Goal: Task Accomplishment & Management: Complete application form

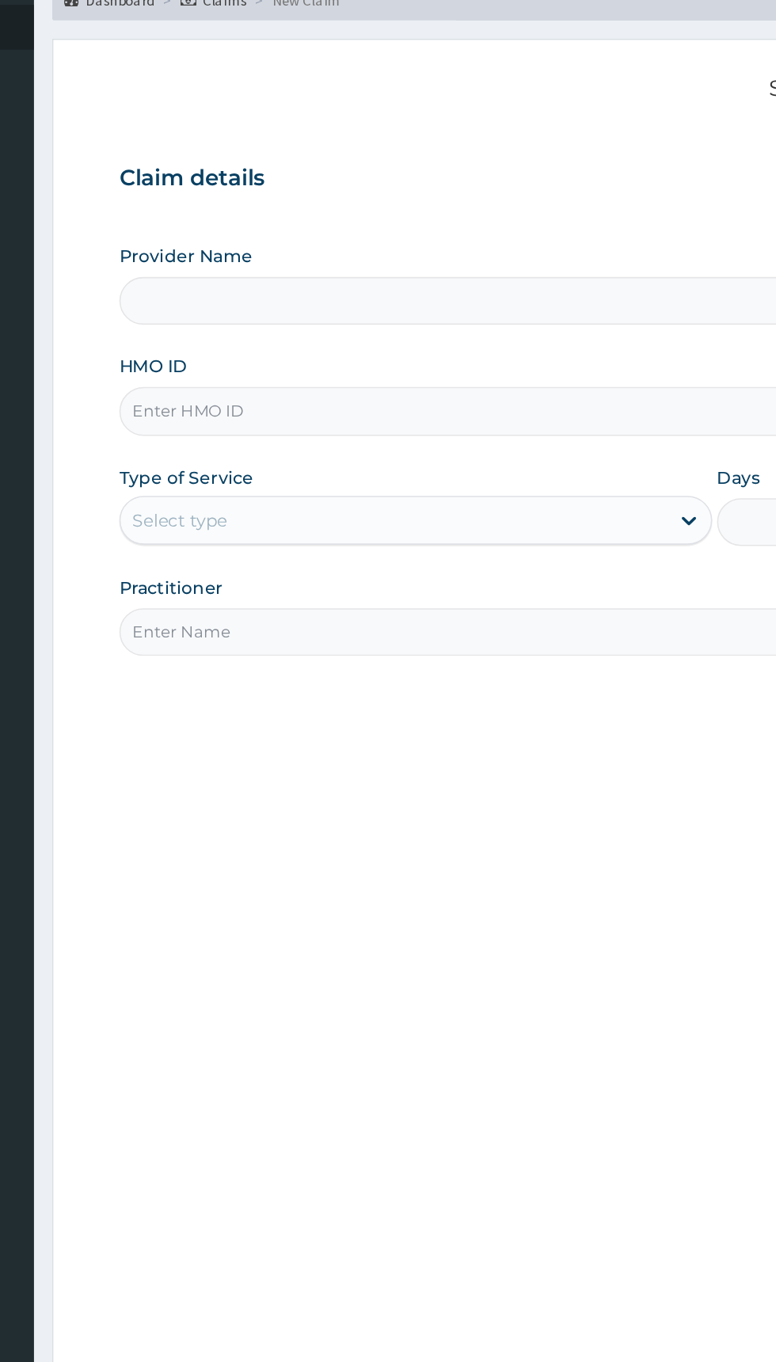
click at [514, 739] on div "Step 1 of 2 Claim details Provider Name HMO ID Type of Service Select type Days…" at bounding box center [478, 648] width 483 height 1021
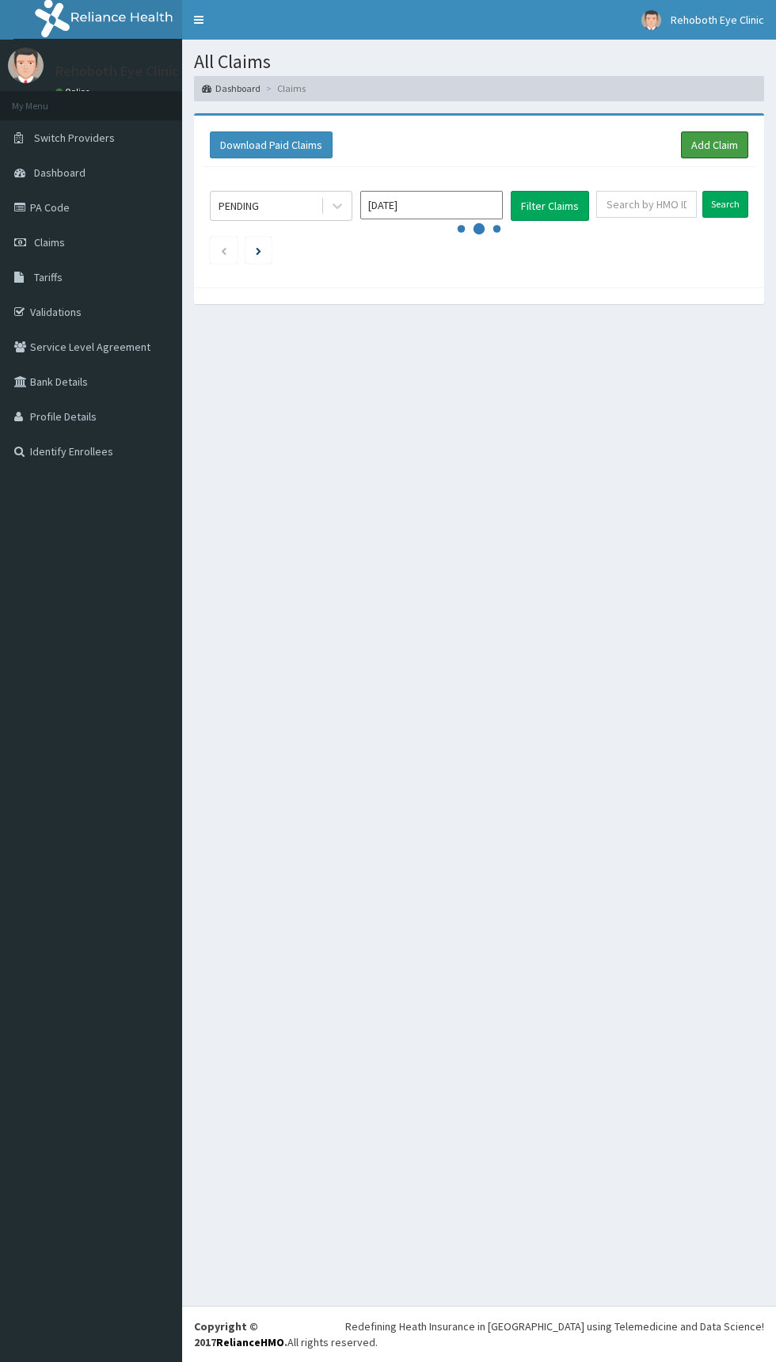
click at [705, 142] on link "Add Claim" at bounding box center [714, 144] width 67 height 27
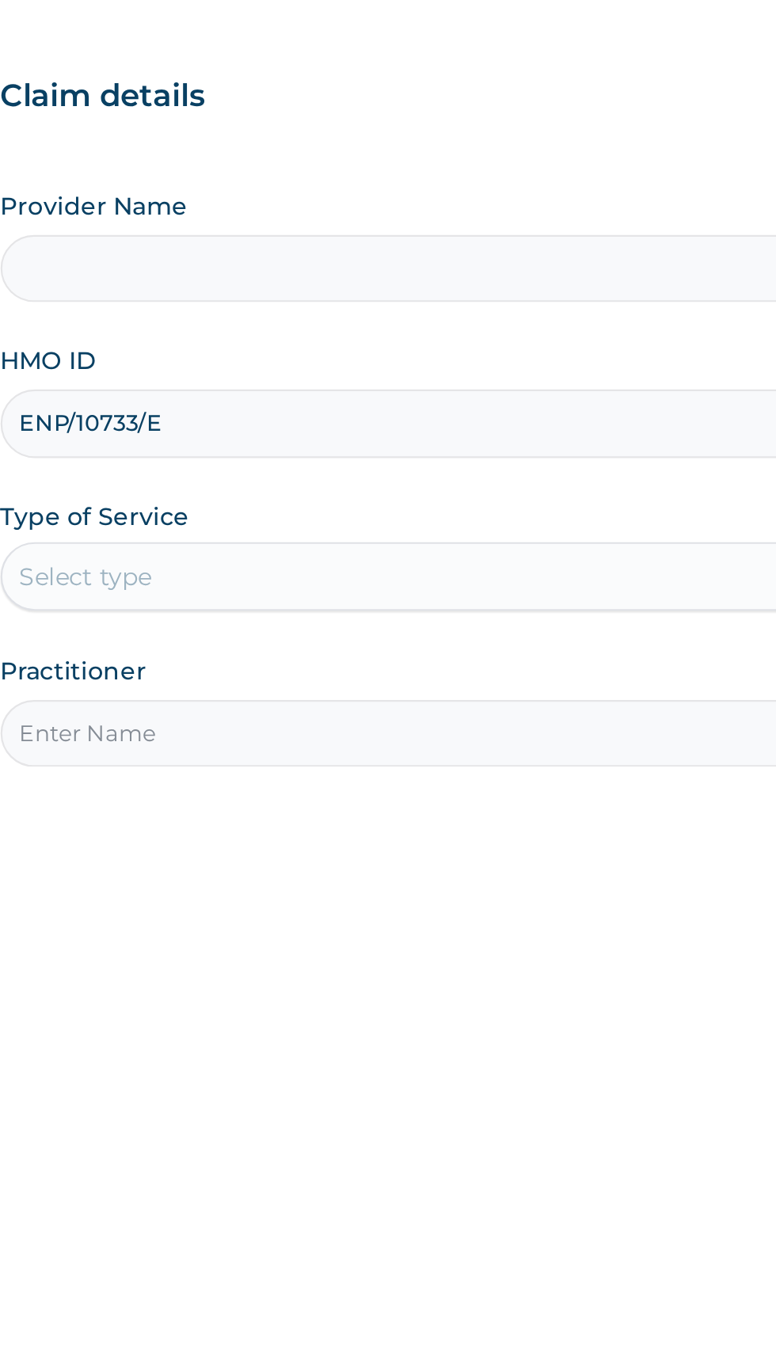
type input "ENP/10733/E"
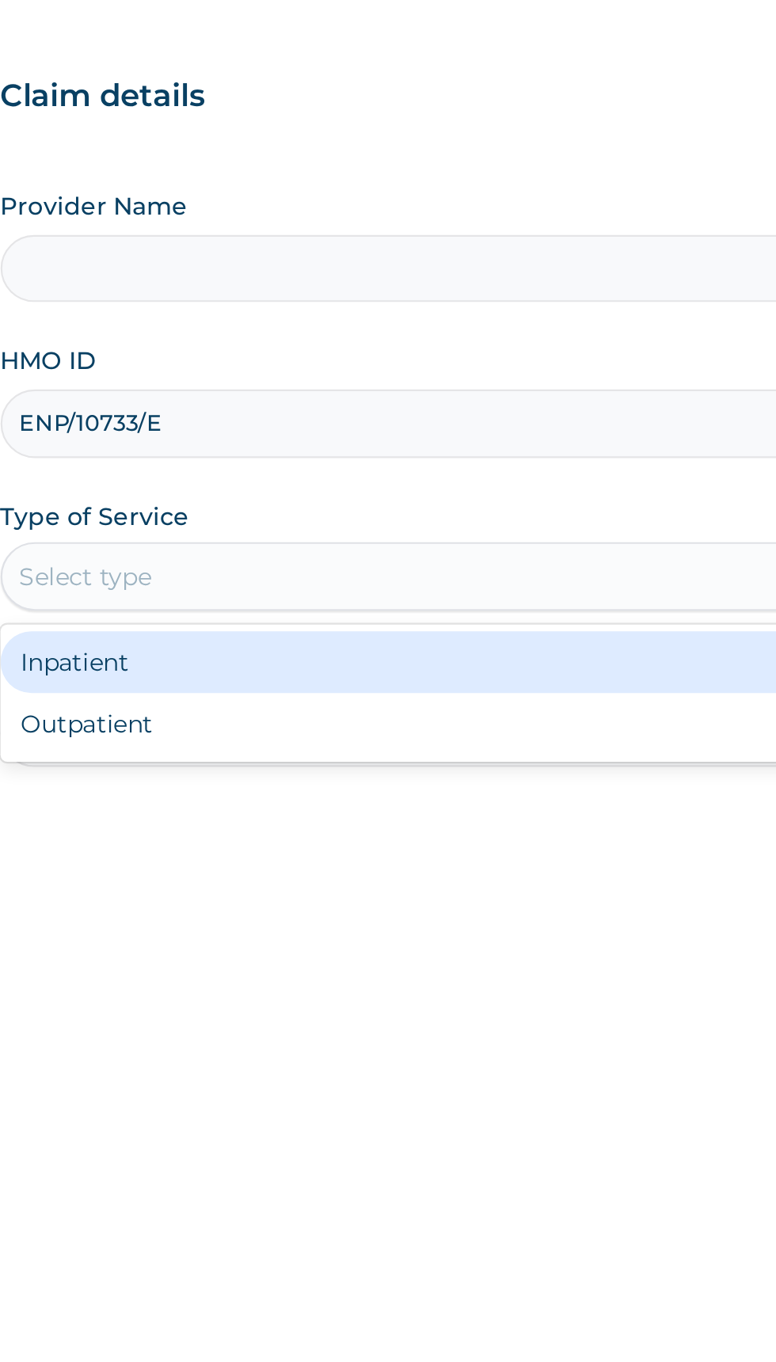
click at [408, 488] on div "Outpatient" at bounding box center [429, 493] width 384 height 28
type input "1"
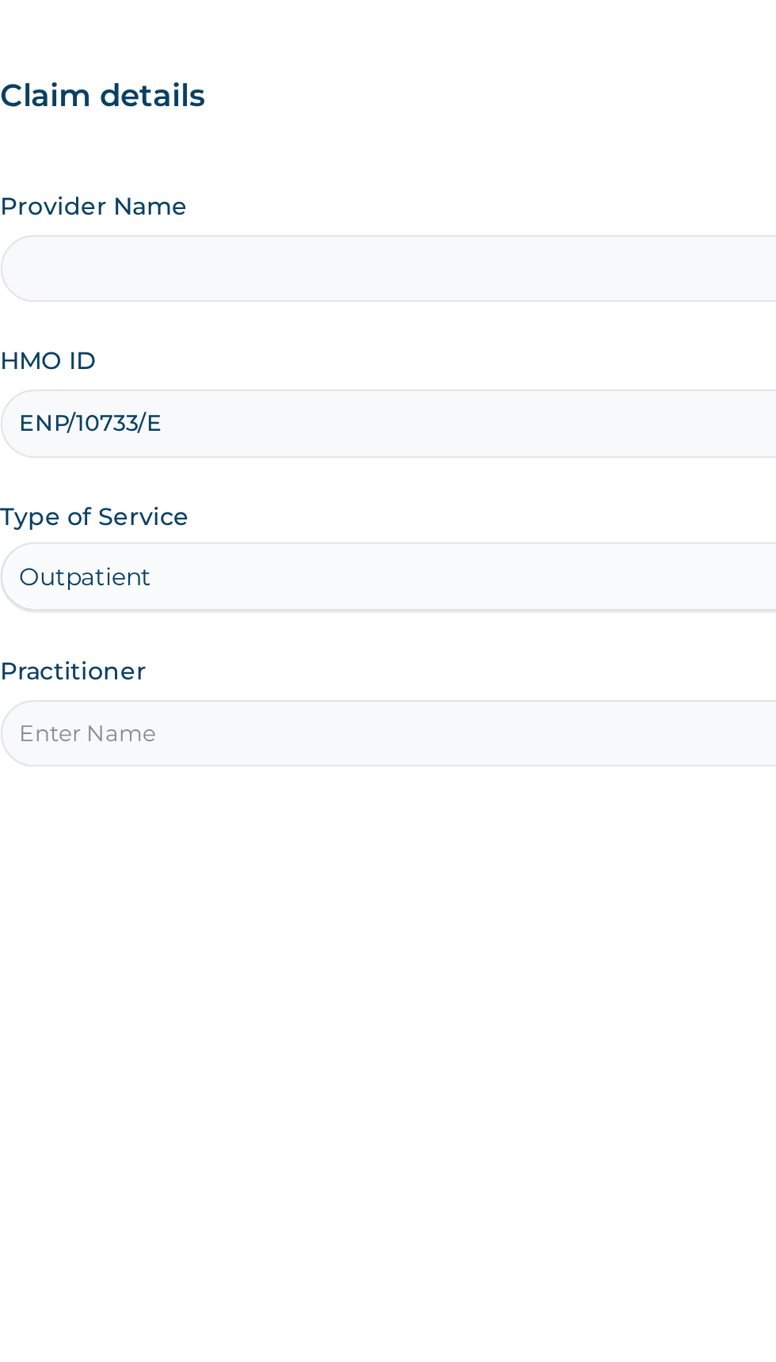
type input "Rehoboth Eye Clinic"
click at [399, 496] on input "Practitioner" at bounding box center [478, 497] width 483 height 31
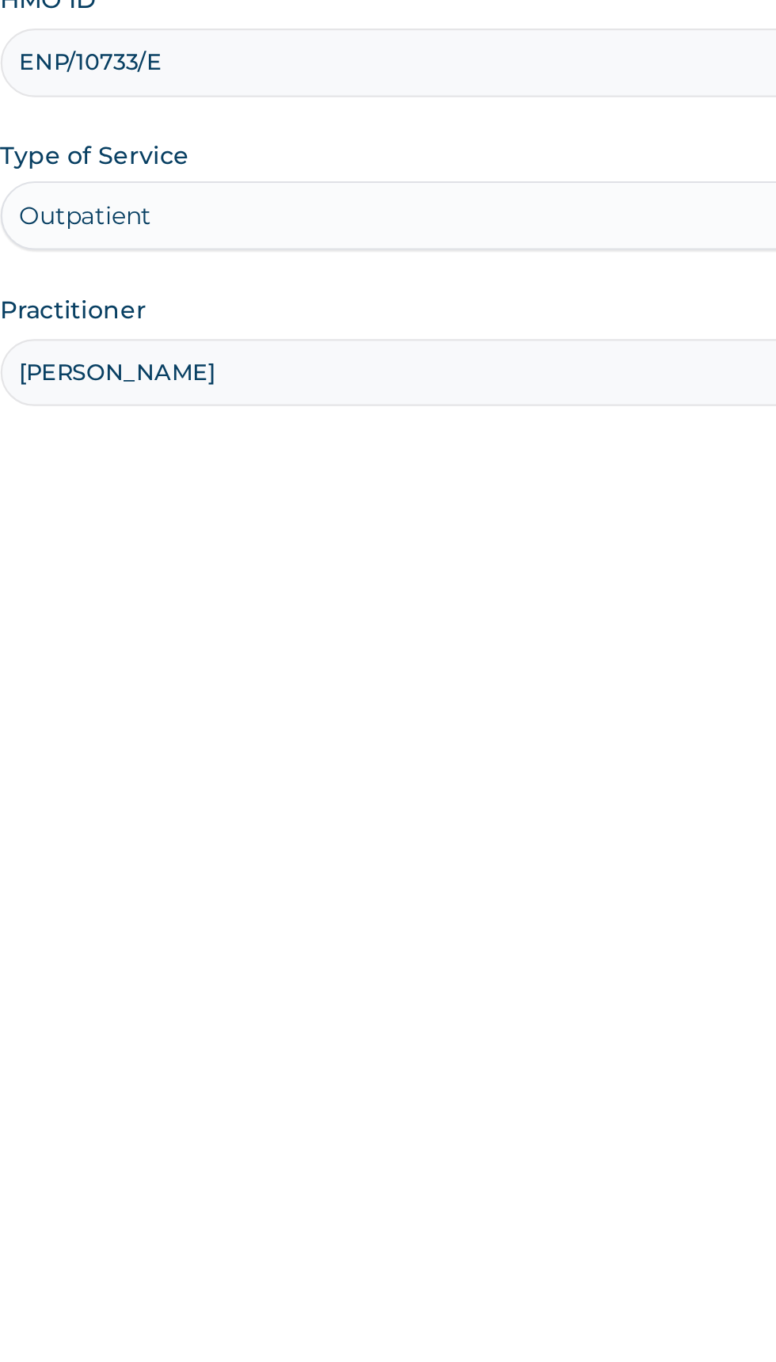
type input "[PERSON_NAME]"
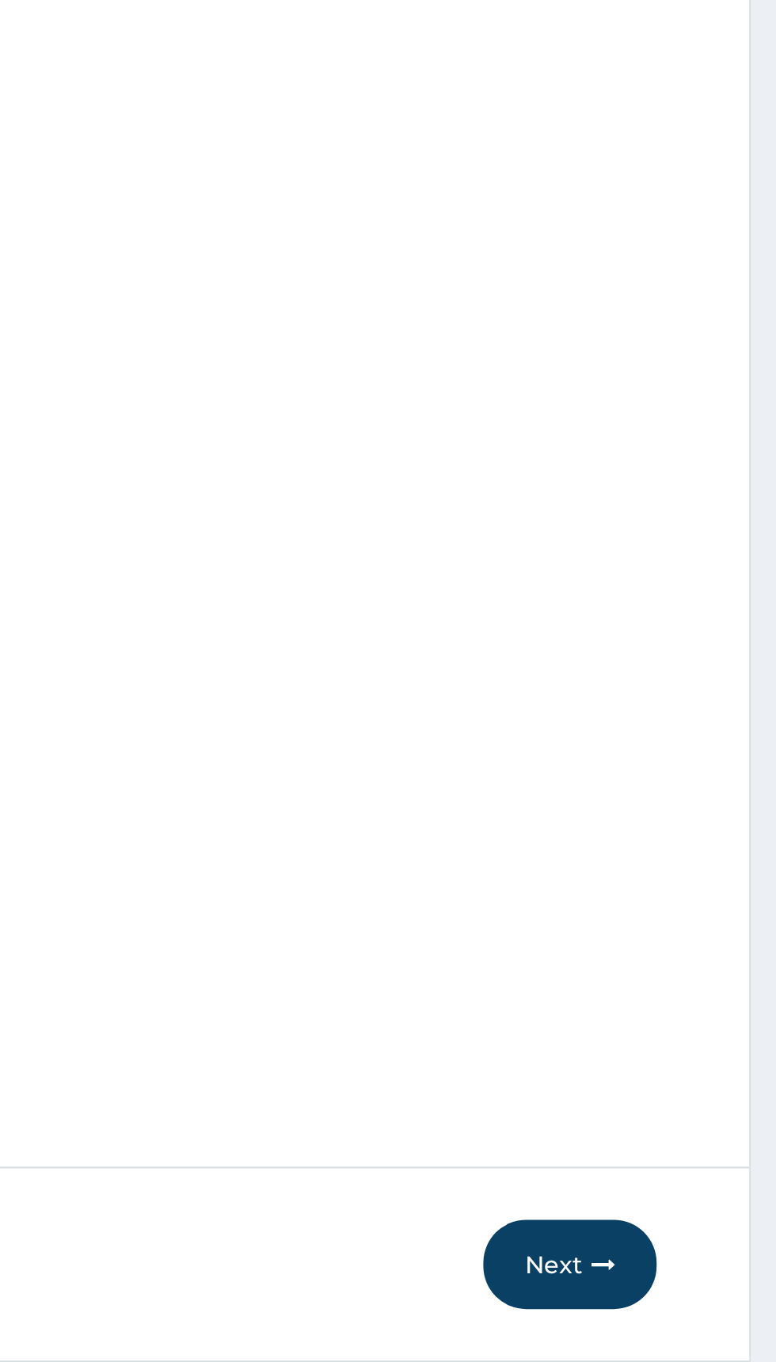
click at [671, 1226] on button "Next" at bounding box center [680, 1227] width 80 height 41
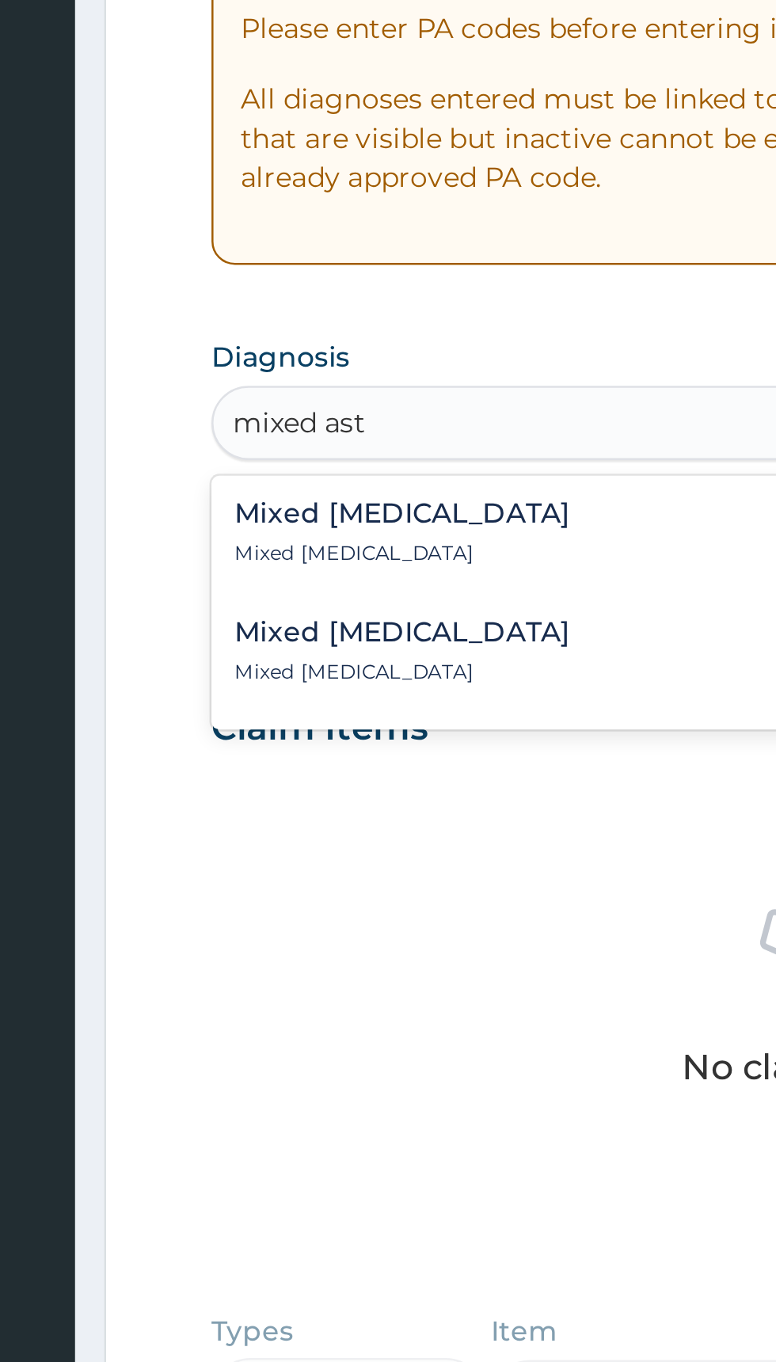
click at [389, 569] on div "Mixed [MEDICAL_DATA] Mixed [MEDICAL_DATA]" at bounding box center [479, 577] width 464 height 28
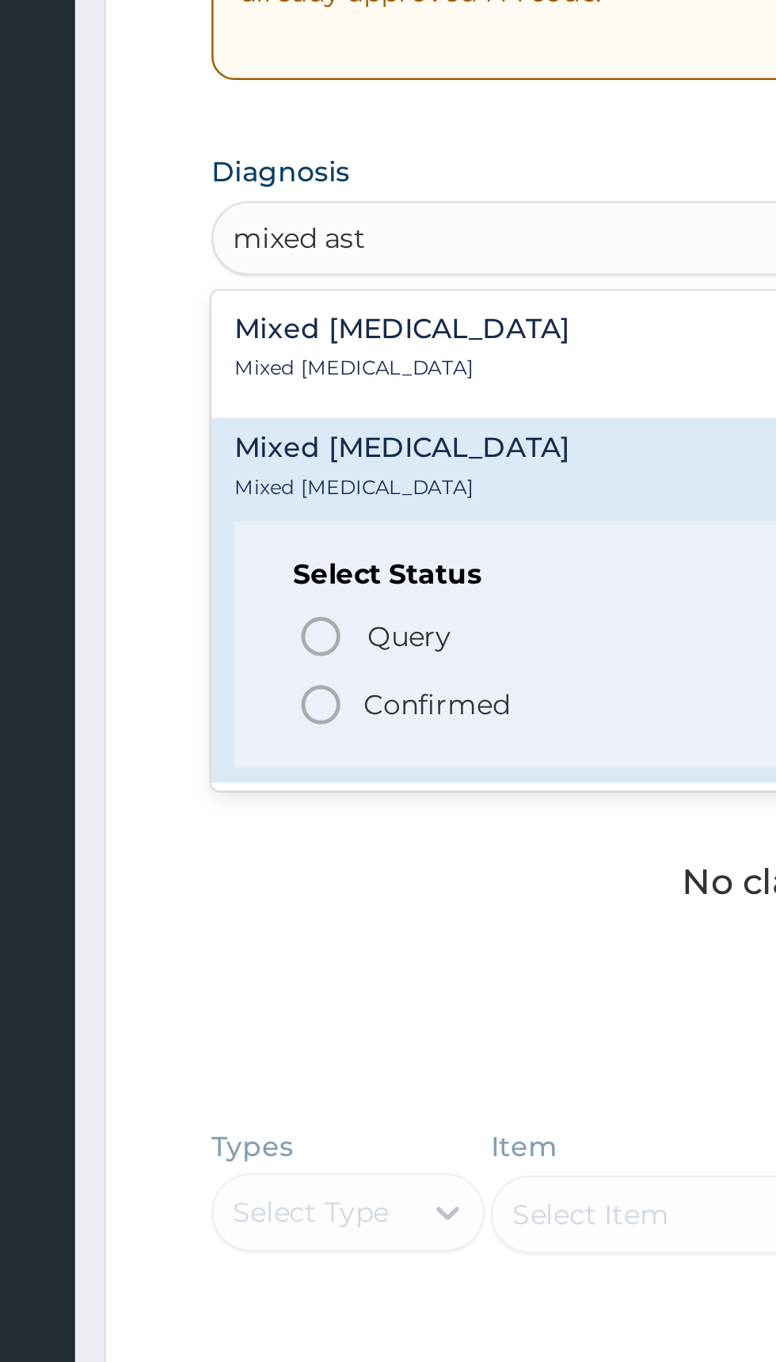
click at [332, 668] on p "Confirmed" at bounding box center [328, 673] width 59 height 16
type input "mixed ast"
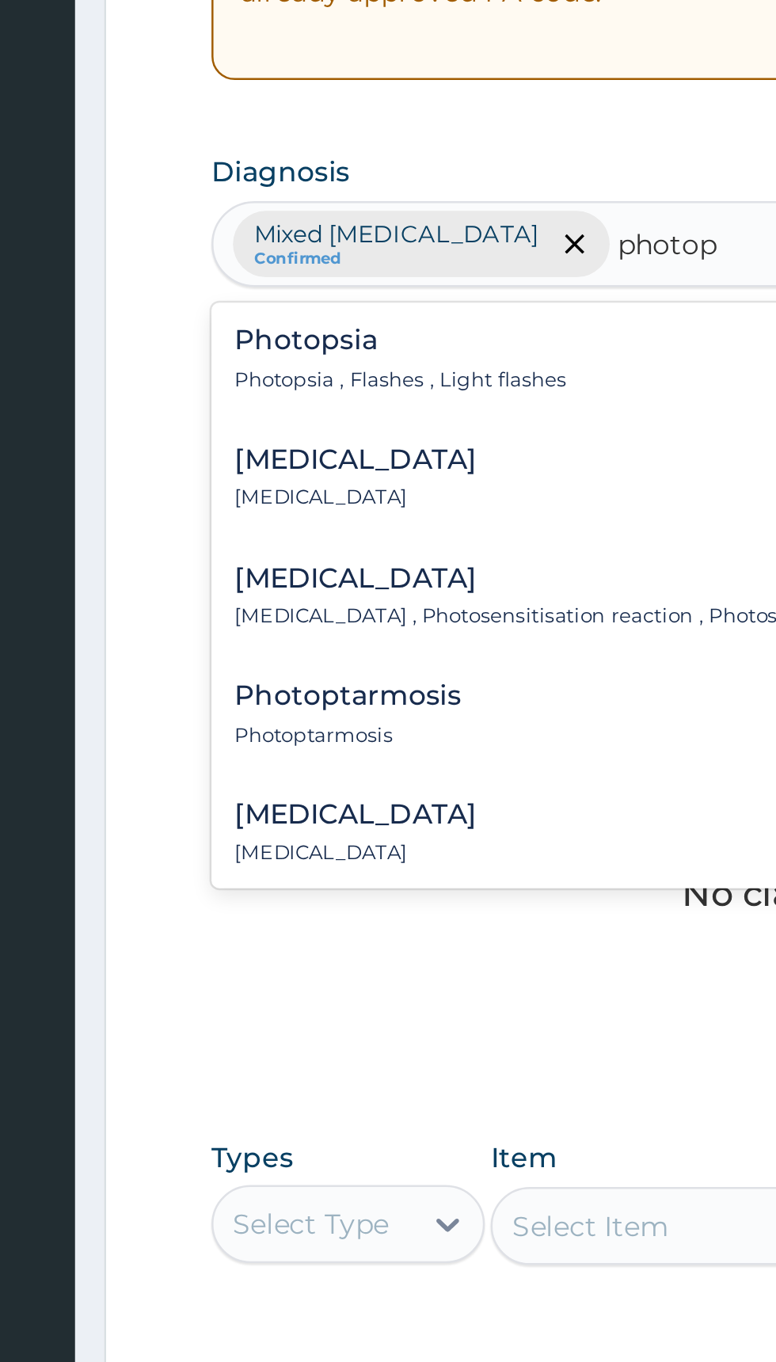
type input "photoph"
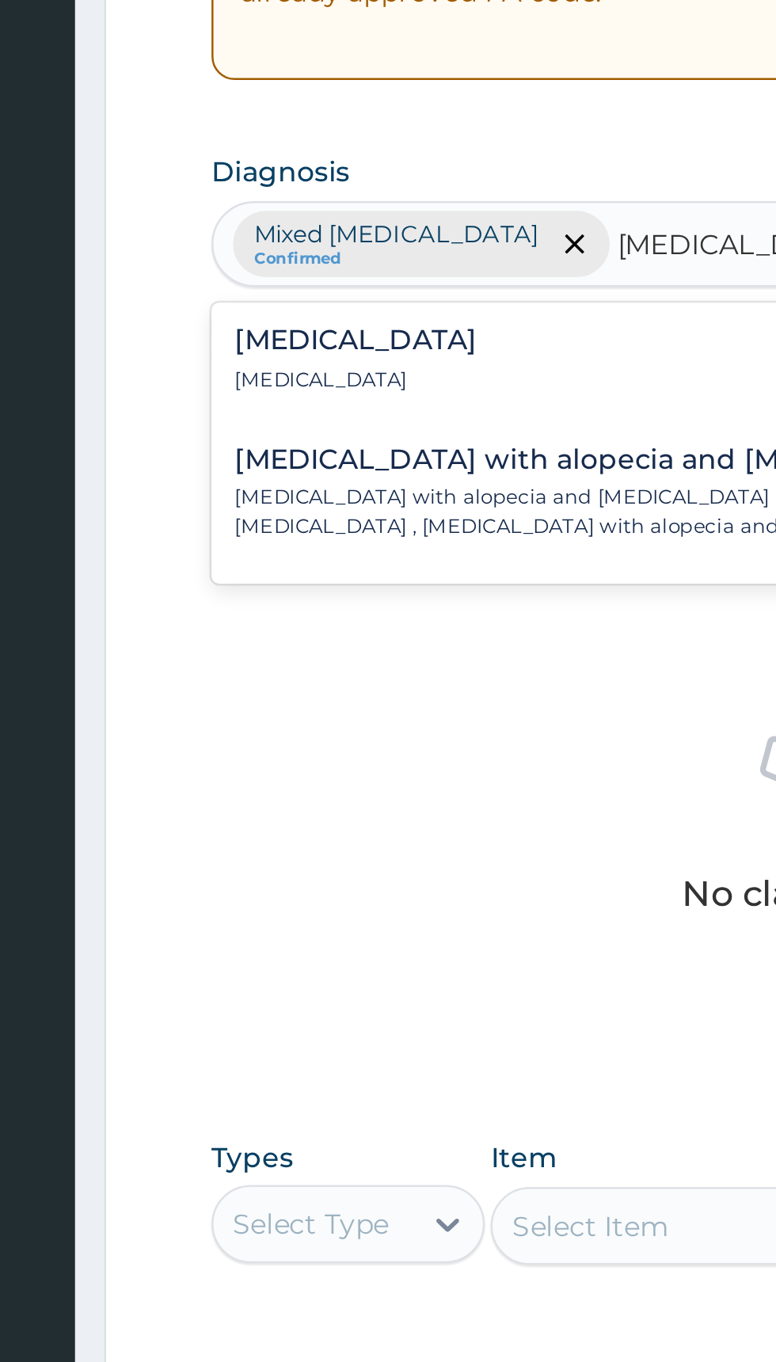
click at [253, 536] on p "[MEDICAL_DATA]" at bounding box center [296, 541] width 98 height 11
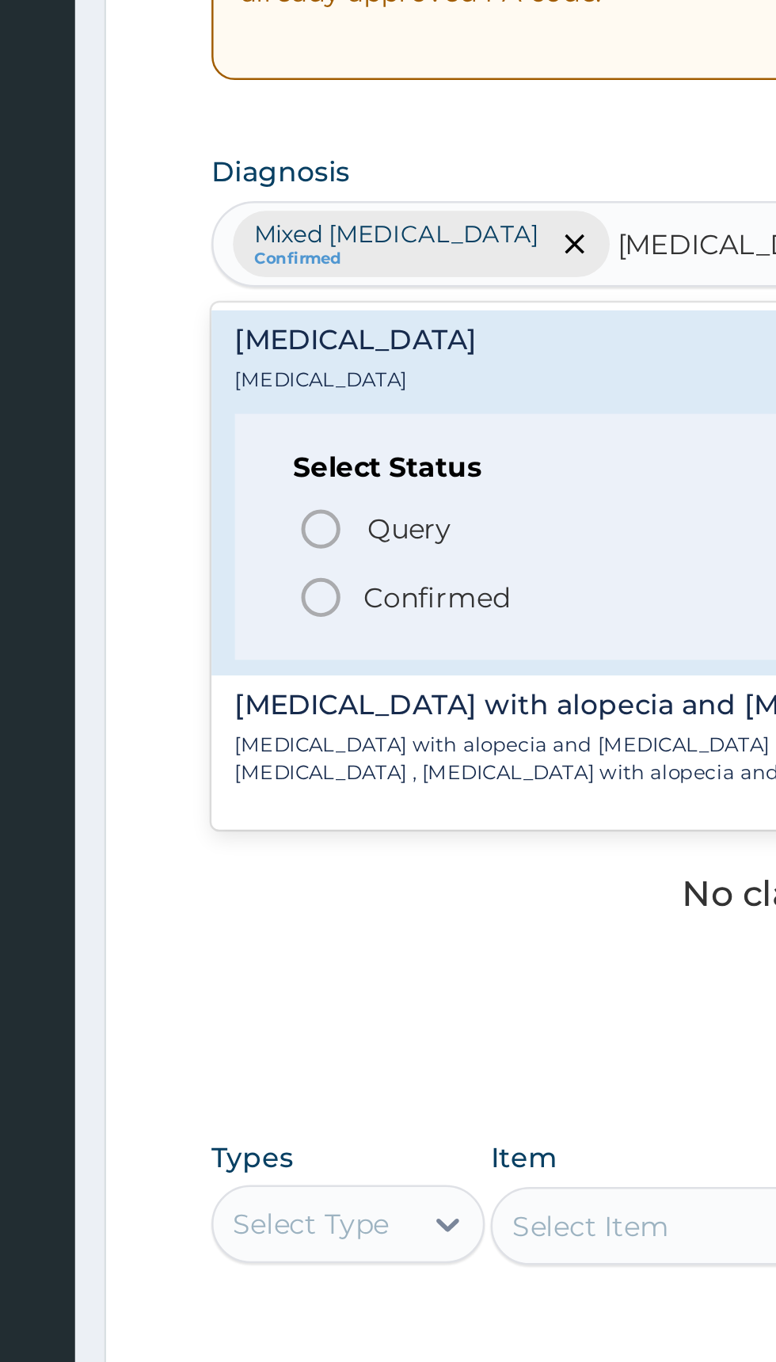
click at [372, 628] on span "Confirmed" at bounding box center [479, 629] width 415 height 19
type input "Photophobia"
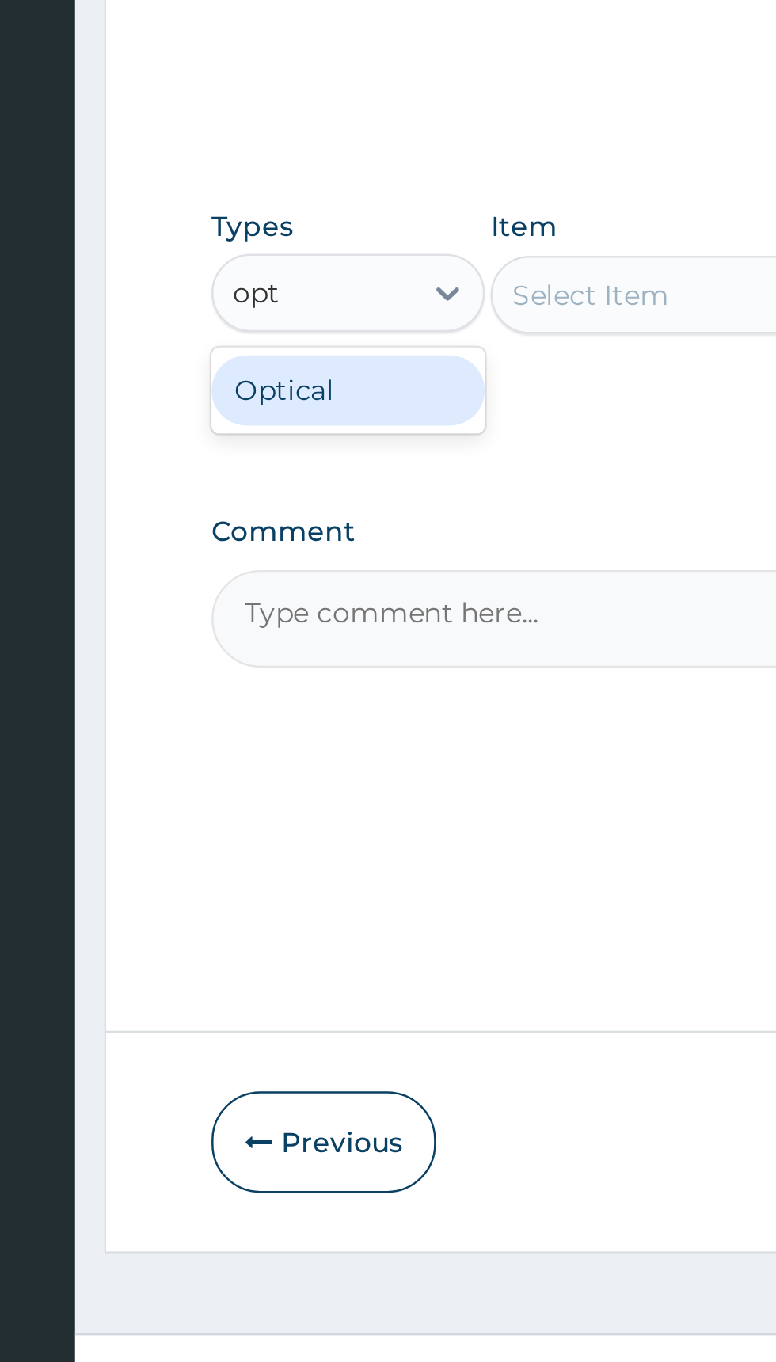
click at [261, 929] on div "Optical" at bounding box center [292, 923] width 111 height 28
type input "opt"
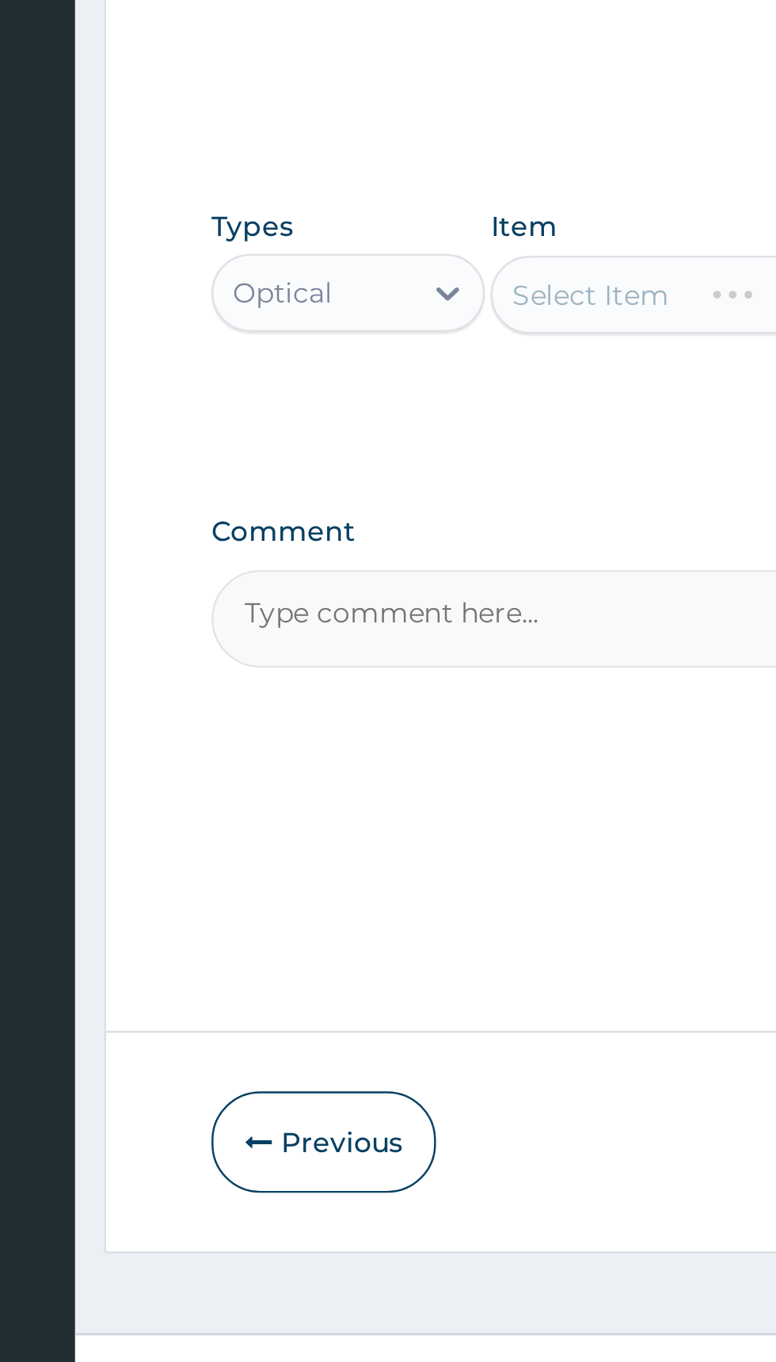
click at [412, 894] on div "Select Item" at bounding box center [423, 884] width 145 height 32
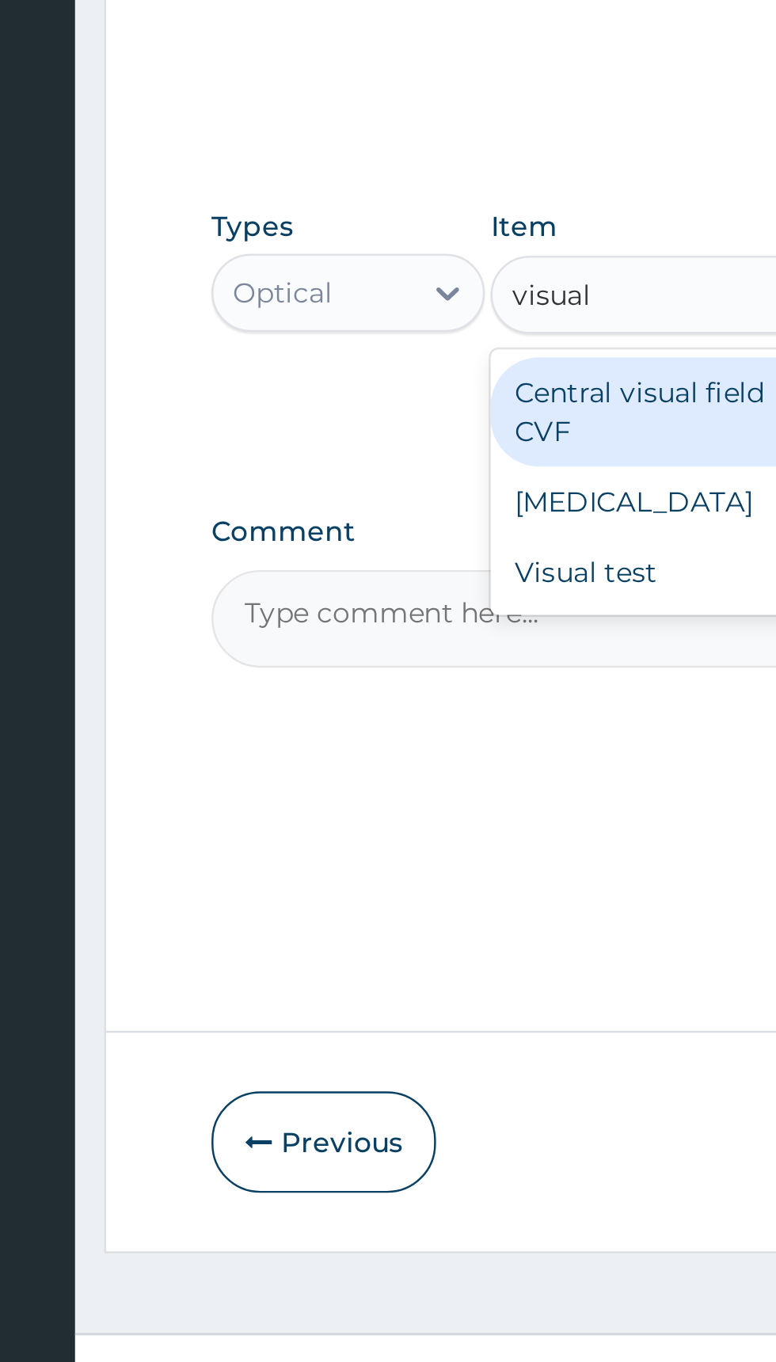
click at [423, 969] on div "Visual acuity" at bounding box center [423, 968] width 145 height 28
type input "visual"
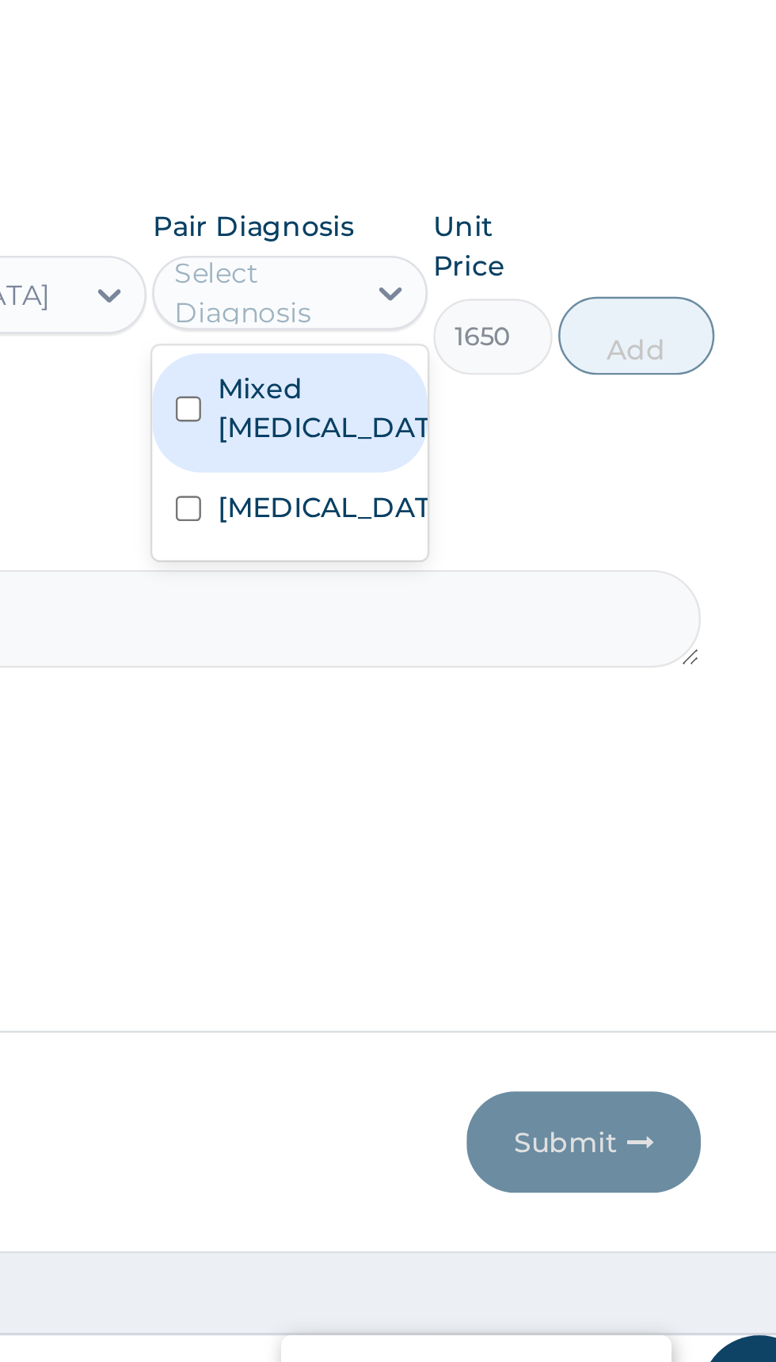
click at [511, 927] on input "checkbox" at bounding box center [512, 930] width 10 height 10
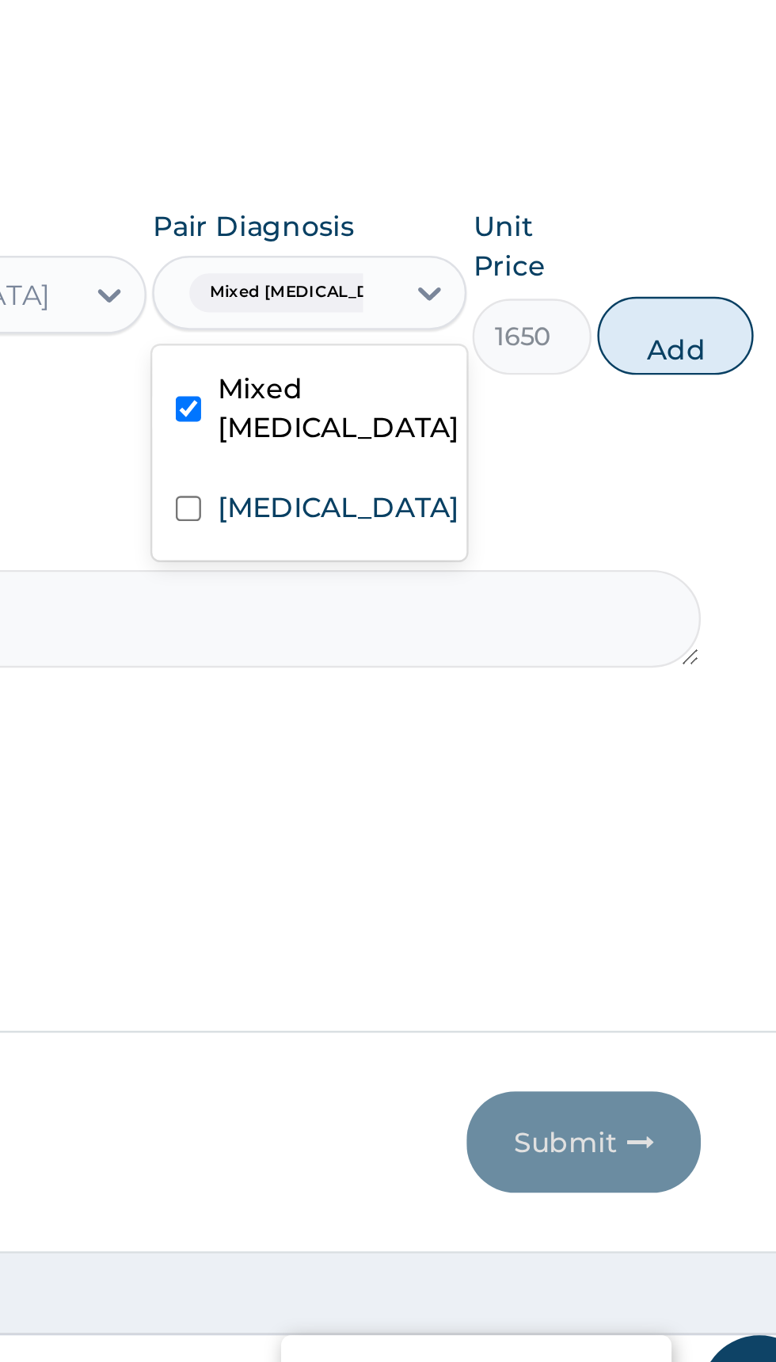
click at [517, 969] on input "checkbox" at bounding box center [512, 971] width 10 height 10
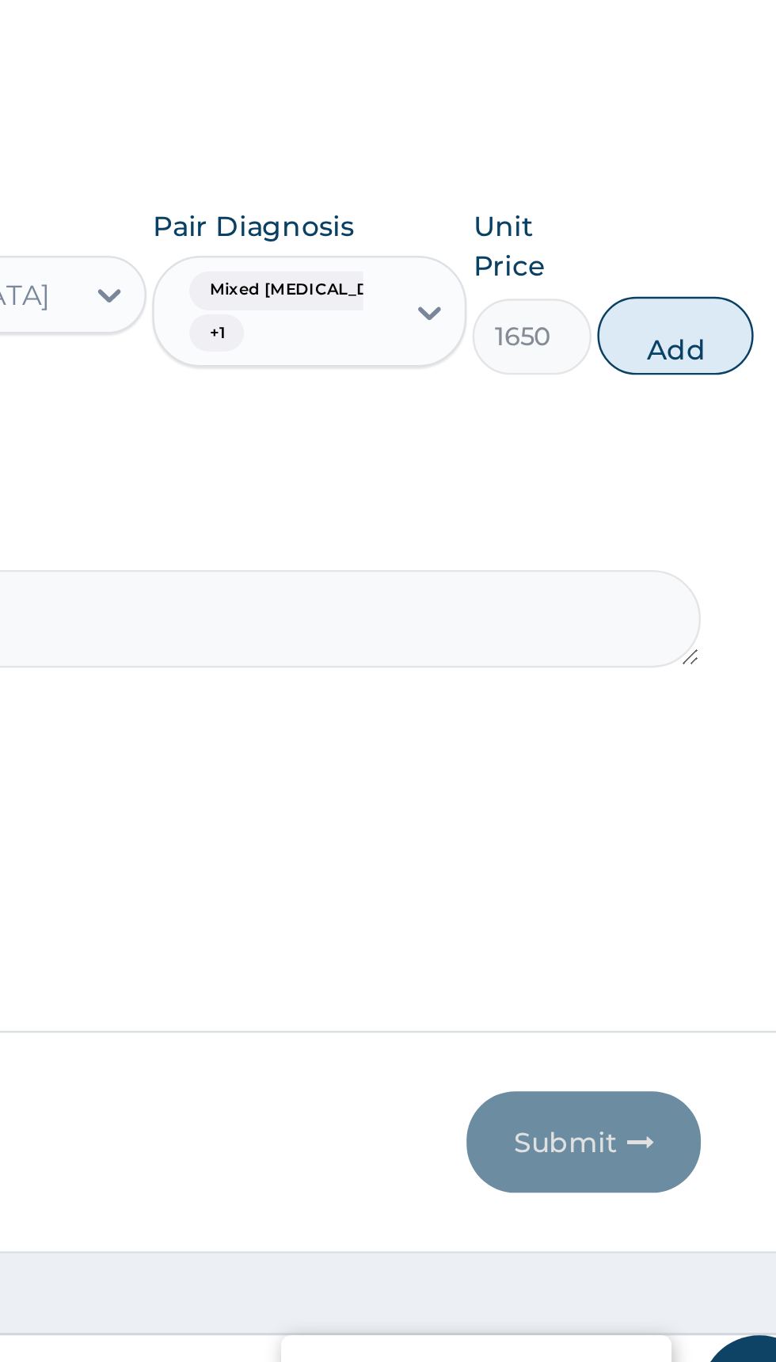
click at [707, 903] on button "Add" at bounding box center [709, 901] width 63 height 32
type input "0"
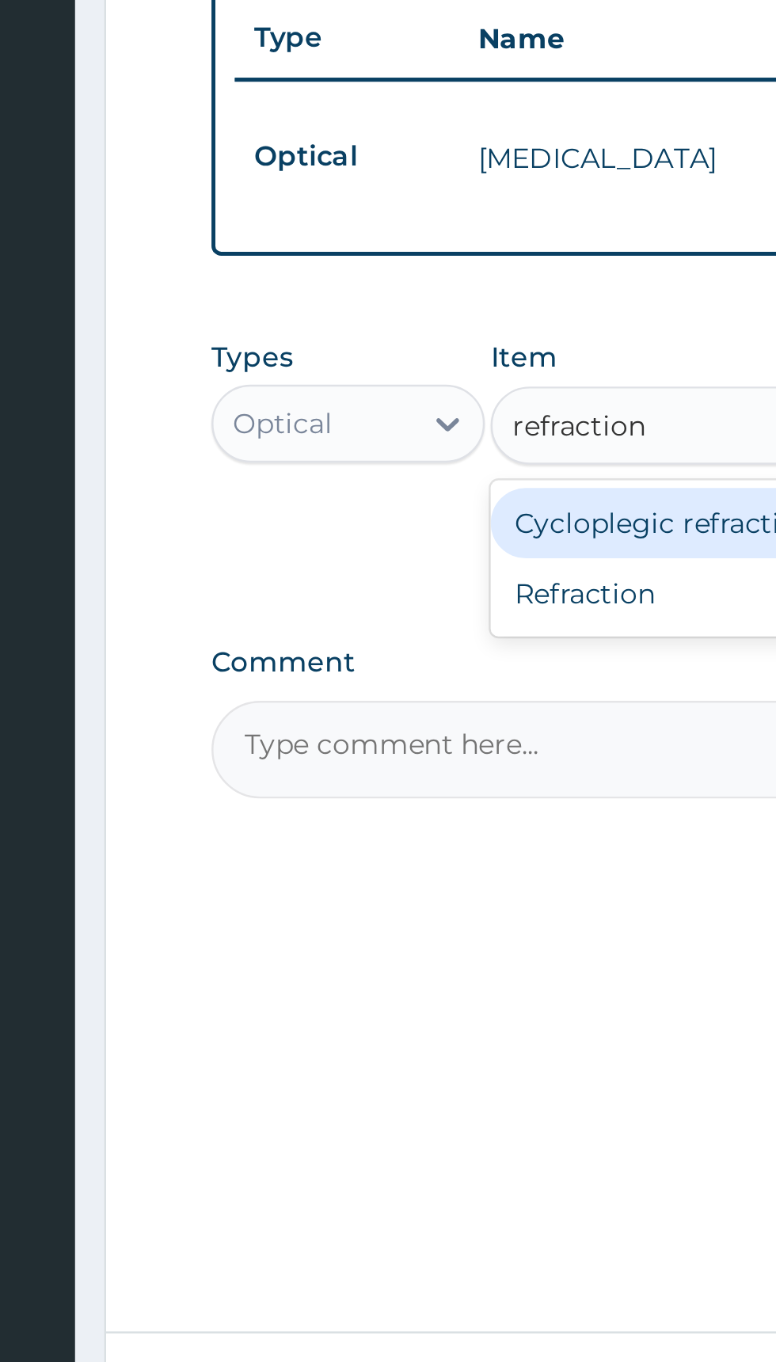
click at [412, 882] on div "Refraction" at bounding box center [423, 883] width 145 height 28
type input "refraction"
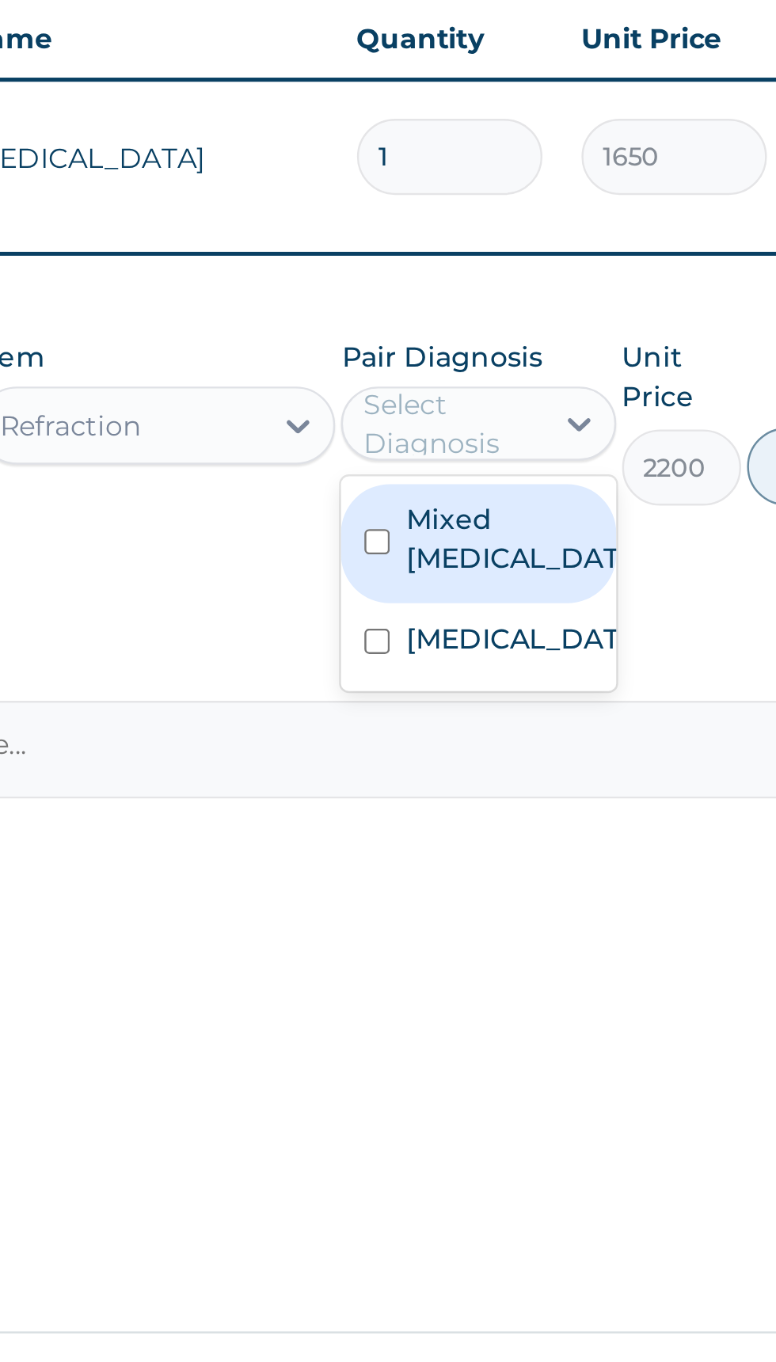
click at [564, 864] on label "Mixed astigmatism" at bounding box center [570, 861] width 92 height 32
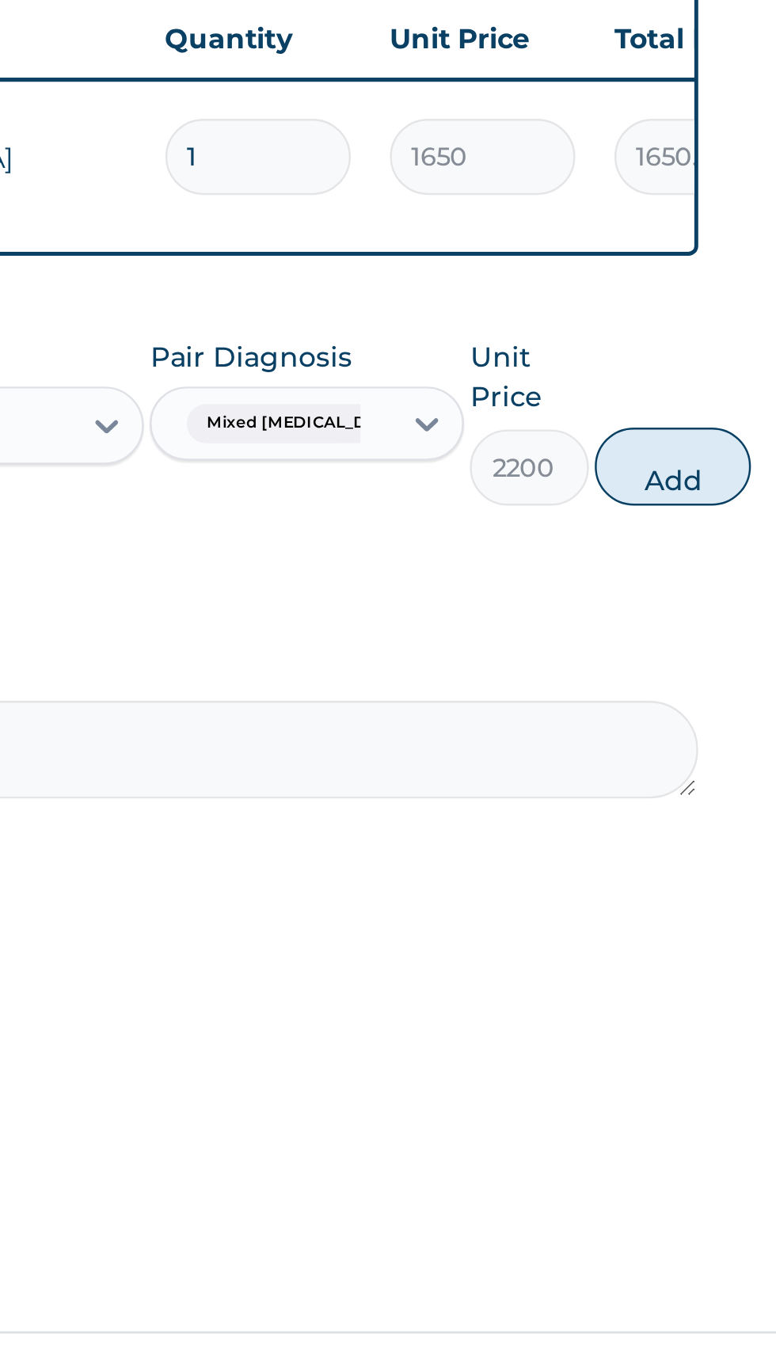
click at [695, 838] on button "Add" at bounding box center [709, 832] width 63 height 32
type input "0"
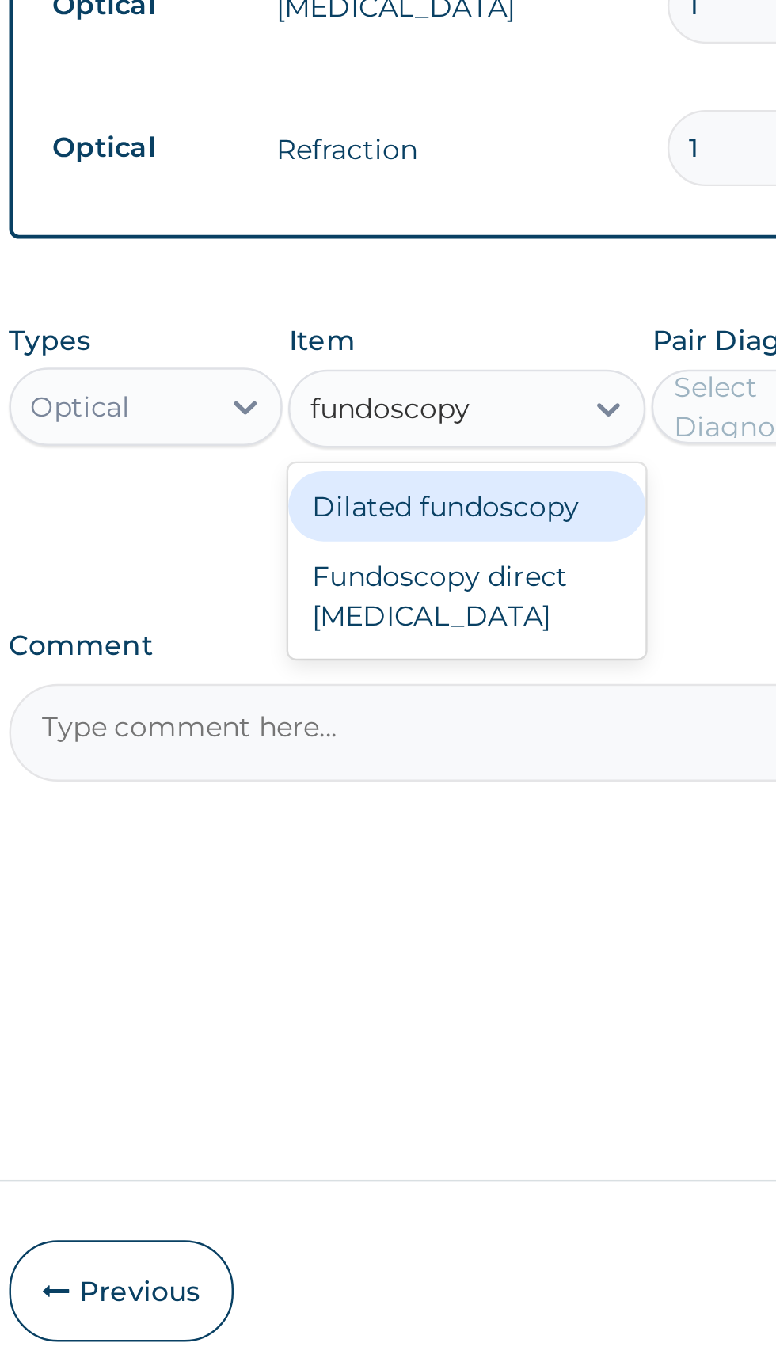
click at [457, 944] on div "Fundoscopy direct ophthalmoscopy" at bounding box center [423, 946] width 145 height 44
type input "fundoscopy"
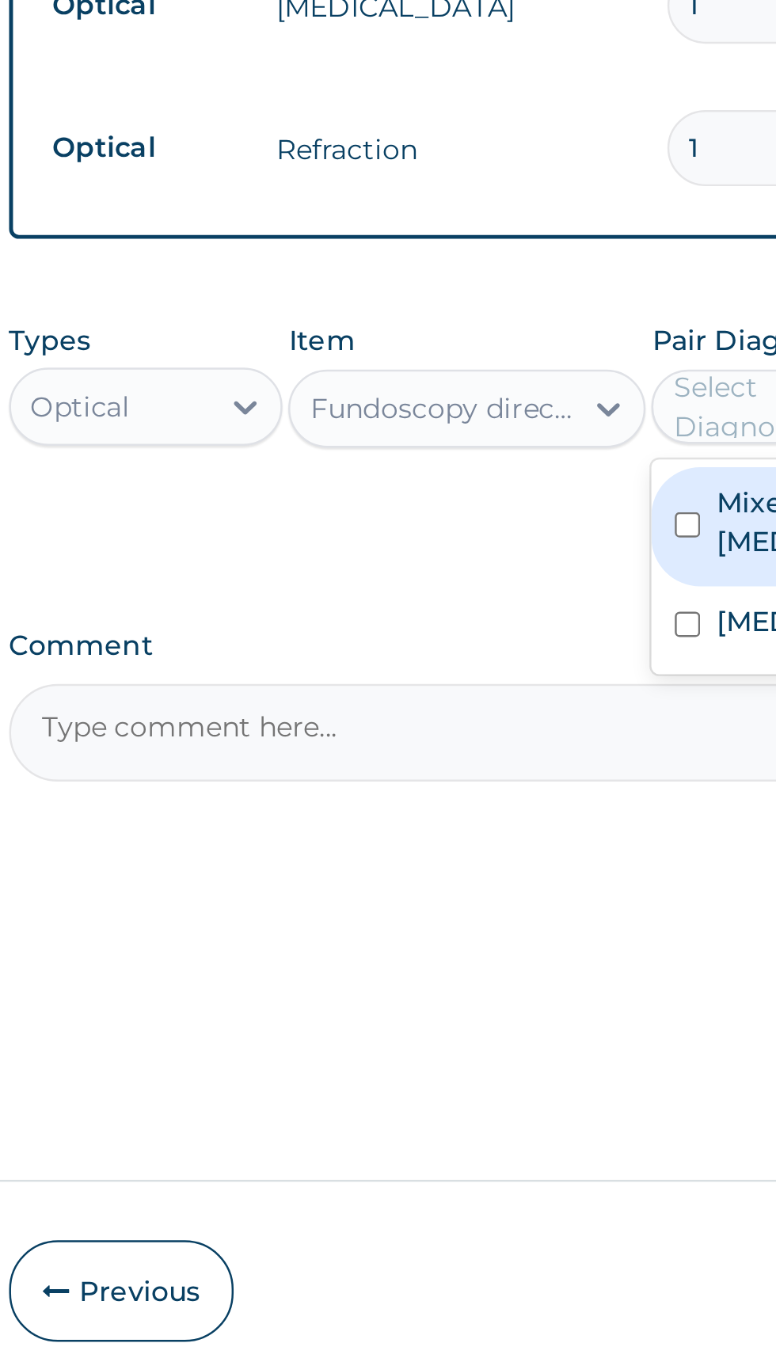
click at [517, 959] on input "checkbox" at bounding box center [512, 957] width 10 height 10
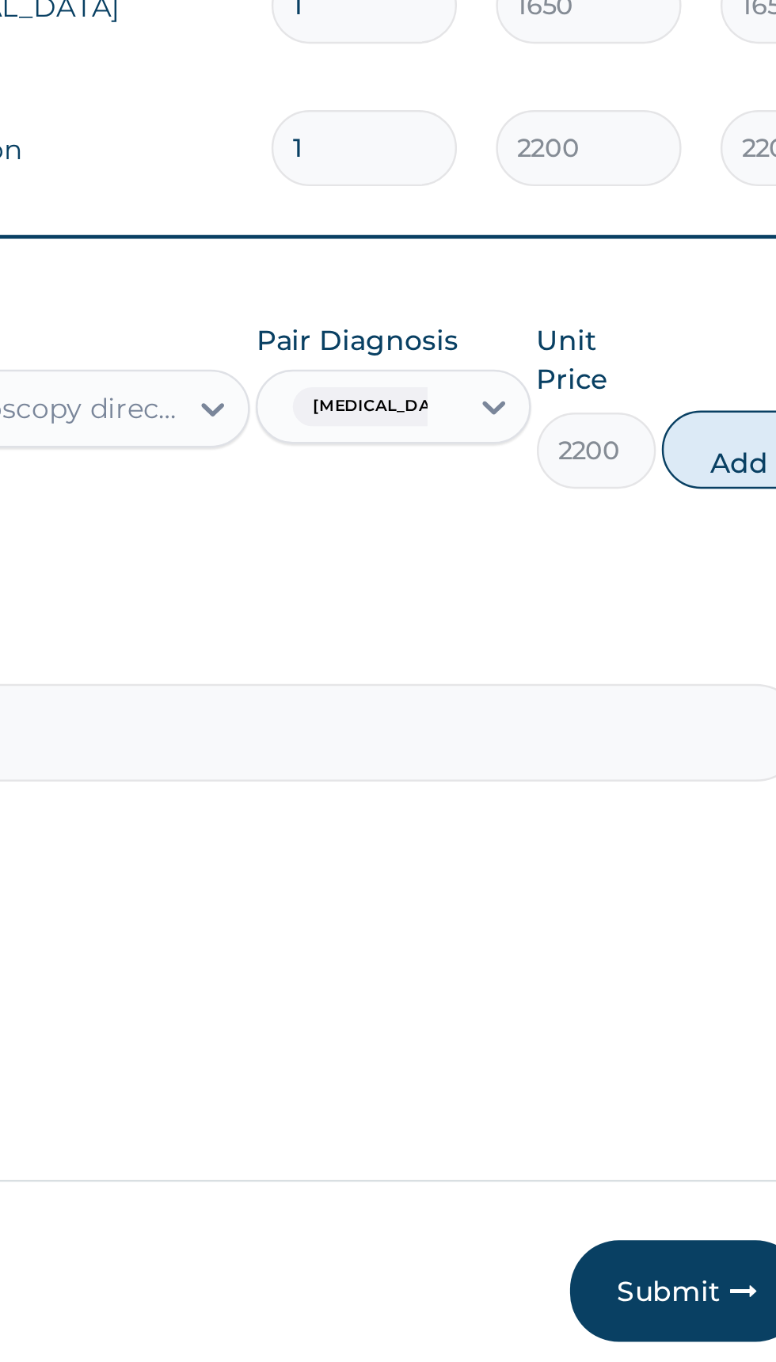
click at [682, 887] on button "Add" at bounding box center [694, 887] width 63 height 32
type input "0"
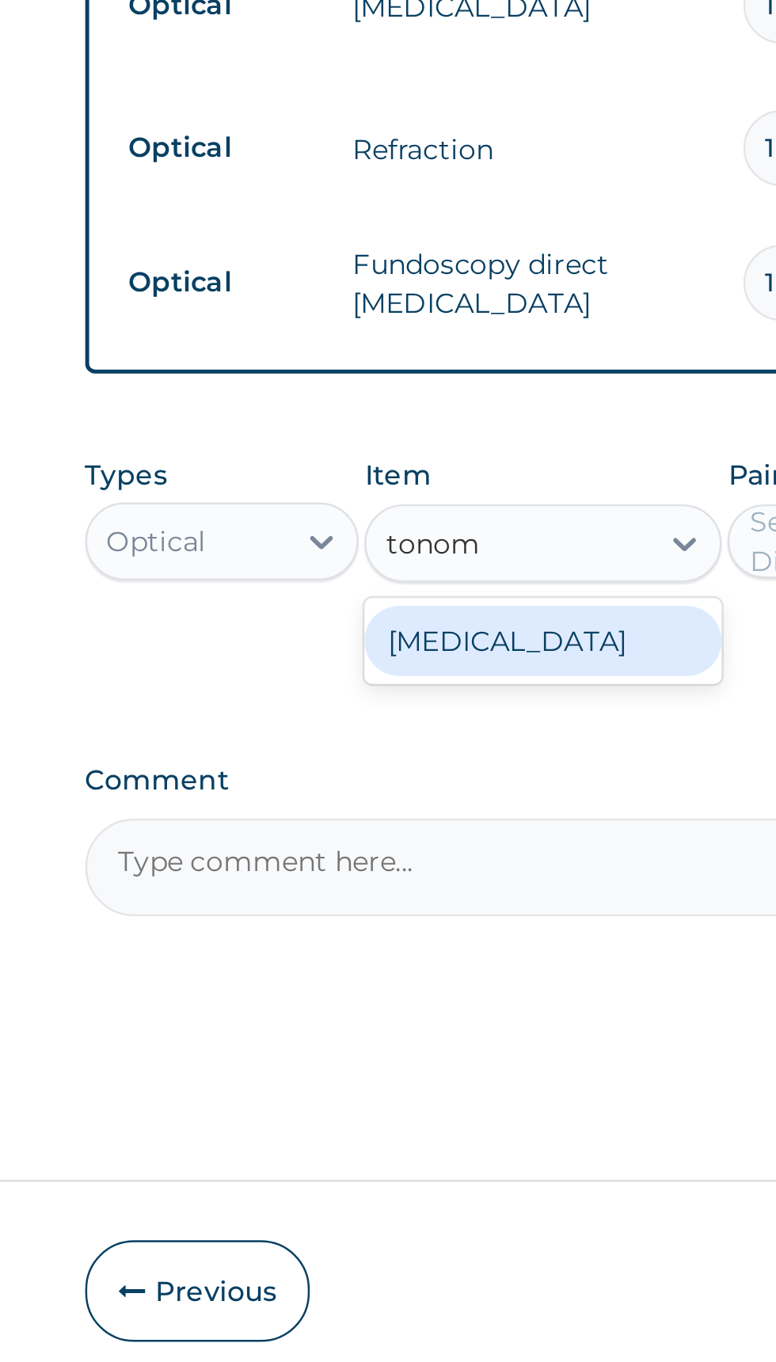
click at [435, 950] on div "Tonometry" at bounding box center [423, 964] width 145 height 28
type input "tonom"
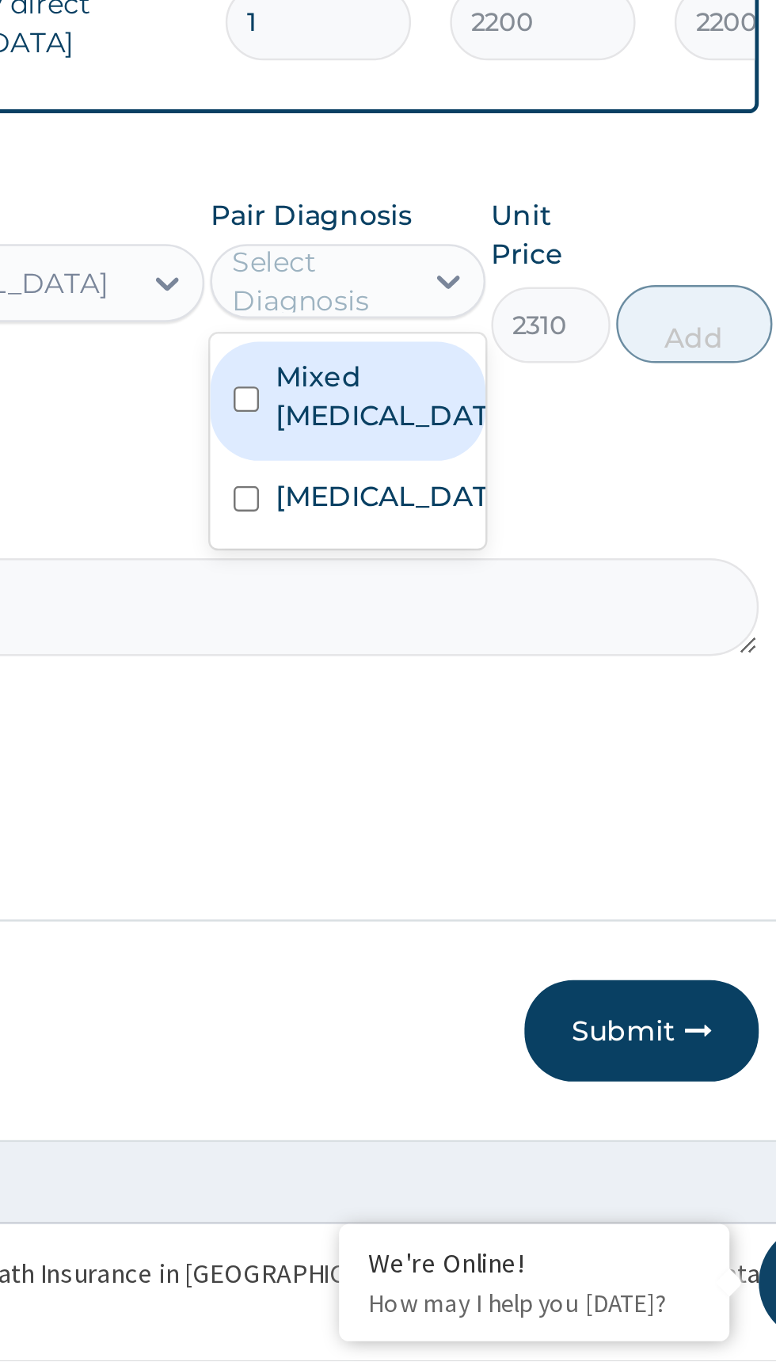
click at [574, 1012] on label "Photophobia" at bounding box center [570, 1011] width 92 height 16
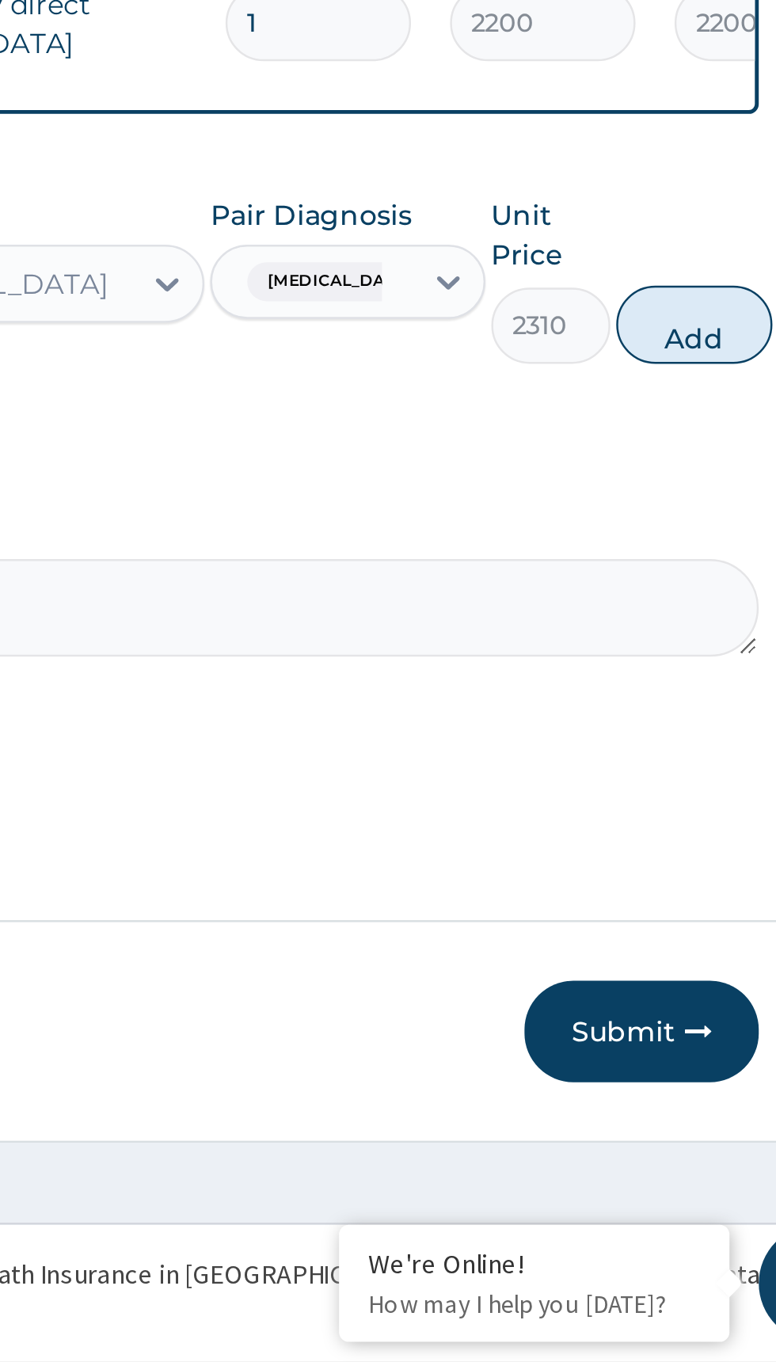
click at [701, 948] on button "Add" at bounding box center [694, 941] width 63 height 32
type input "0"
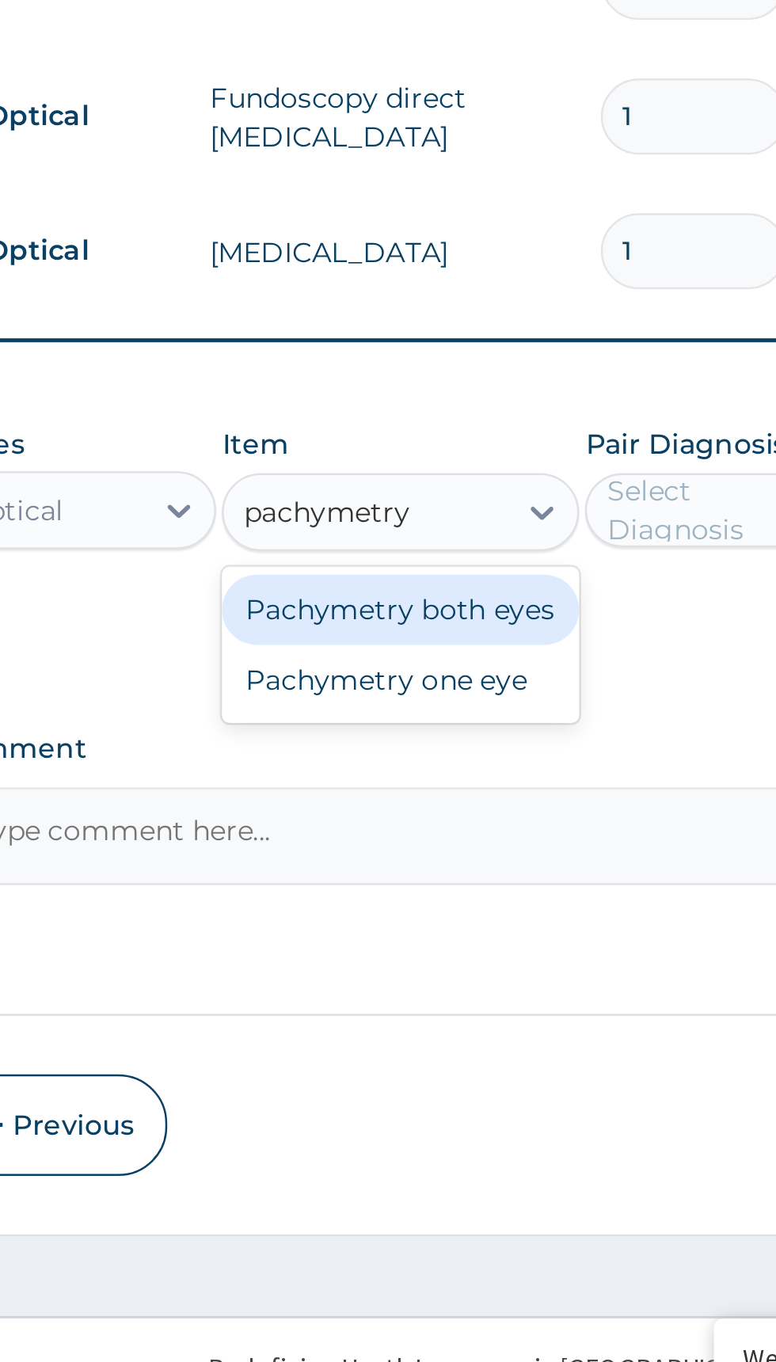
click at [464, 1020] on div "Pachymetry both eyes" at bounding box center [423, 1019] width 145 height 28
type input "pachymetry"
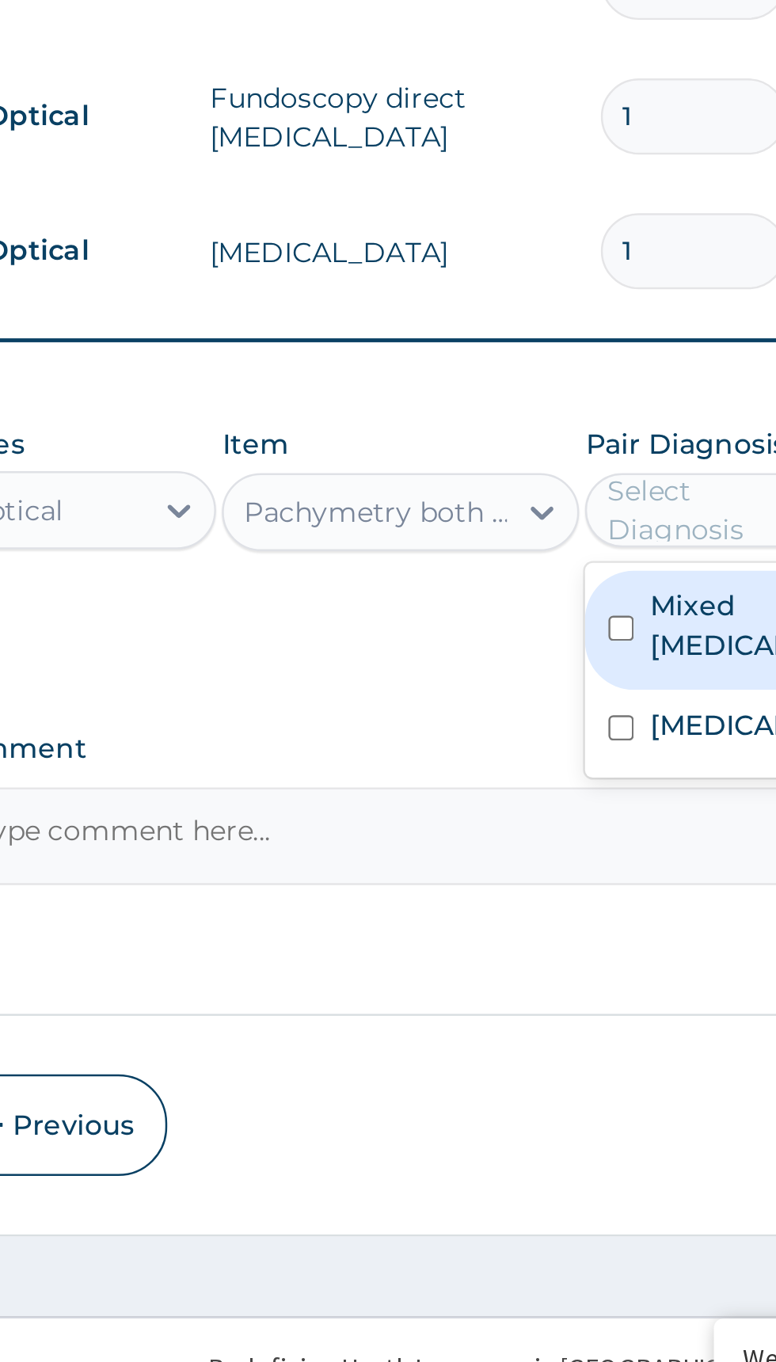
click at [518, 1025] on input "checkbox" at bounding box center [512, 1026] width 10 height 10
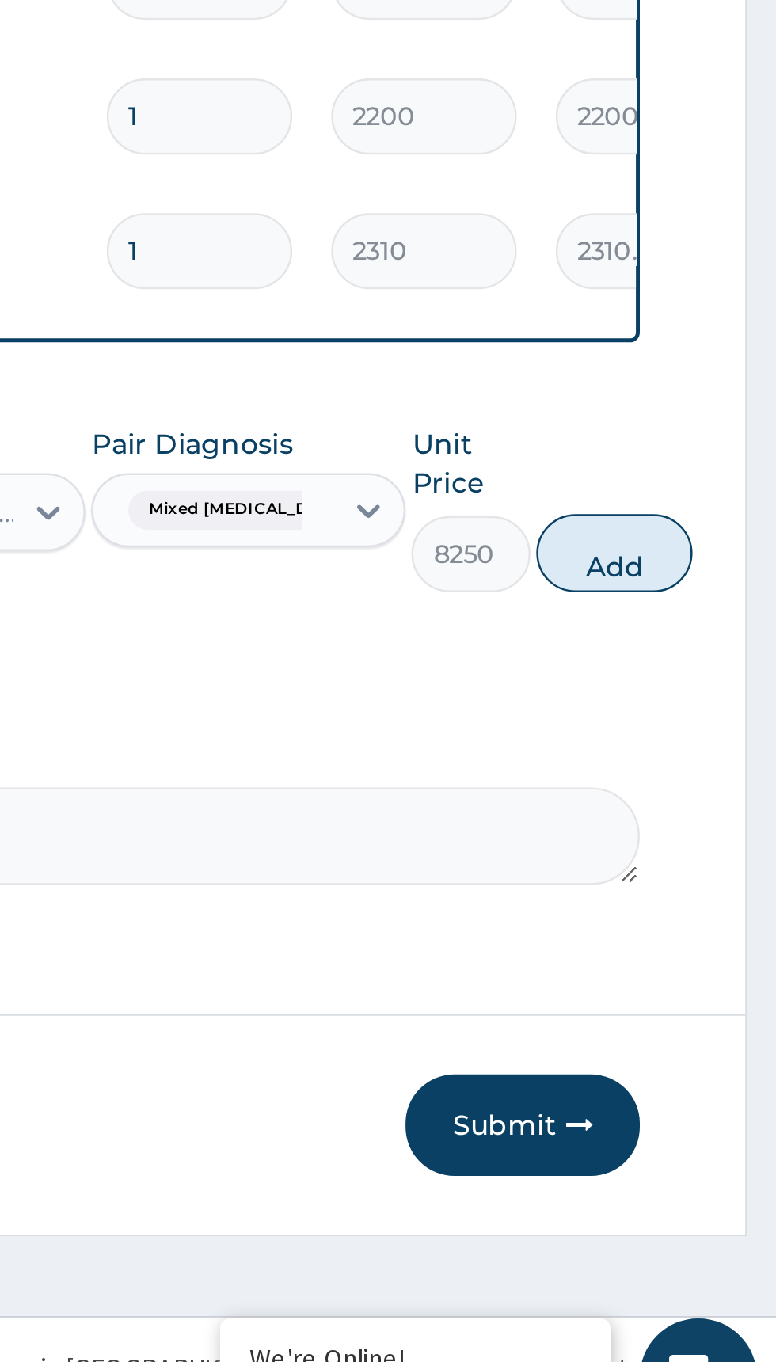
click at [696, 998] on button "Add" at bounding box center [709, 996] width 63 height 32
type input "0"
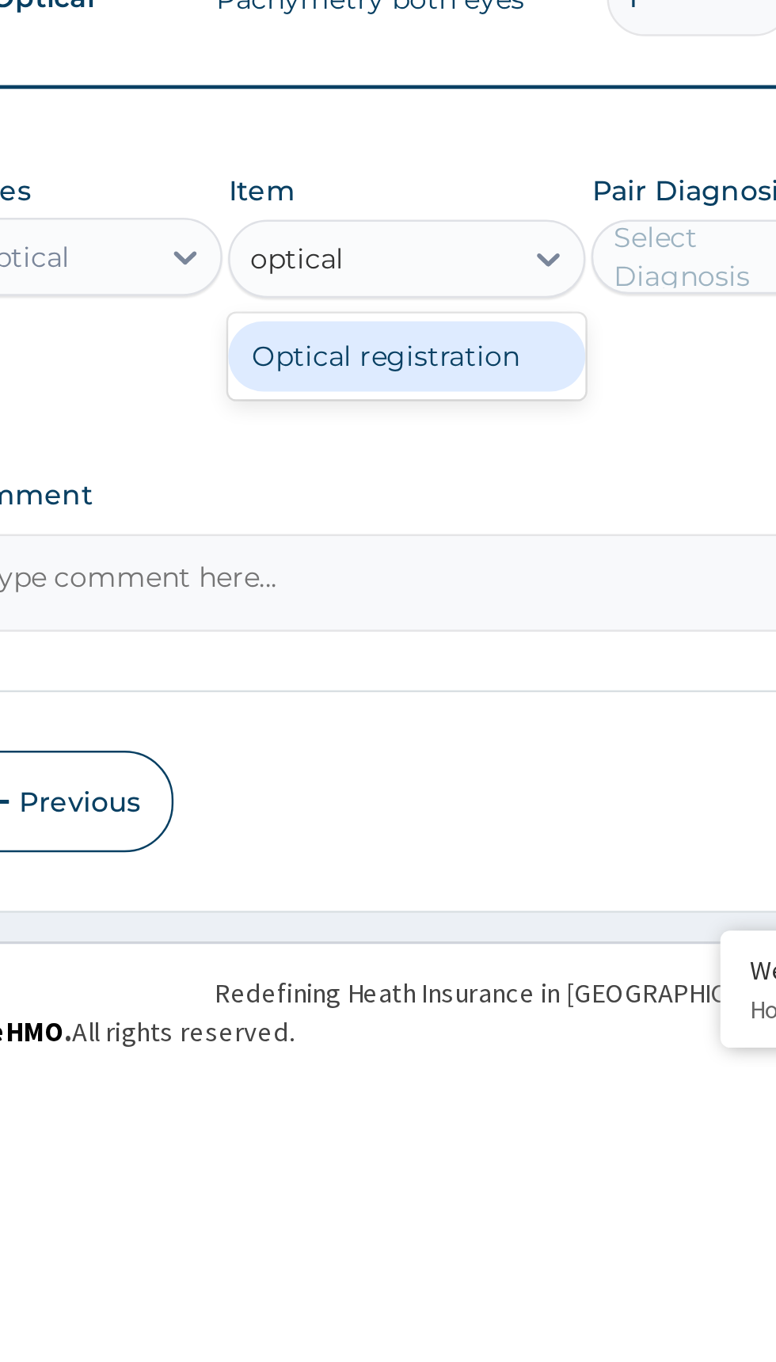
click at [453, 1073] on div "Optical registration" at bounding box center [423, 1073] width 145 height 28
type input "optical"
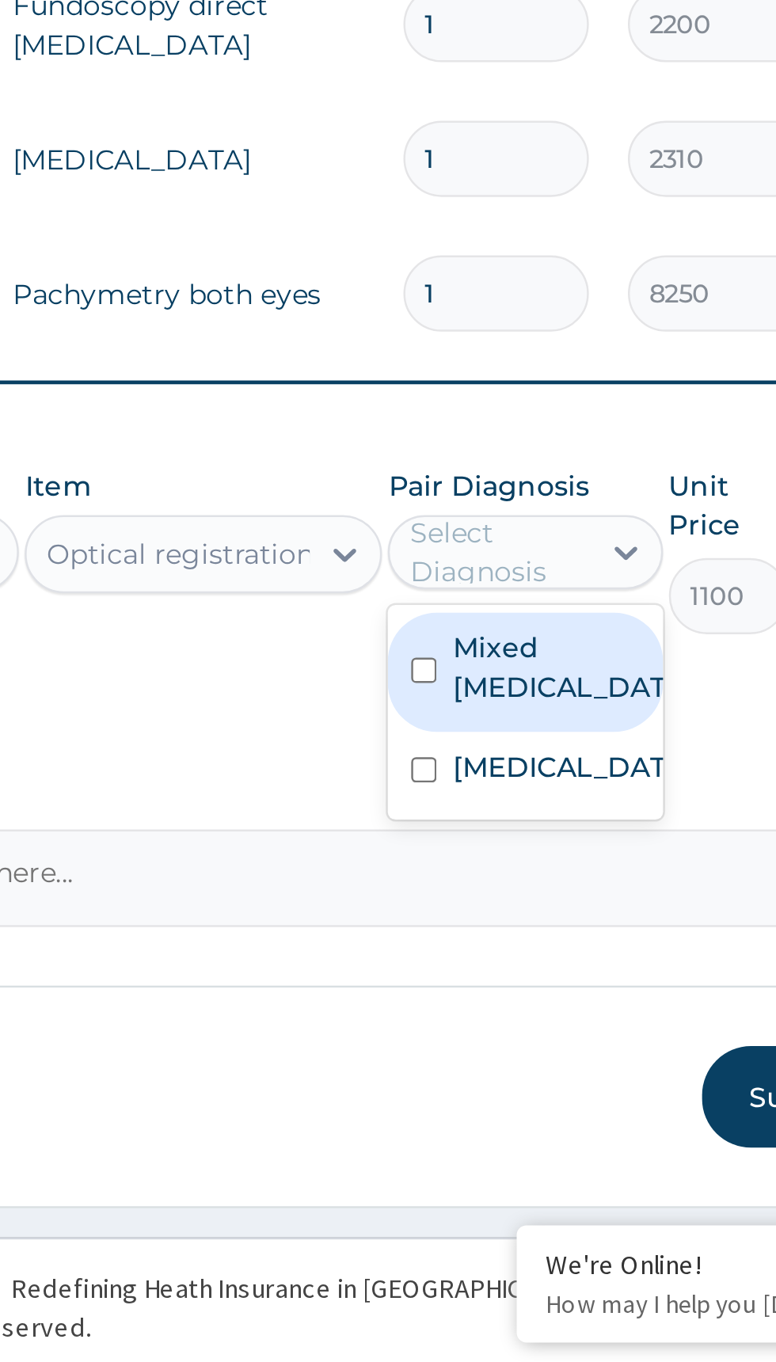
click at [555, 1073] on label "Mixed astigmatism" at bounding box center [570, 1080] width 92 height 32
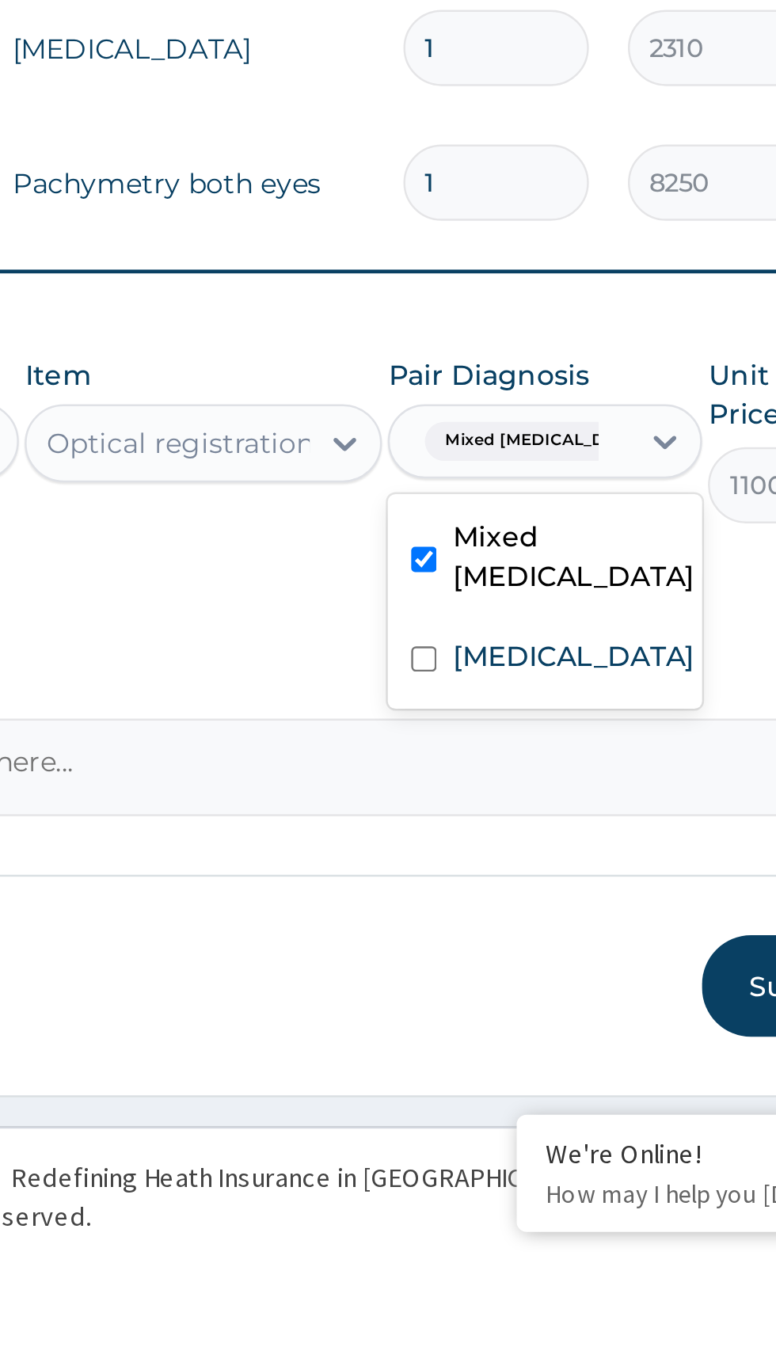
click at [564, 1126] on label "Photophobia" at bounding box center [573, 1120] width 98 height 16
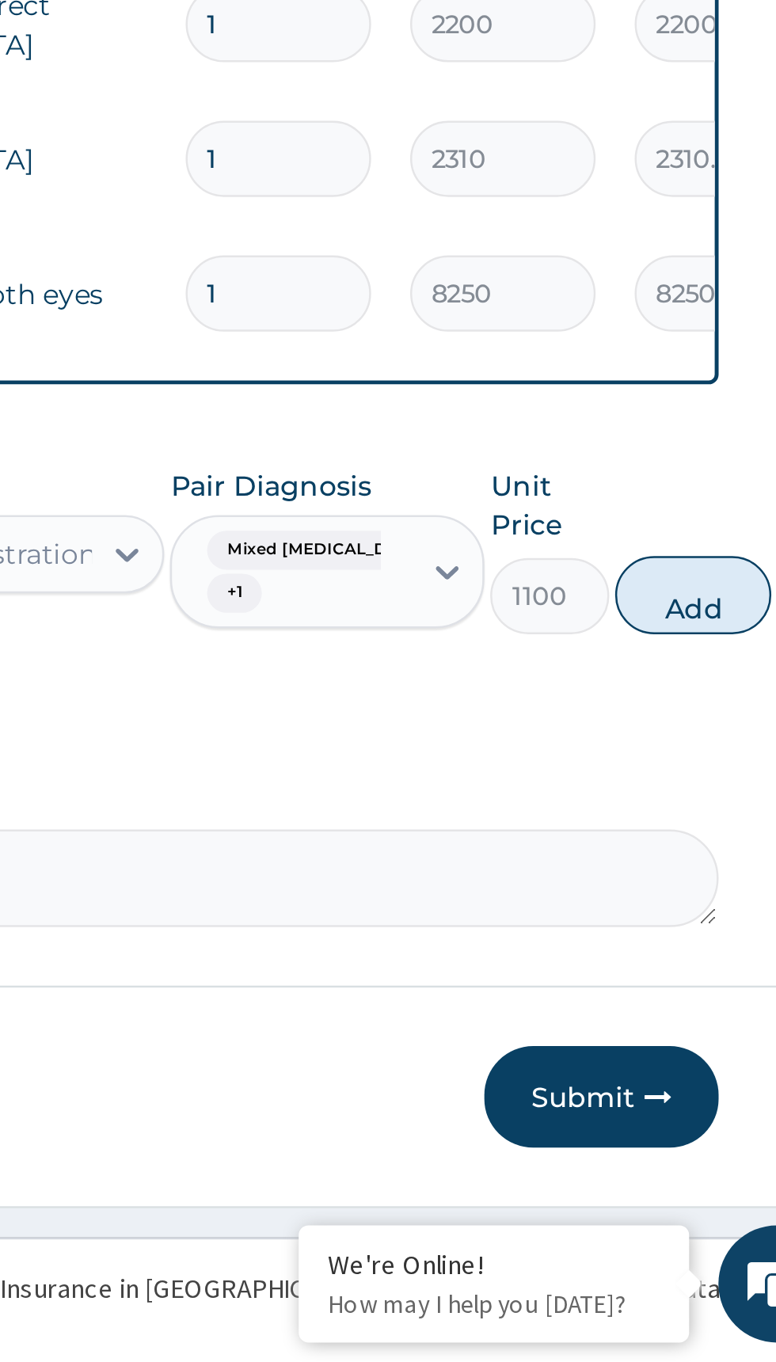
click at [704, 1047] on button "Add" at bounding box center [709, 1051] width 63 height 32
type input "0"
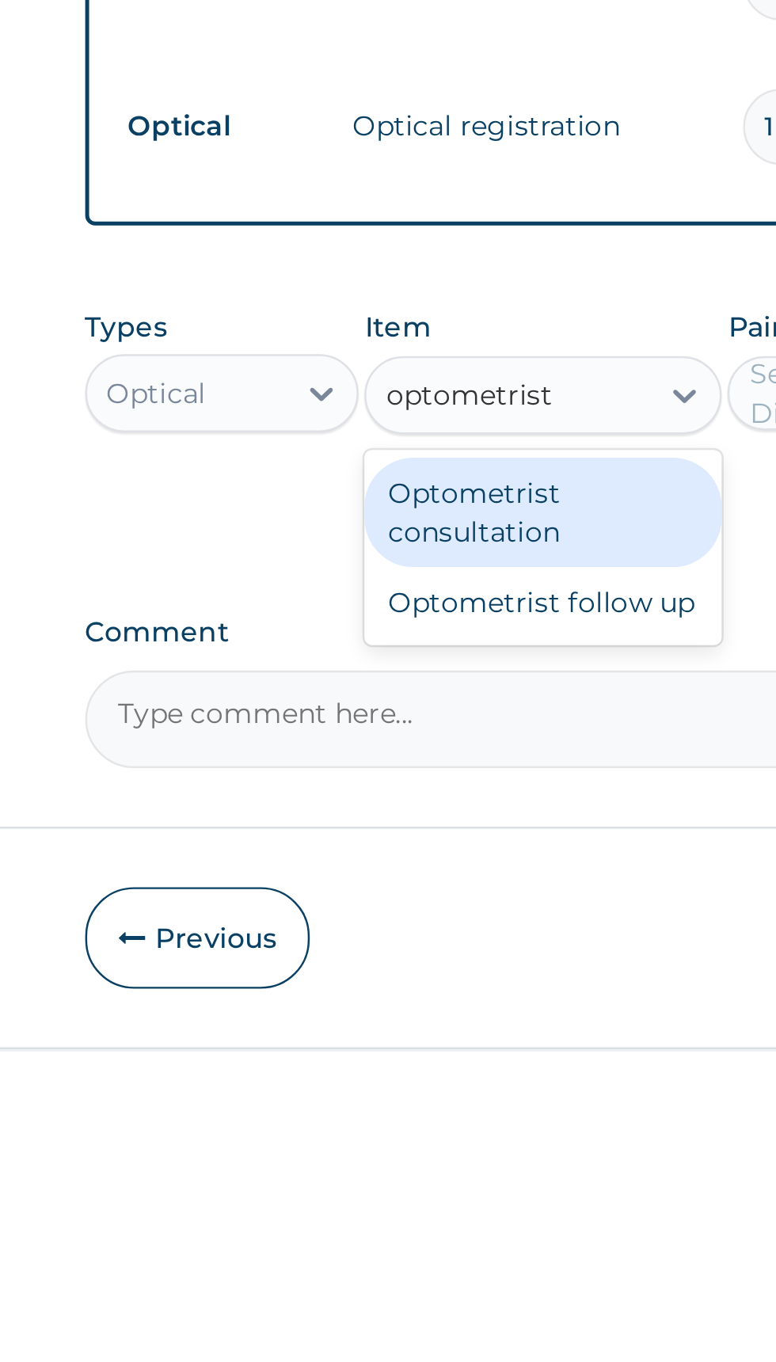
click at [443, 1139] on div "Optometrist consultation" at bounding box center [423, 1143] width 145 height 44
type input "optometrist"
type input "2750"
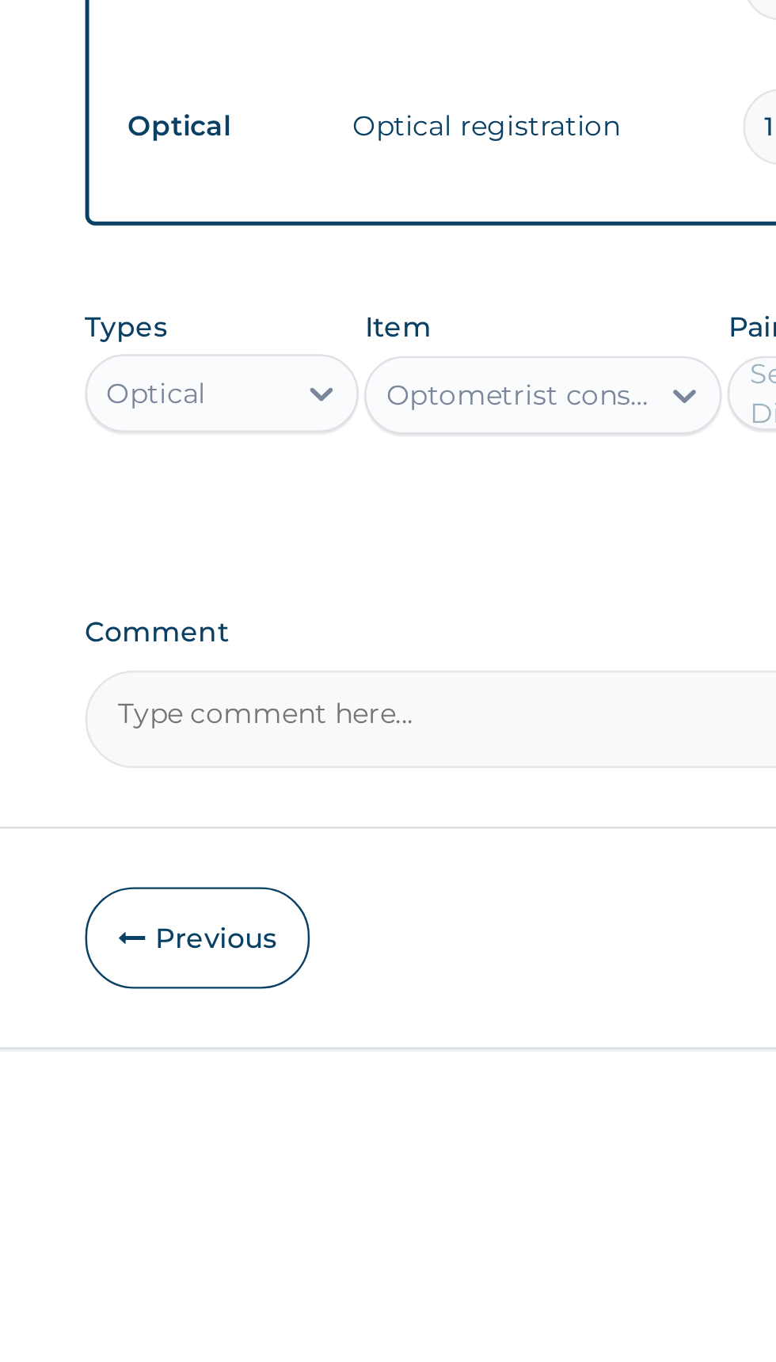
scroll to position [1, 0]
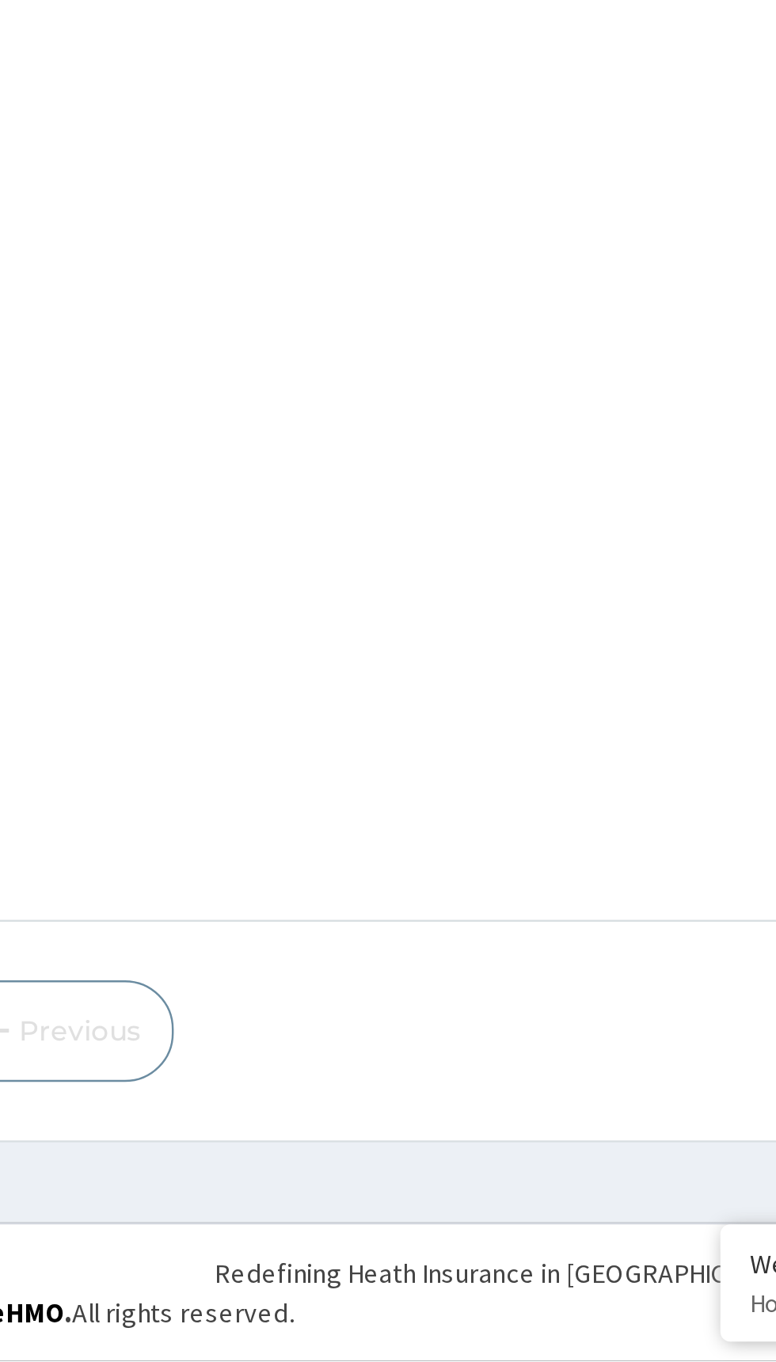
type input "Rehoboth Eye Clinic"
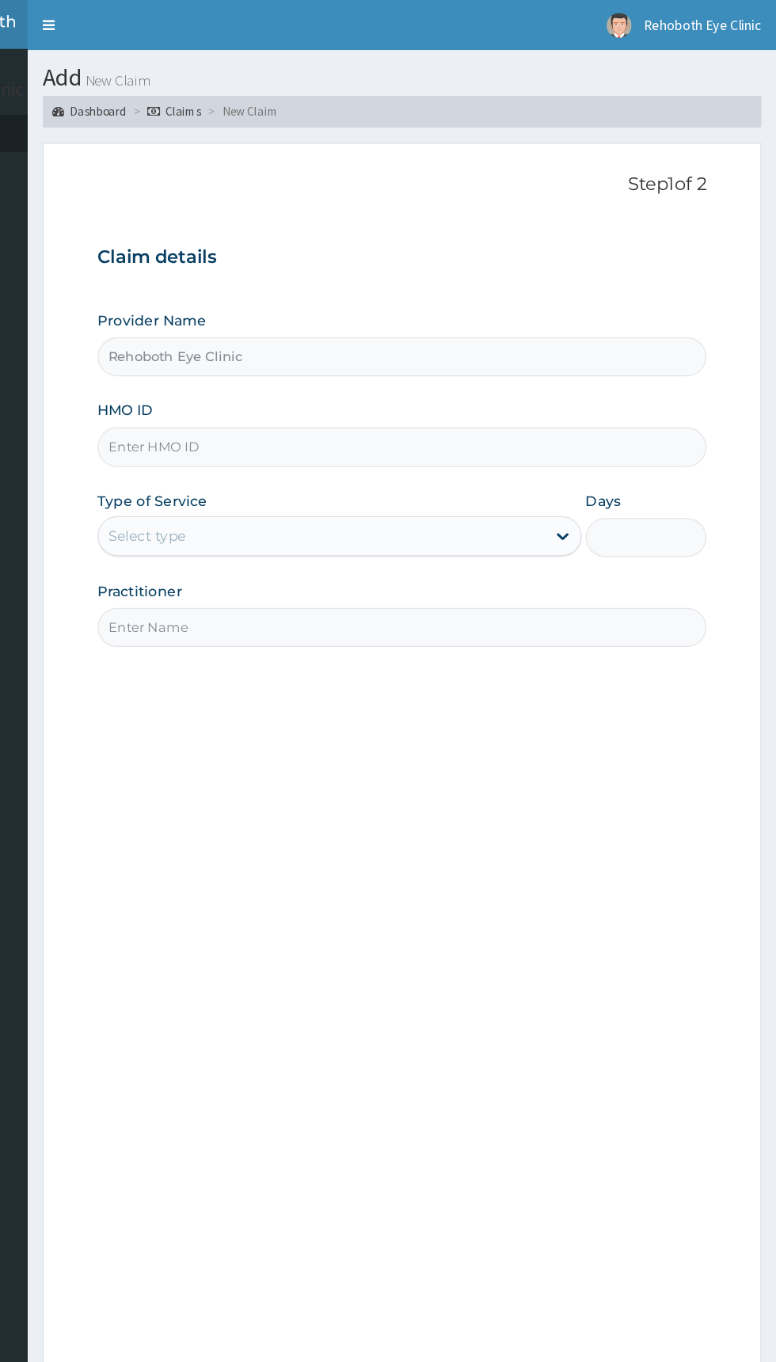
click at [441, 359] on input "HMO ID" at bounding box center [478, 354] width 483 height 31
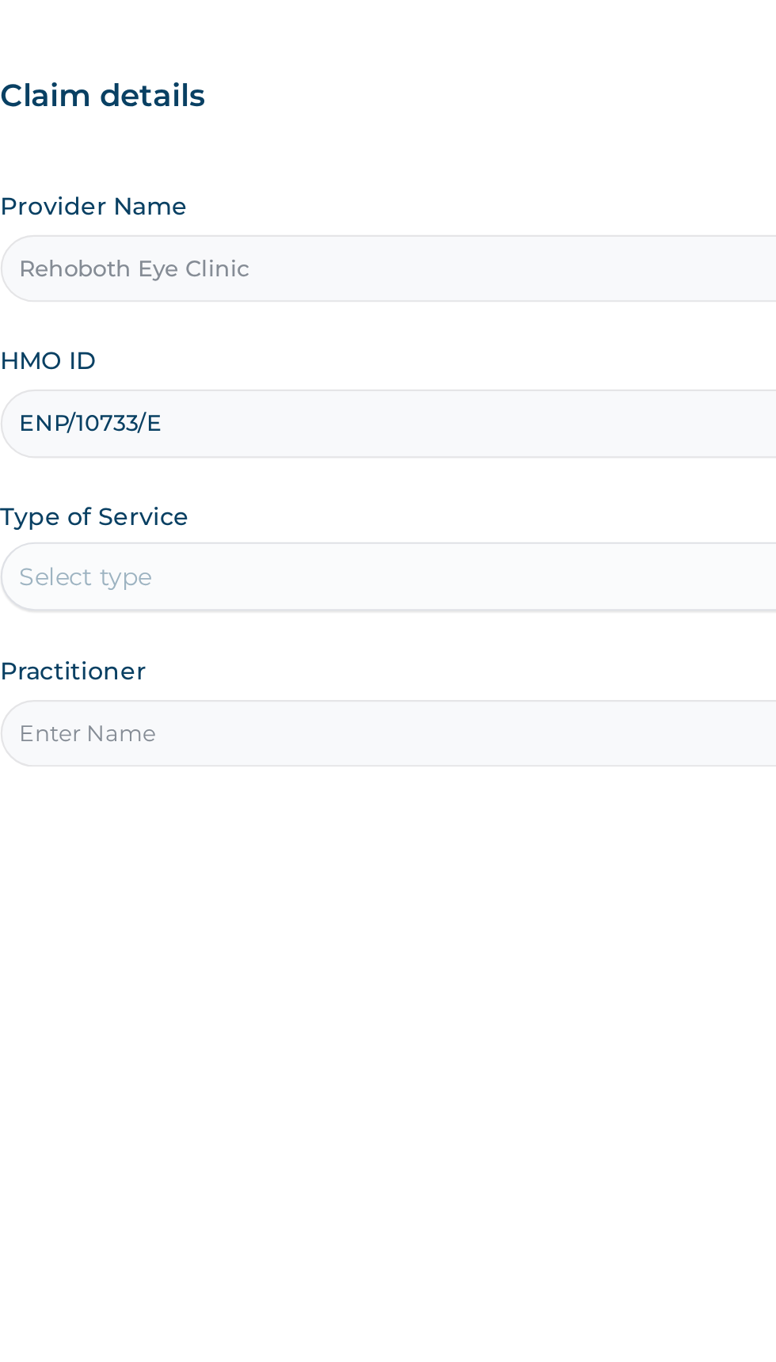
type input "ENP/10733/E"
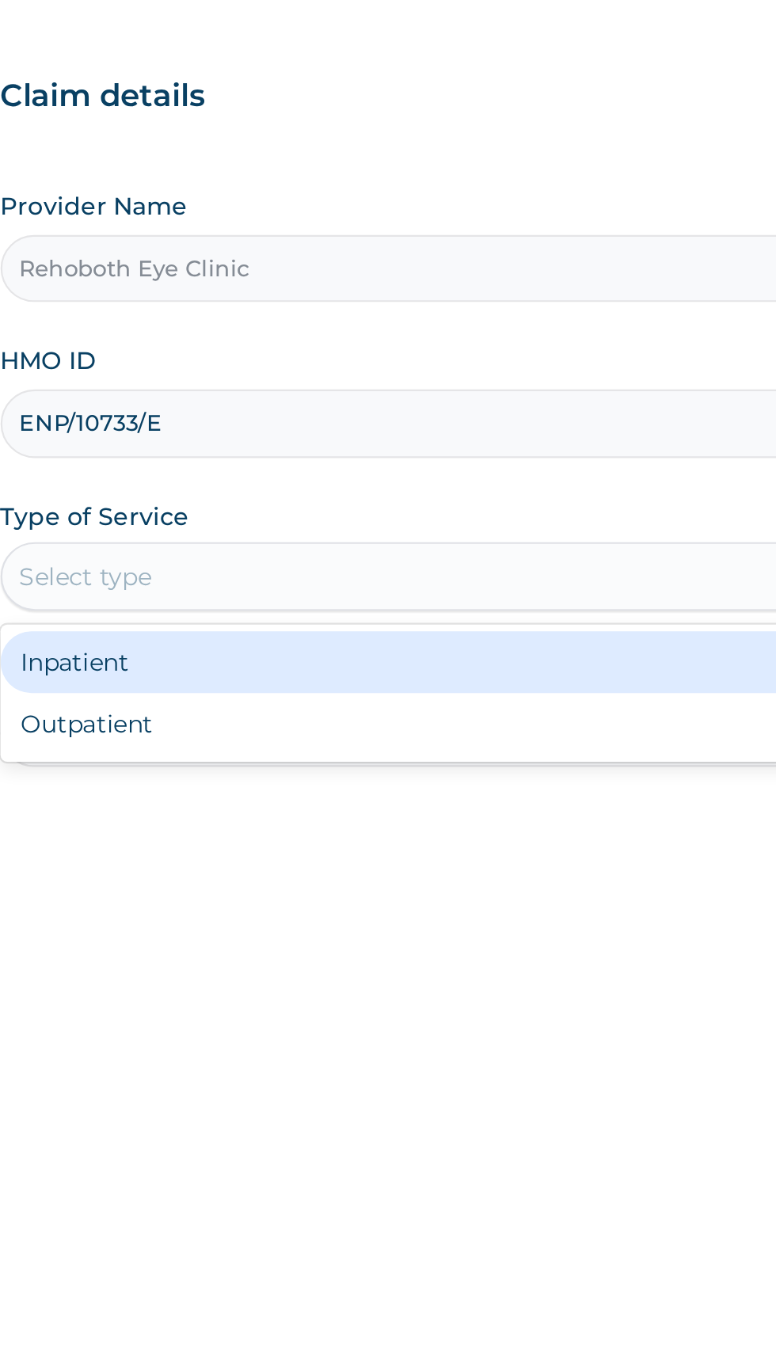
click at [448, 491] on div "Outpatient" at bounding box center [429, 493] width 384 height 28
type input "1"
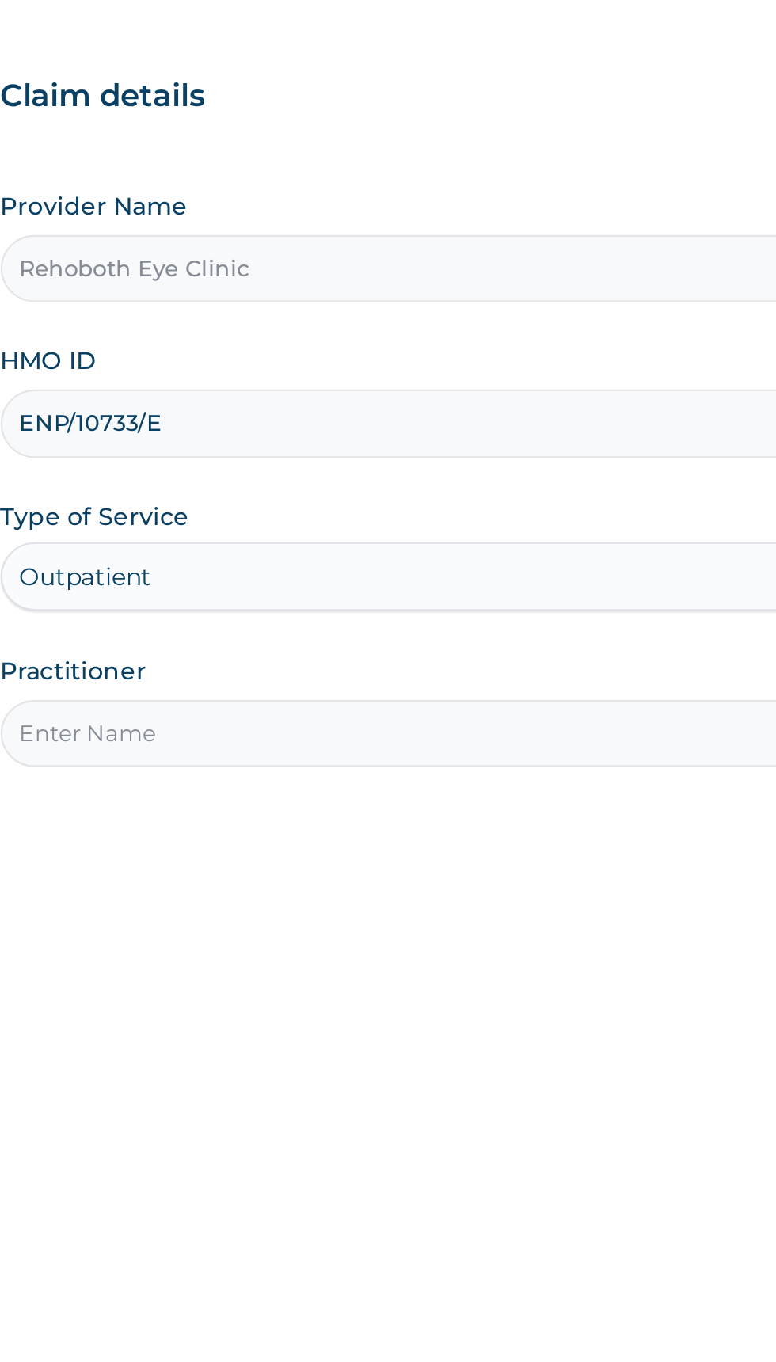
click at [410, 500] on input "Practitioner" at bounding box center [478, 497] width 483 height 31
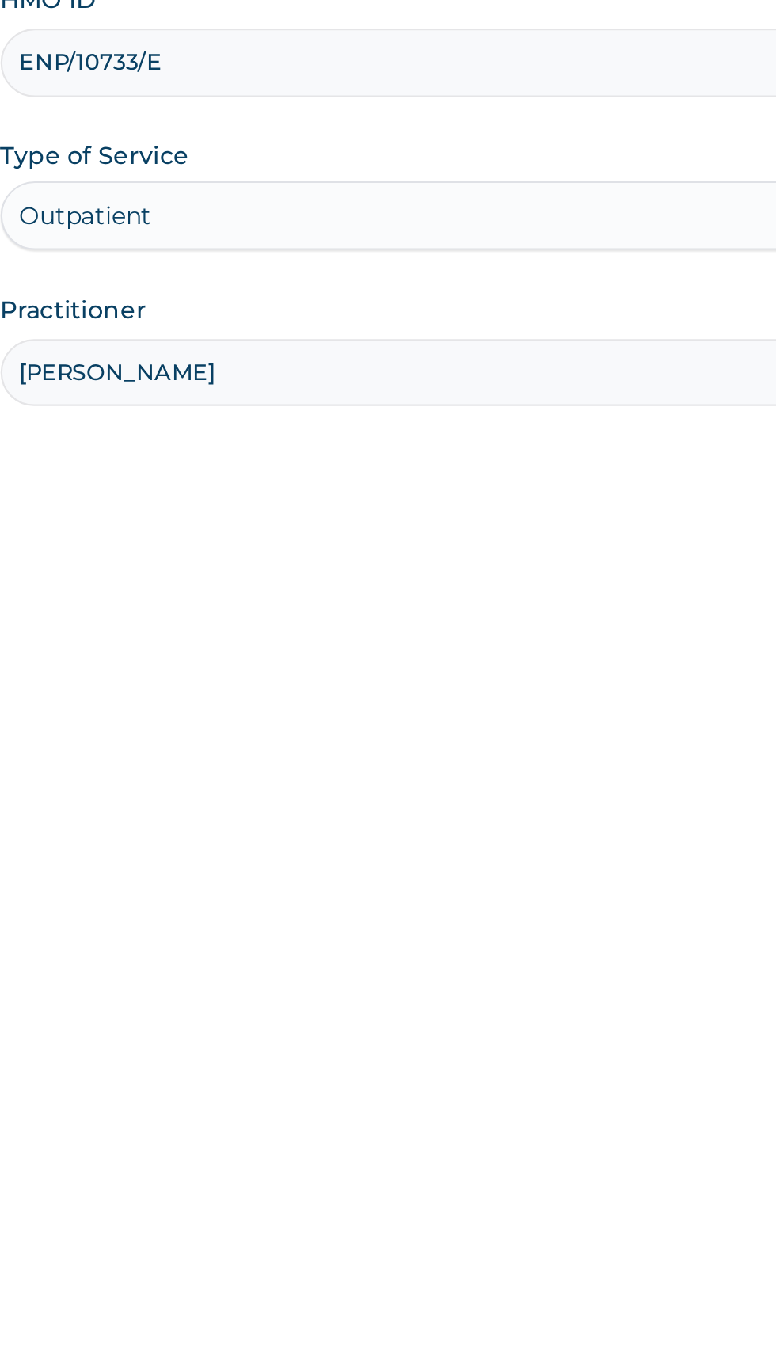
type input "DR AJIBOLA ONI"
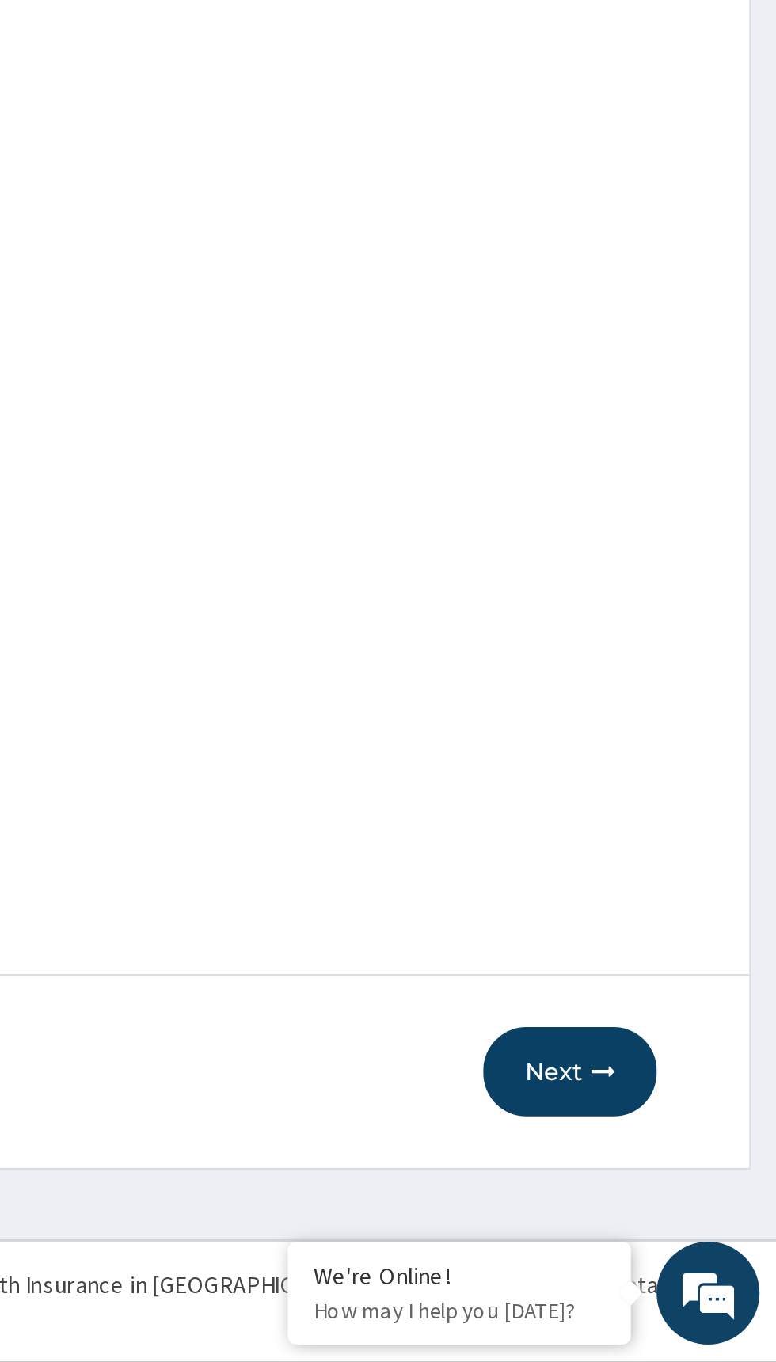
click at [678, 1225] on button "Next" at bounding box center [680, 1227] width 80 height 41
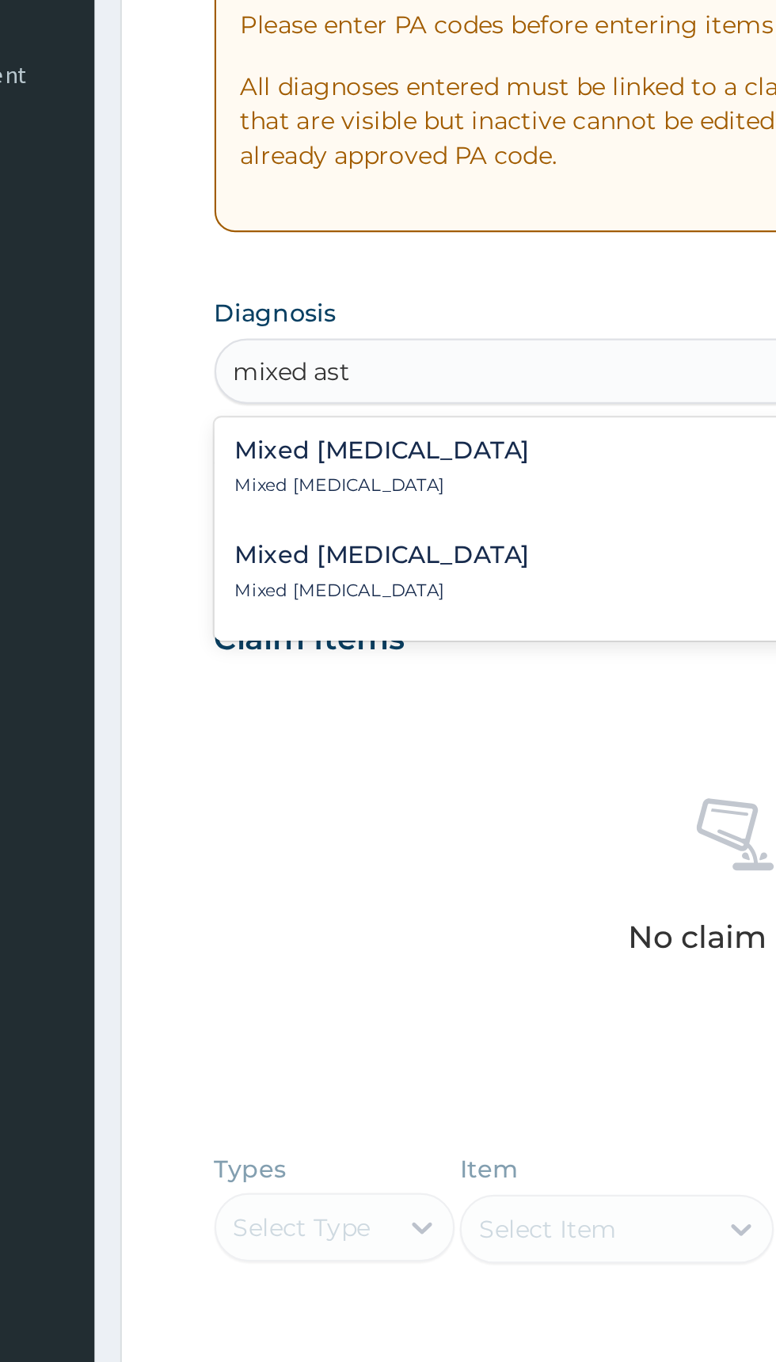
click at [398, 575] on div "Mixed astigmatism Mixed astigmatism" at bounding box center [479, 577] width 464 height 28
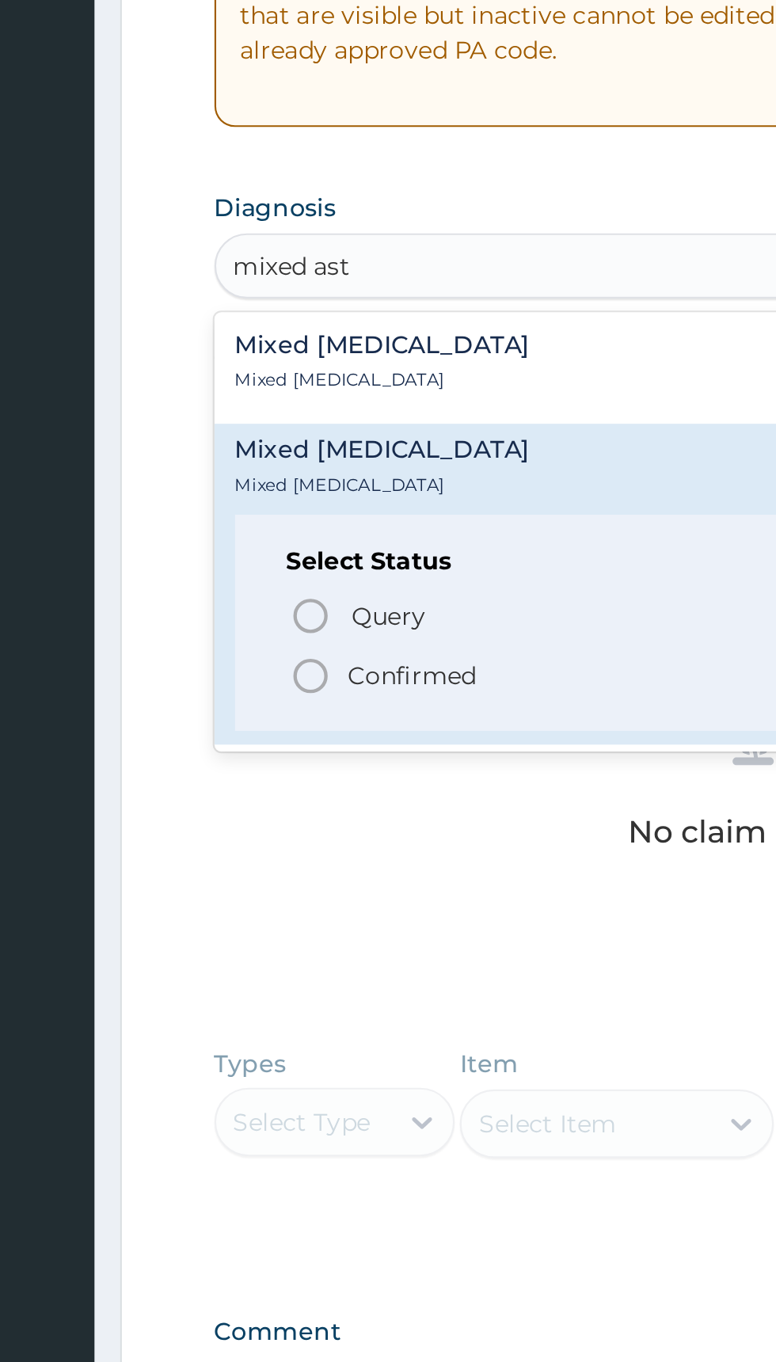
click at [339, 671] on p "Confirmed" at bounding box center [328, 673] width 59 height 16
type input "mixed ast"
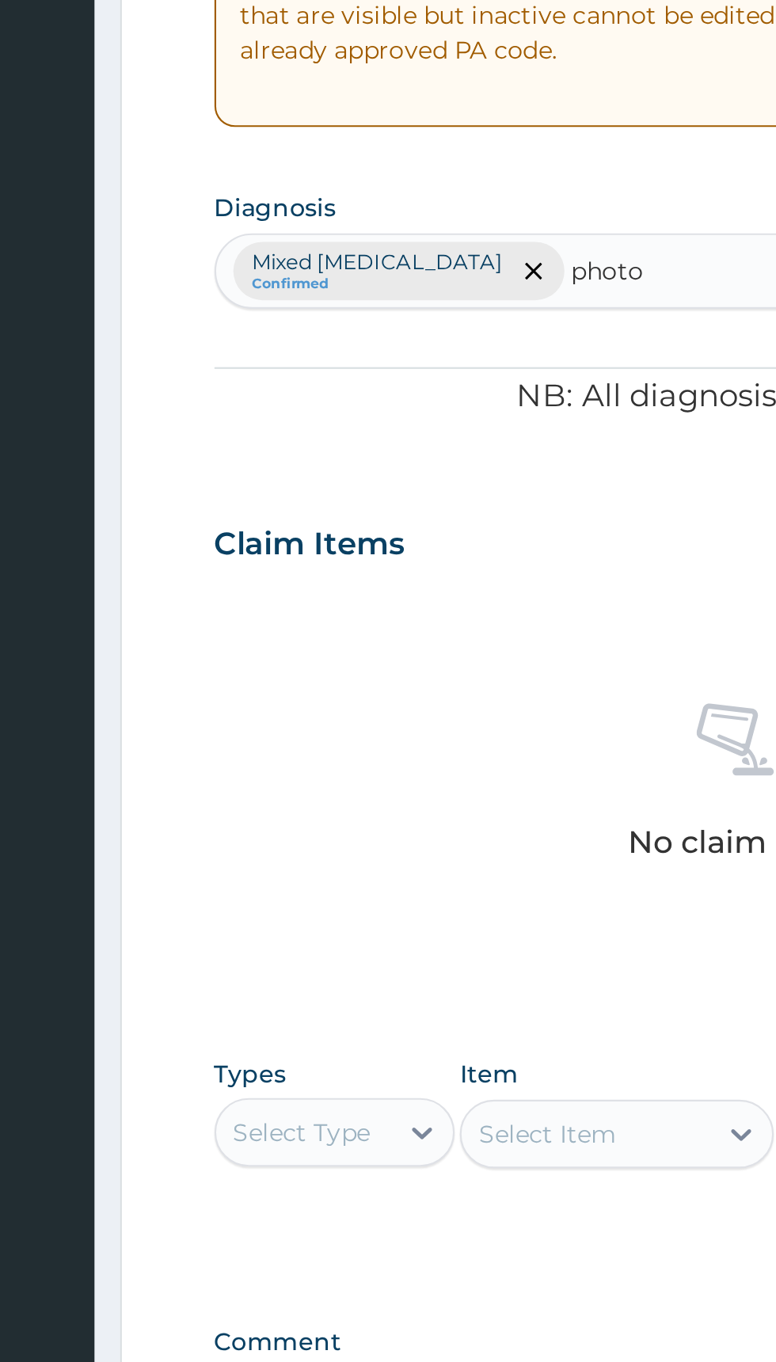
type input "photop"
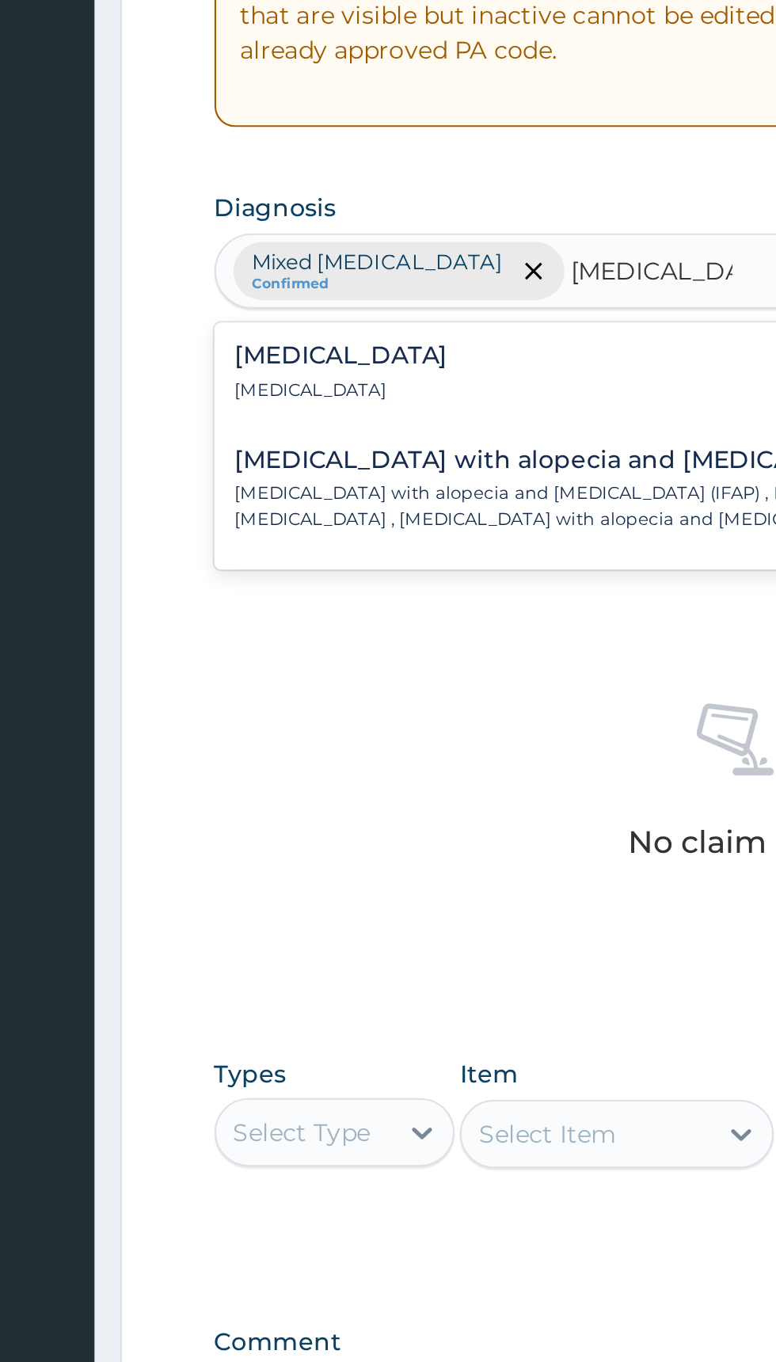
click at [400, 535] on div "Photophobia Photophobia" at bounding box center [479, 533] width 464 height 28
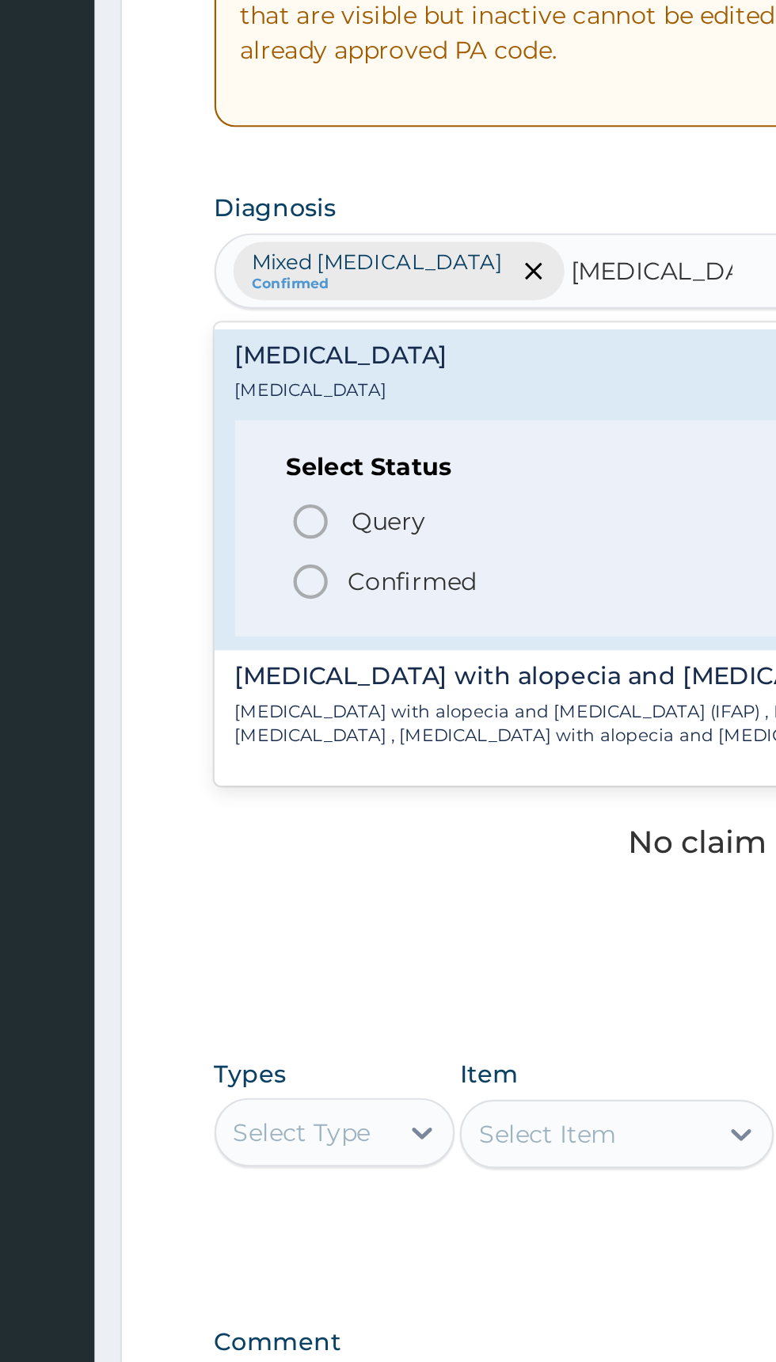
click at [350, 631] on p "Confirmed" at bounding box center [328, 629] width 59 height 16
type input "[MEDICAL_DATA]"
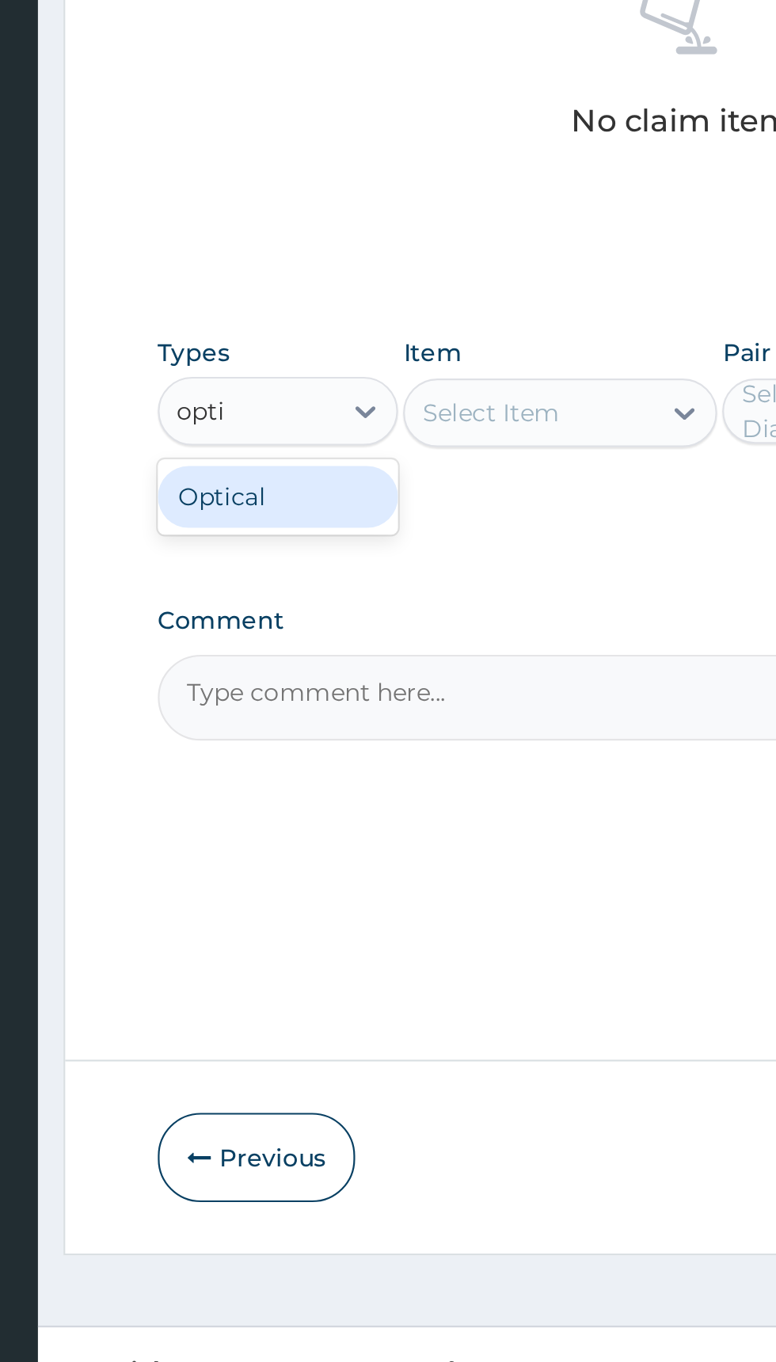
click at [303, 926] on div "Optical" at bounding box center [292, 923] width 111 height 28
type input "opti"
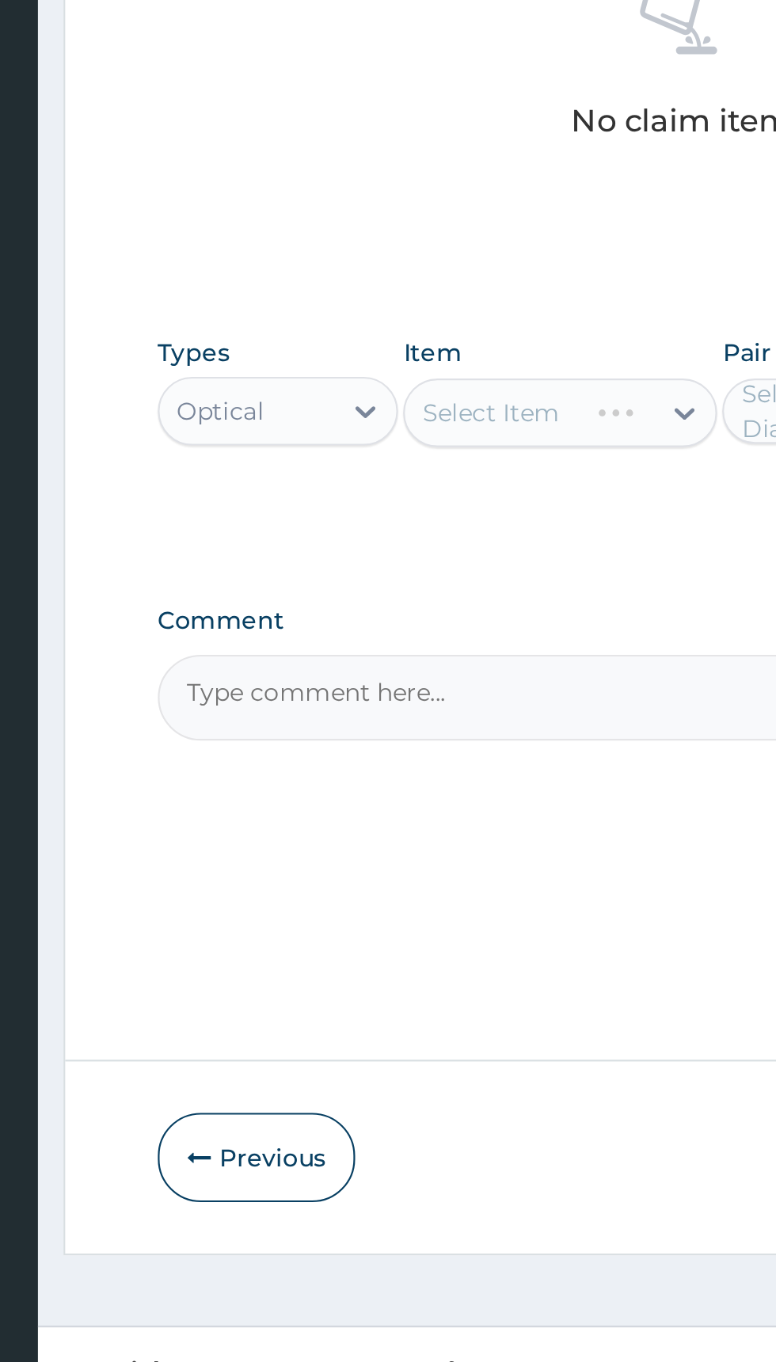
click at [415, 891] on div "Select Item" at bounding box center [423, 884] width 145 height 32
click at [437, 885] on div "Select Item" at bounding box center [423, 884] width 145 height 32
click at [435, 886] on div "Select Item" at bounding box center [423, 884] width 145 height 32
click at [430, 889] on div "Select Item" at bounding box center [408, 884] width 115 height 25
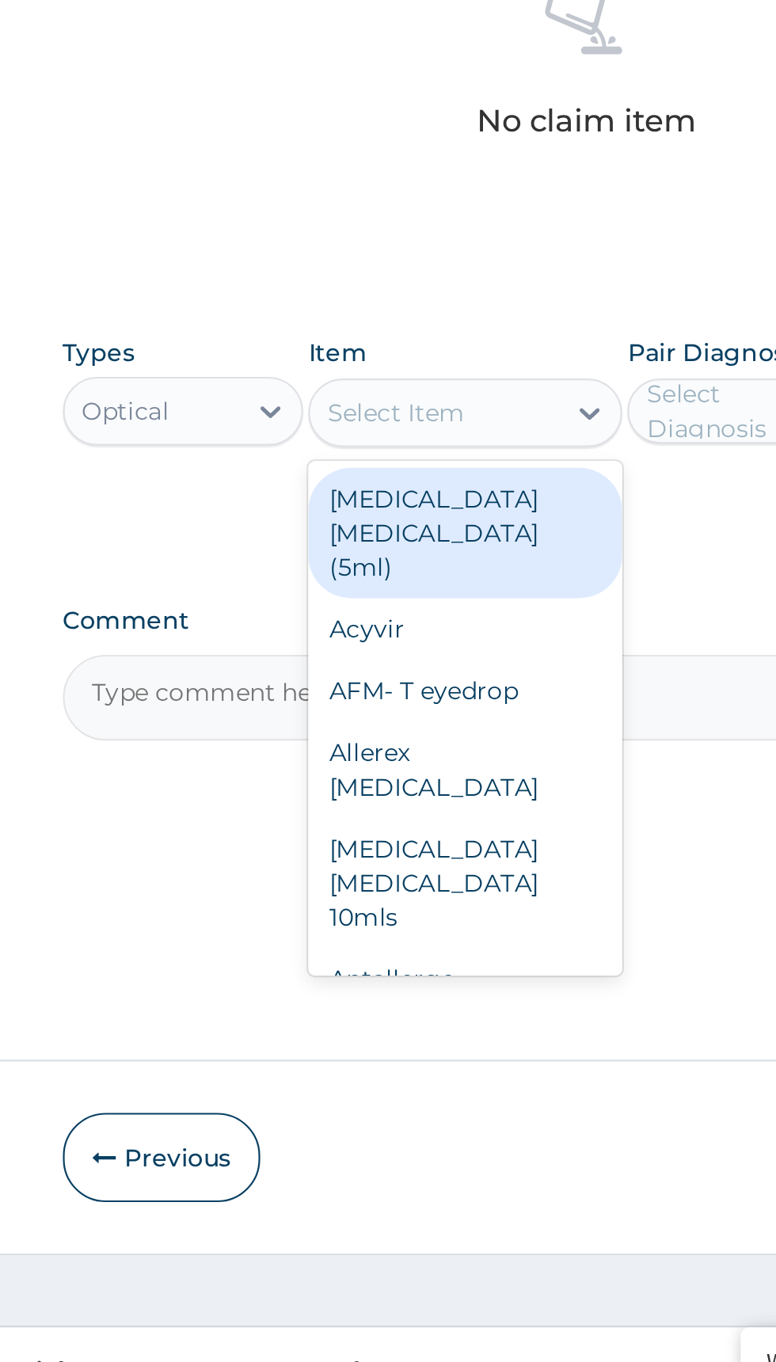
type input "b"
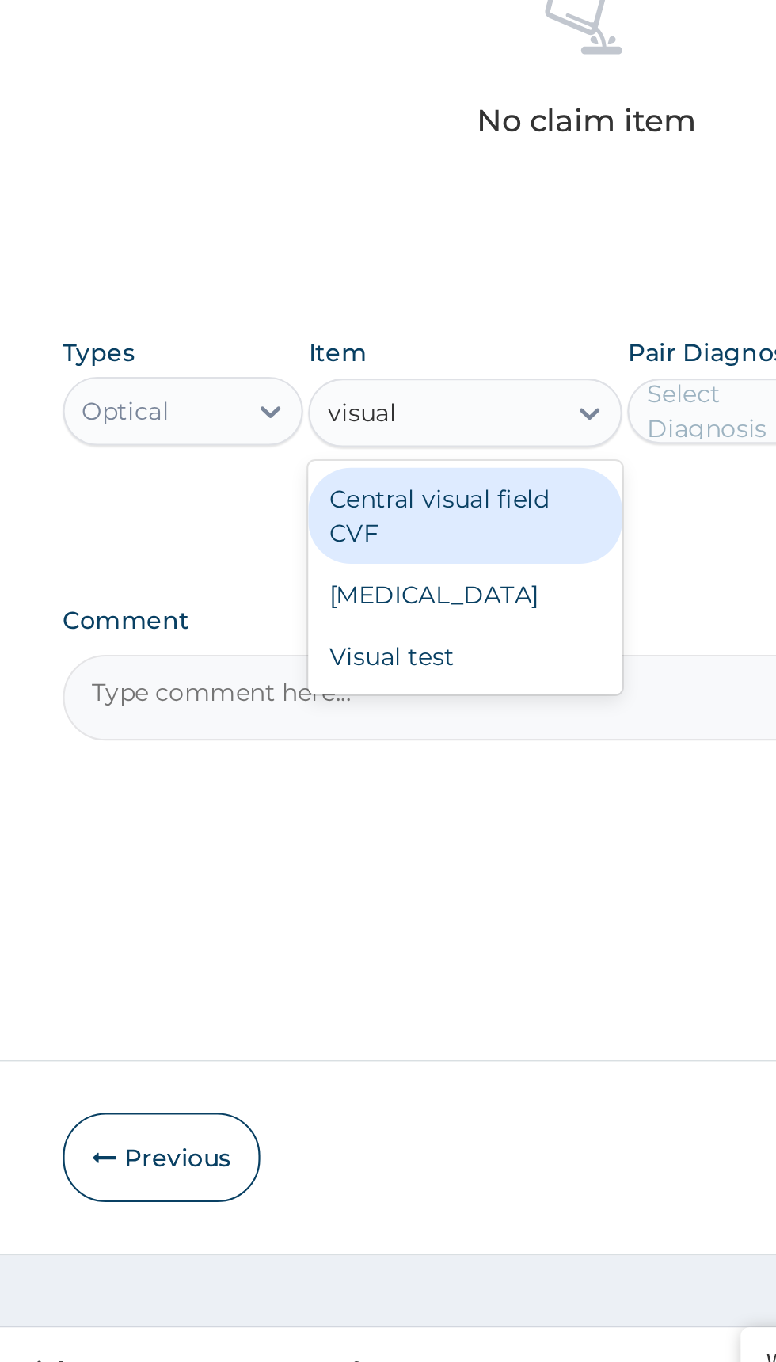
click at [446, 966] on div "[MEDICAL_DATA]" at bounding box center [423, 968] width 145 height 28
type input "visual"
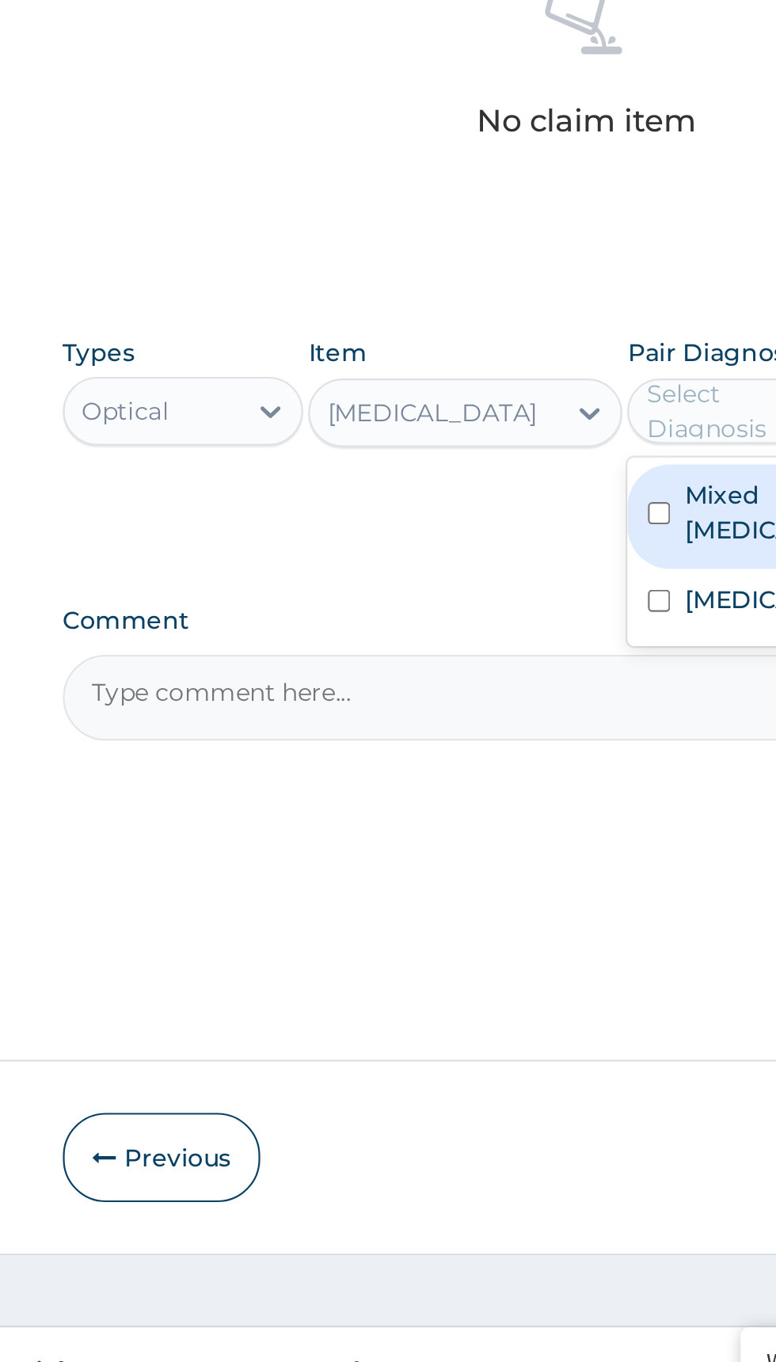
click at [518, 925] on input "checkbox" at bounding box center [512, 930] width 10 height 10
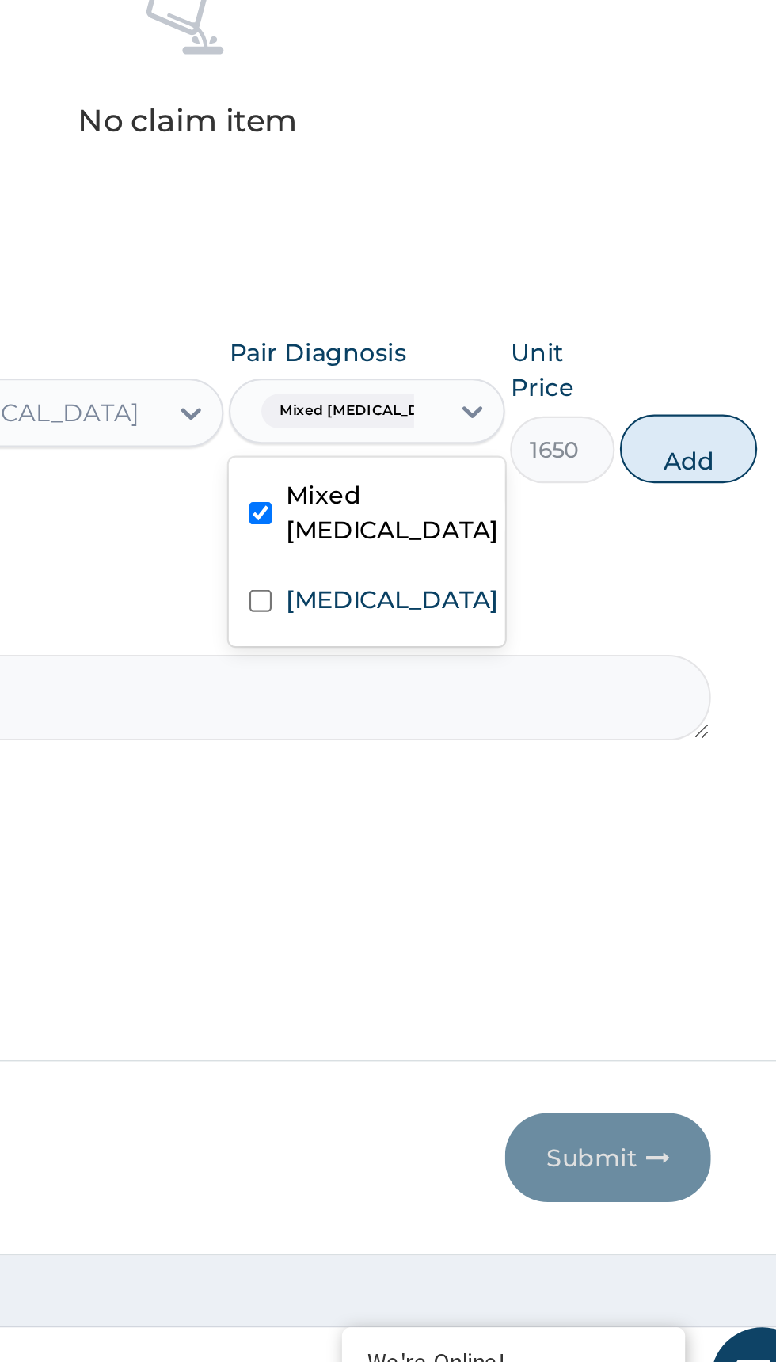
click at [564, 971] on label "[MEDICAL_DATA]" at bounding box center [573, 971] width 98 height 16
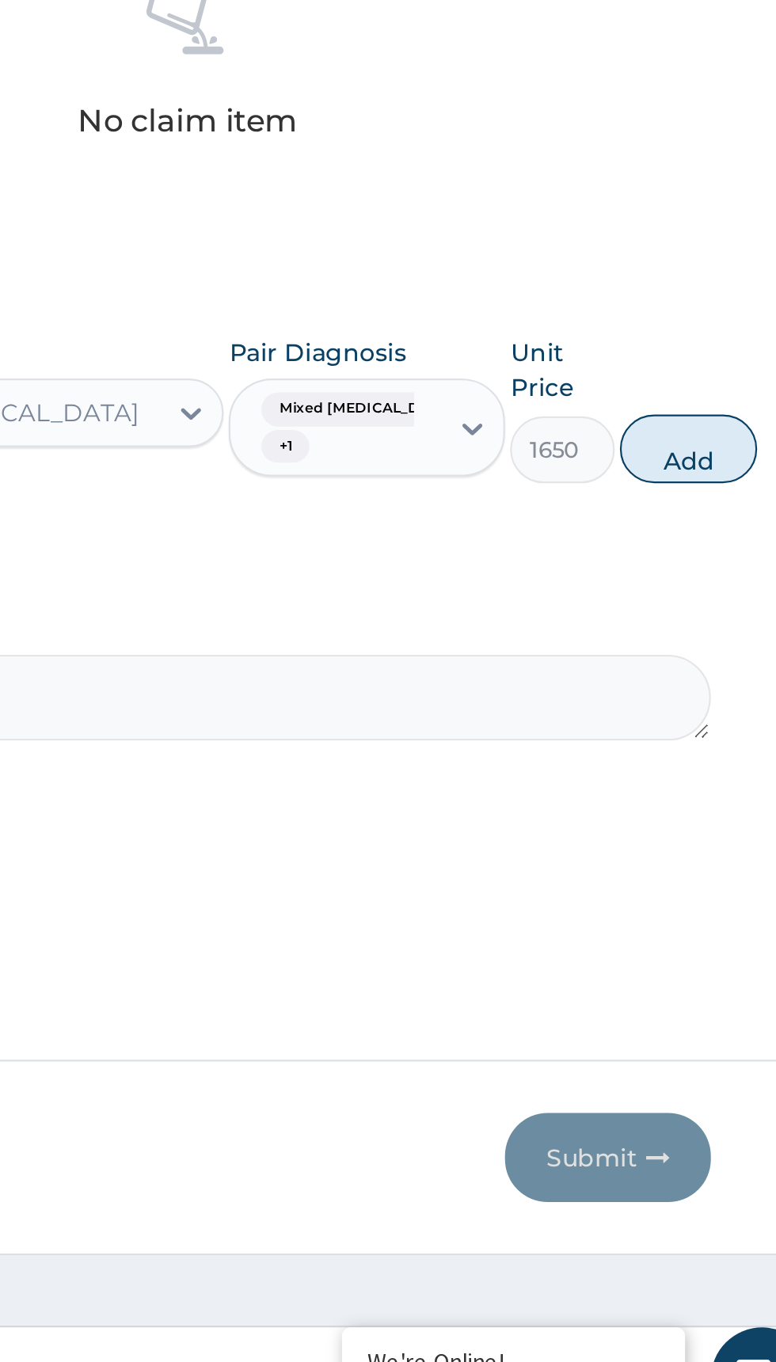
click at [699, 910] on button "Add" at bounding box center [709, 901] width 63 height 32
type input "0"
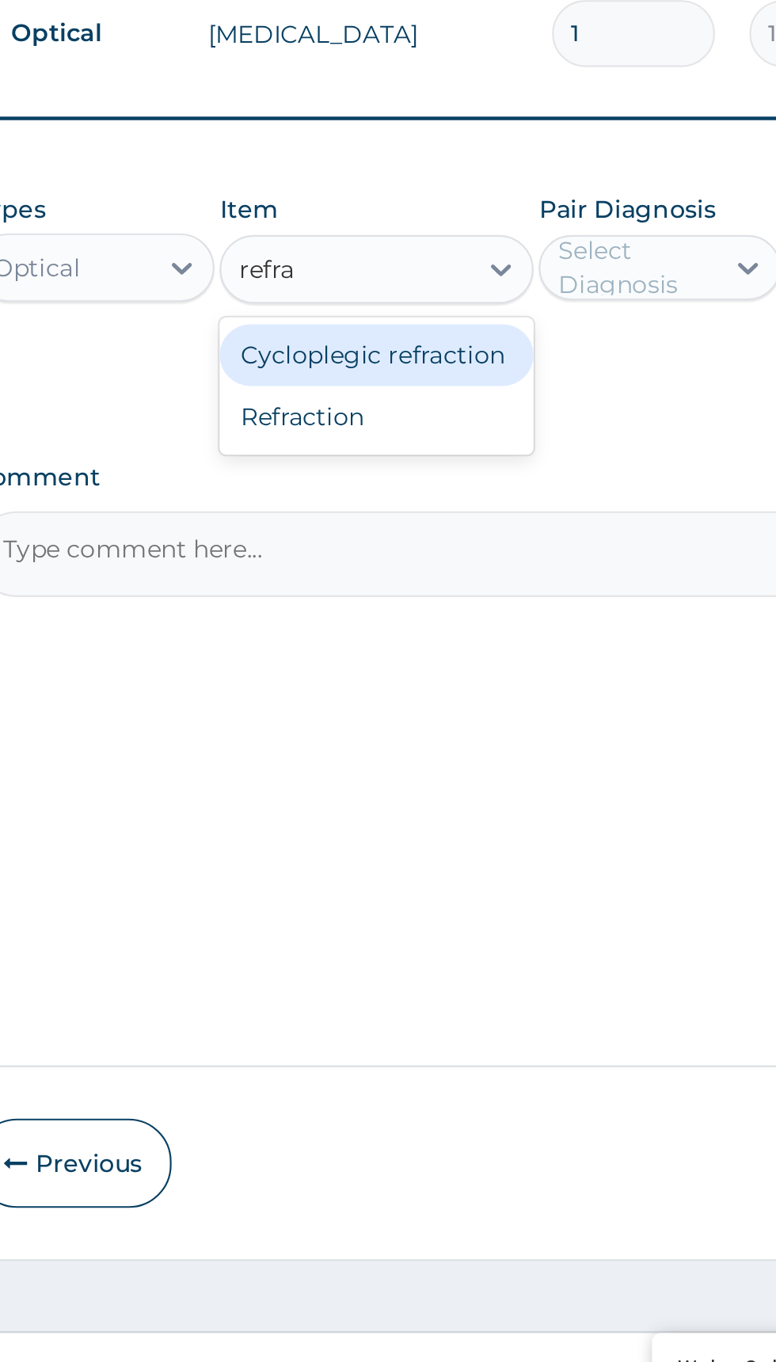
click at [444, 883] on div "Refraction" at bounding box center [423, 883] width 145 height 28
type input "refra"
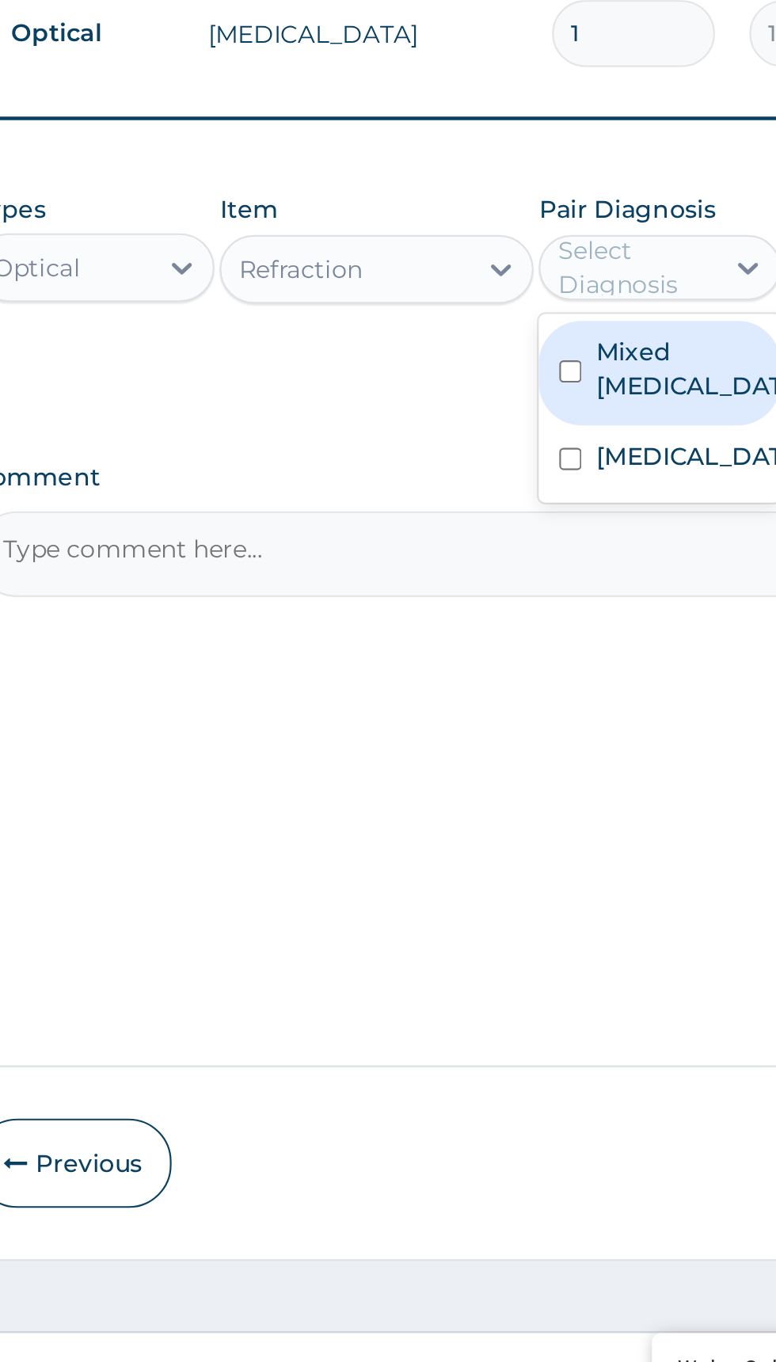
click at [562, 861] on label "Mixed [MEDICAL_DATA]" at bounding box center [570, 861] width 92 height 32
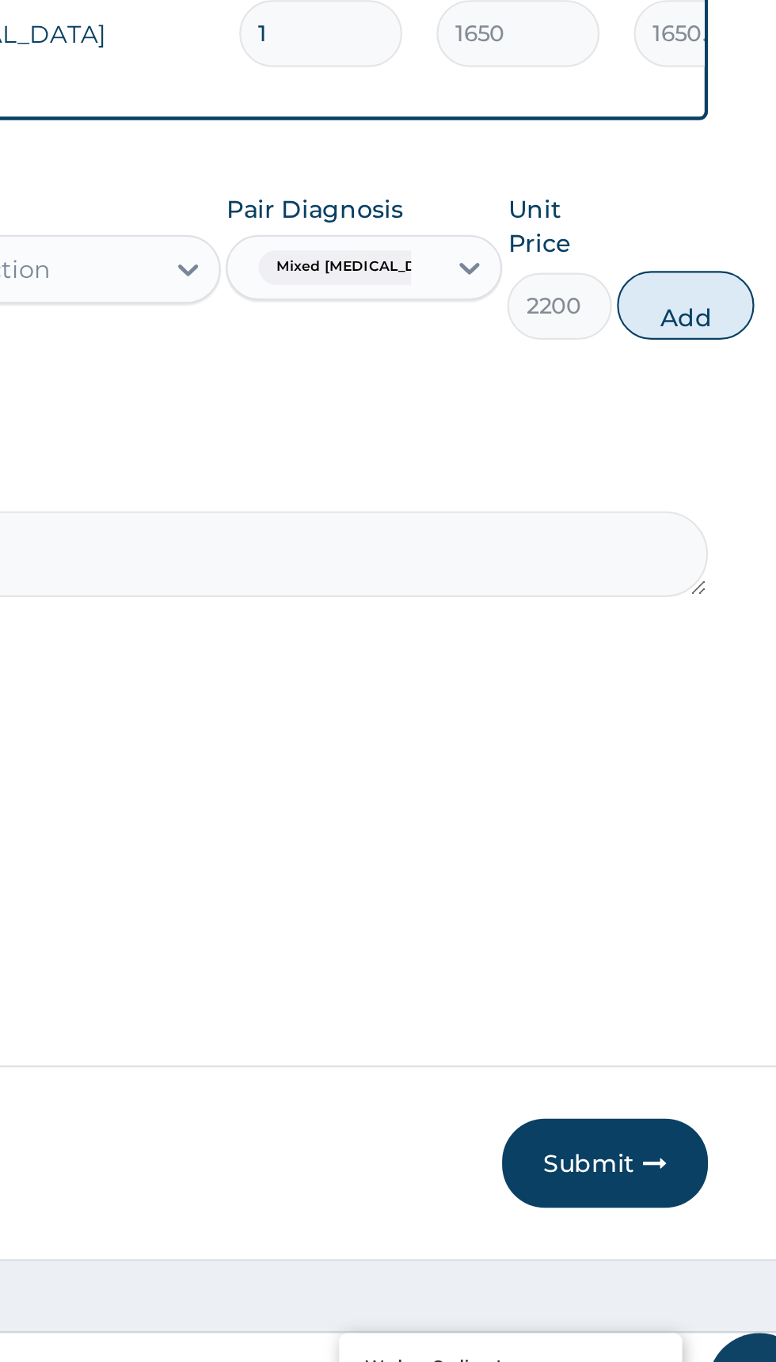
click at [693, 843] on button "Add" at bounding box center [709, 832] width 63 height 32
type input "0"
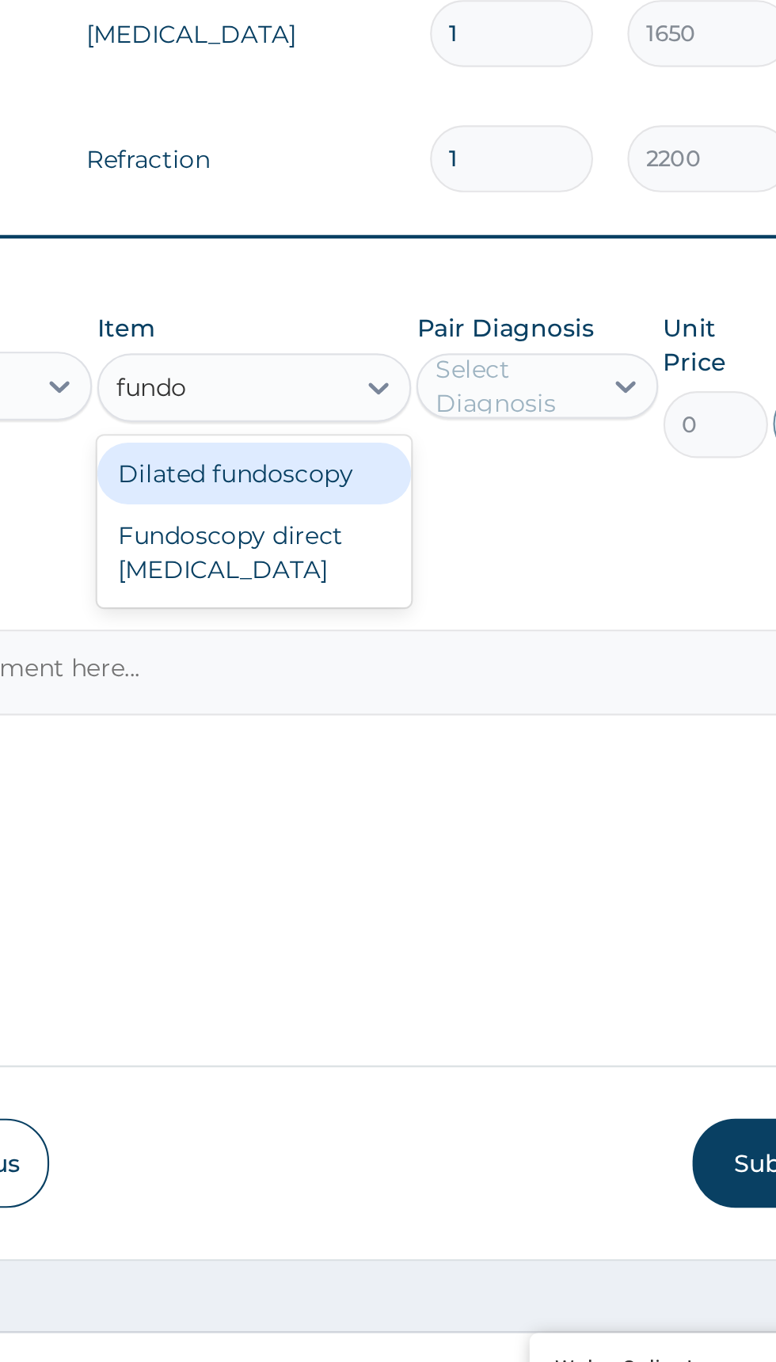
click at [443, 953] on div "Fundoscopy direct [MEDICAL_DATA]" at bounding box center [423, 946] width 145 height 44
type input "fundo"
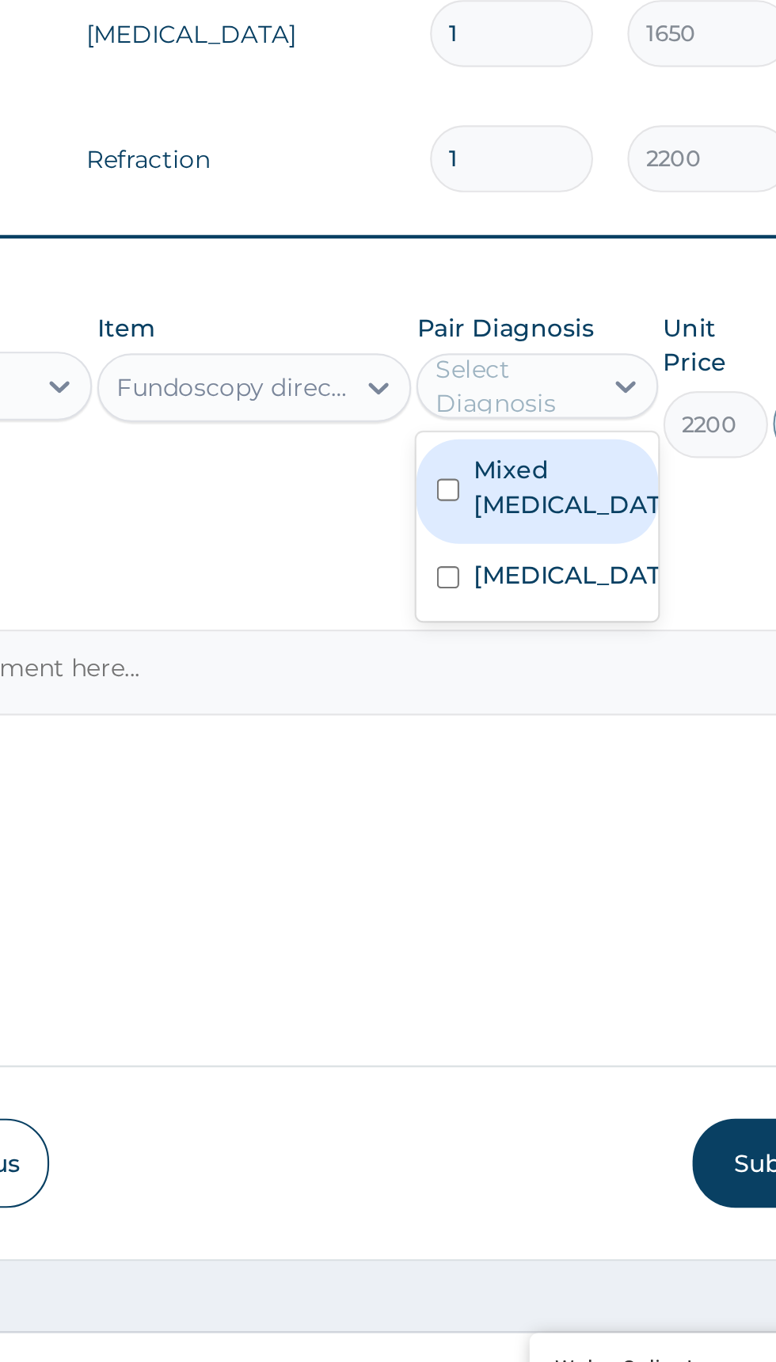
click at [580, 954] on label "[MEDICAL_DATA]" at bounding box center [570, 956] width 92 height 16
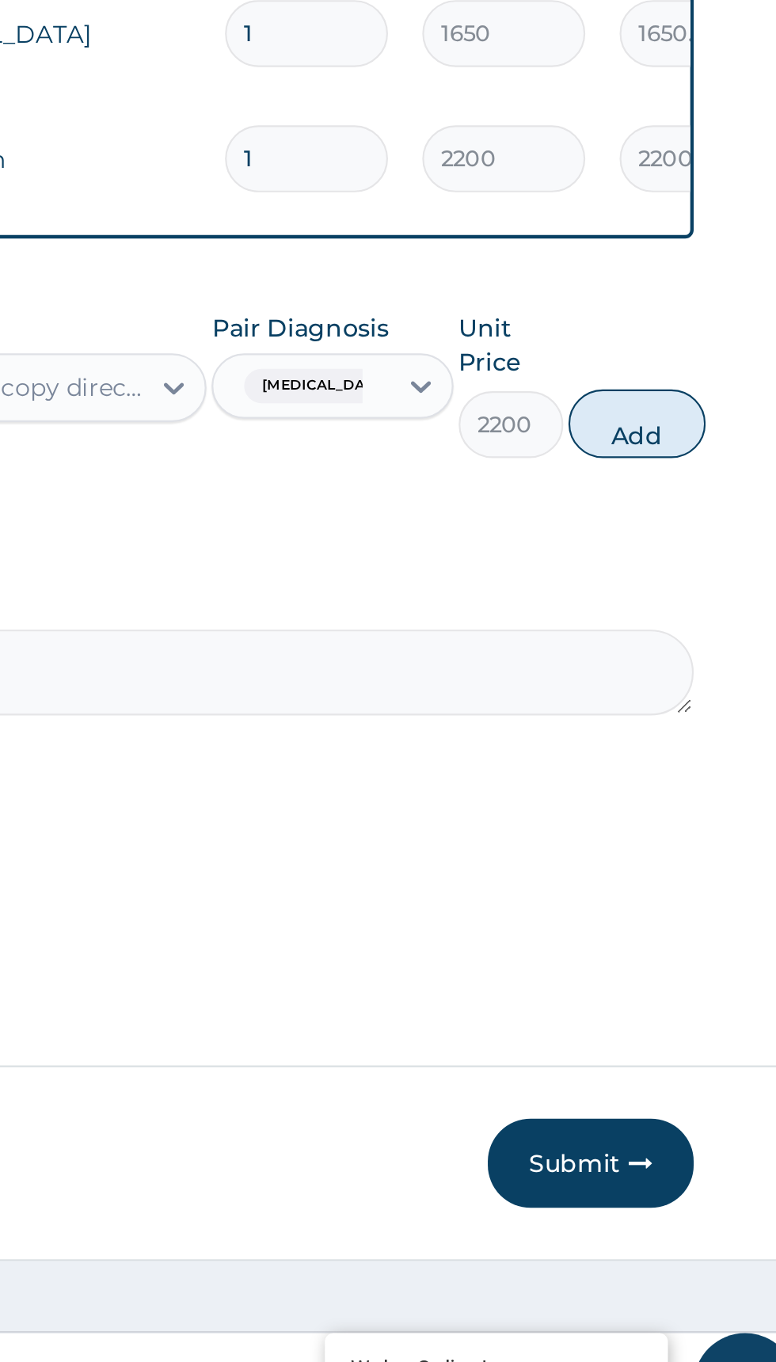
click at [685, 895] on button "Add" at bounding box center [694, 887] width 63 height 32
type input "0"
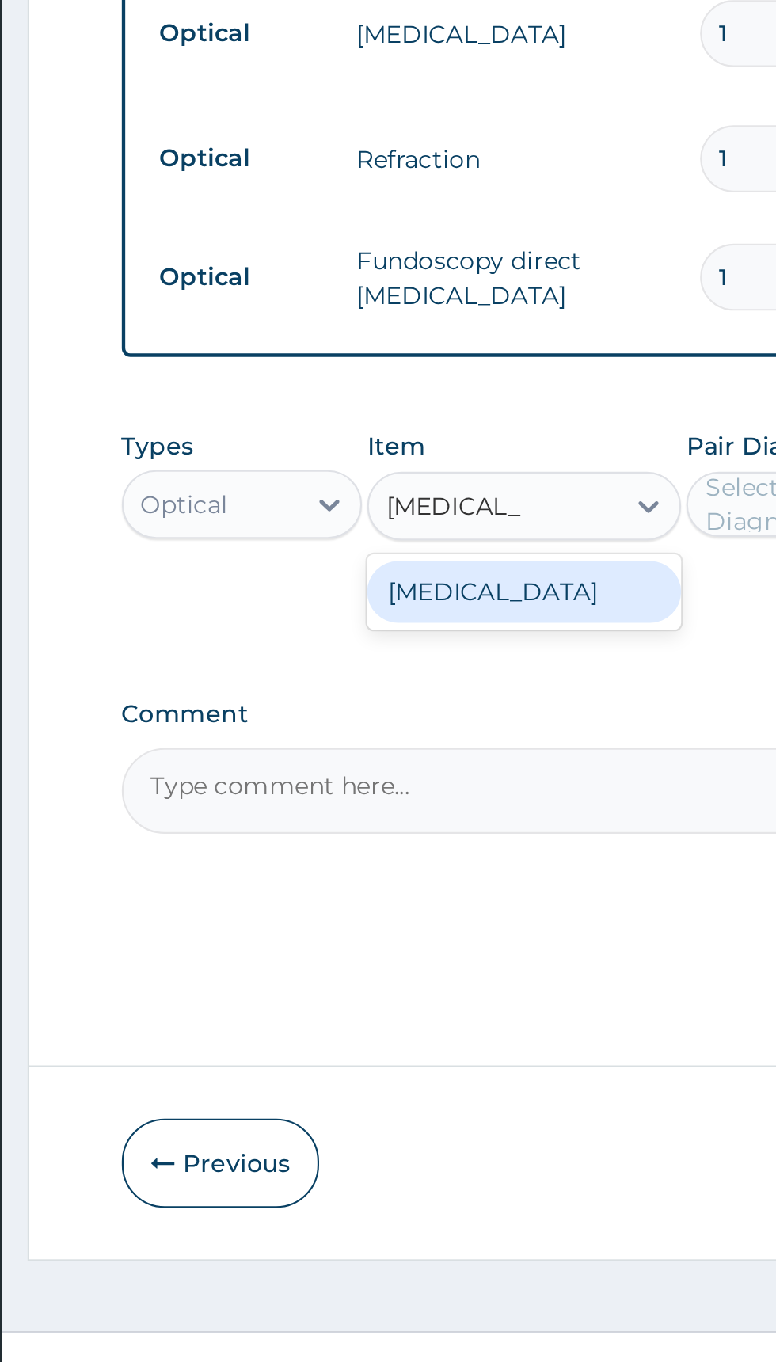
click at [441, 965] on div "[MEDICAL_DATA]" at bounding box center [423, 964] width 145 height 28
type input "tonometry"
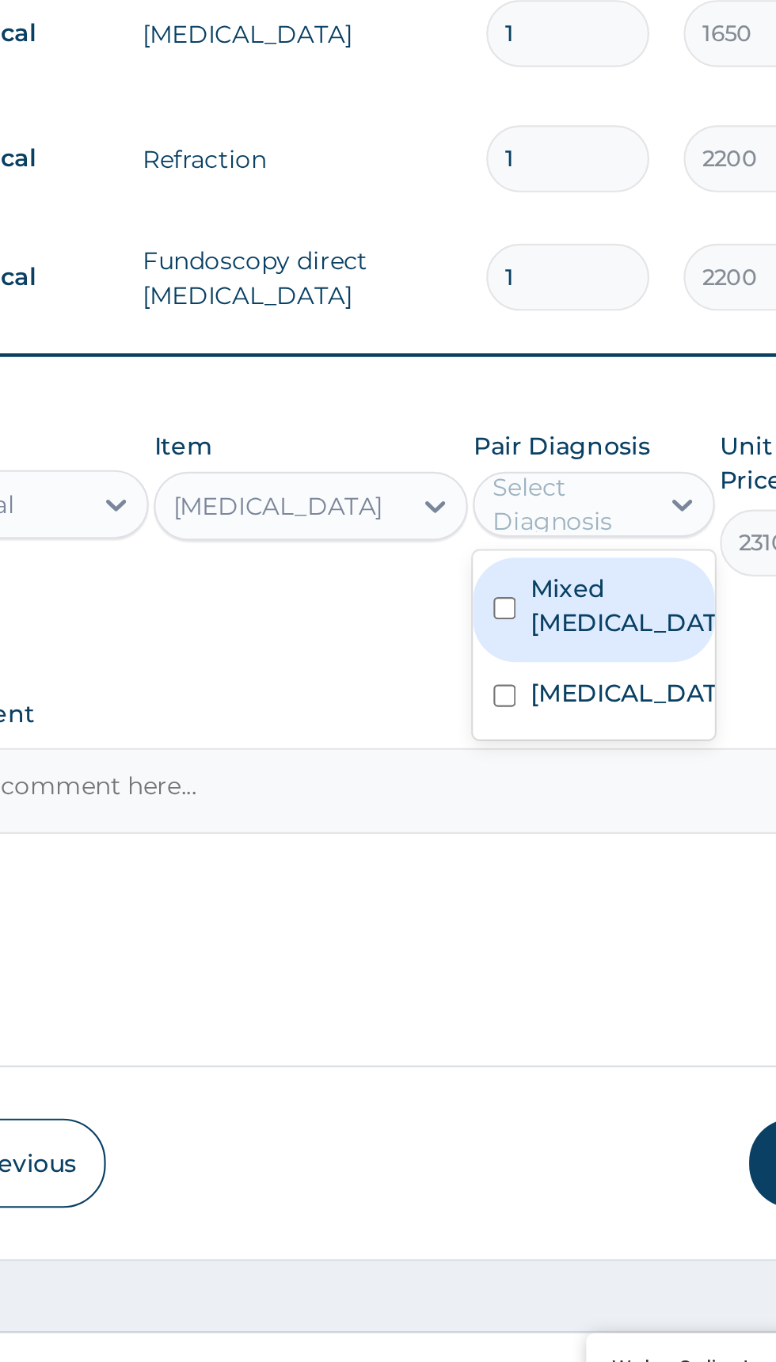
click at [572, 1008] on label "[MEDICAL_DATA]" at bounding box center [570, 1011] width 92 height 16
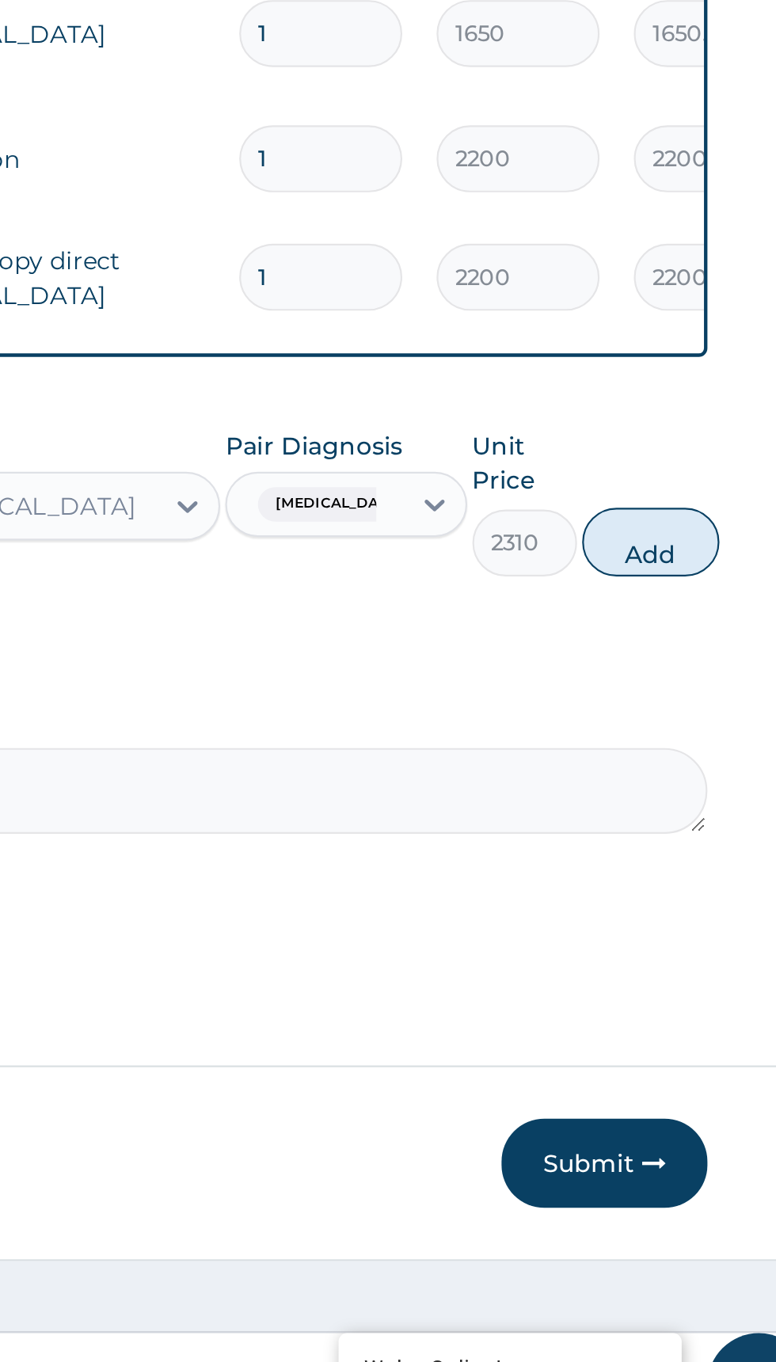
click at [701, 943] on button "Add" at bounding box center [694, 941] width 63 height 32
type input "0"
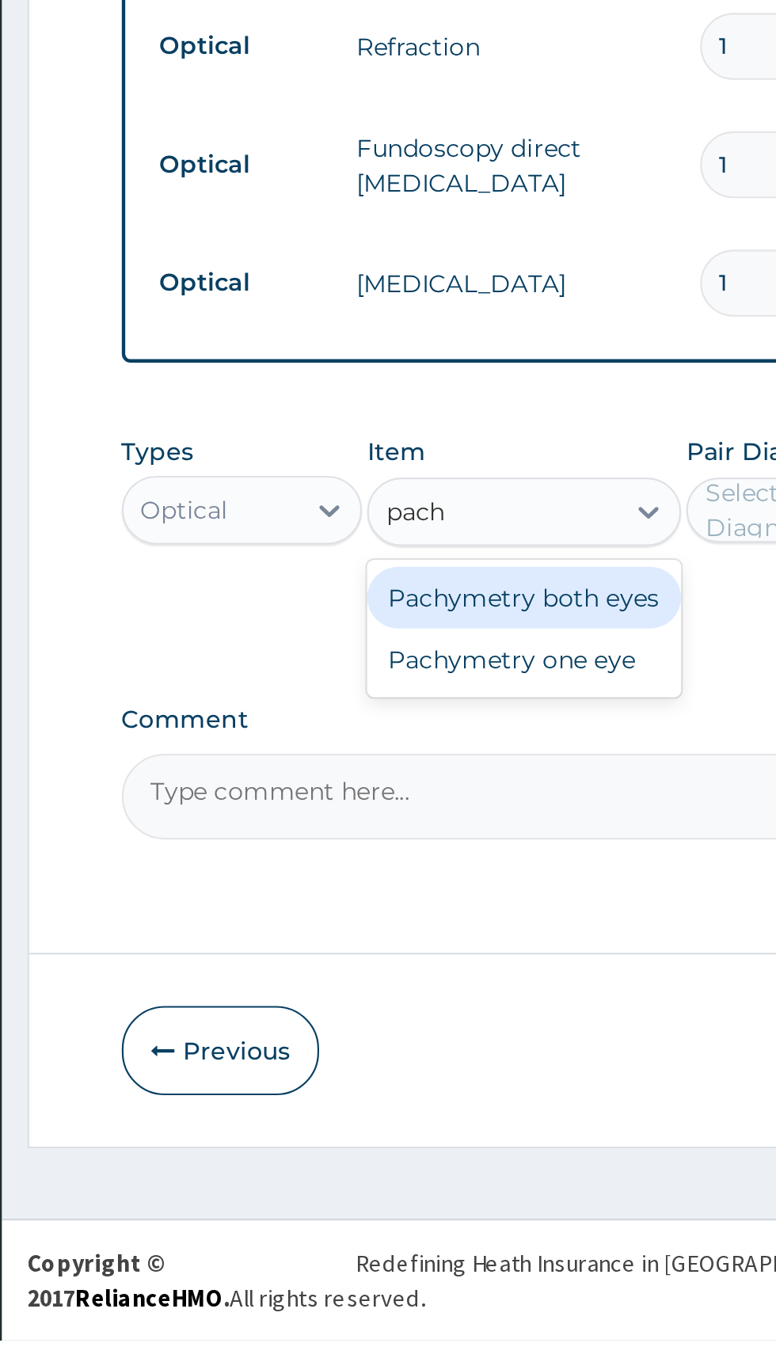
click at [452, 1014] on div "Pachymetry both eyes" at bounding box center [423, 1019] width 145 height 28
type input "pach"
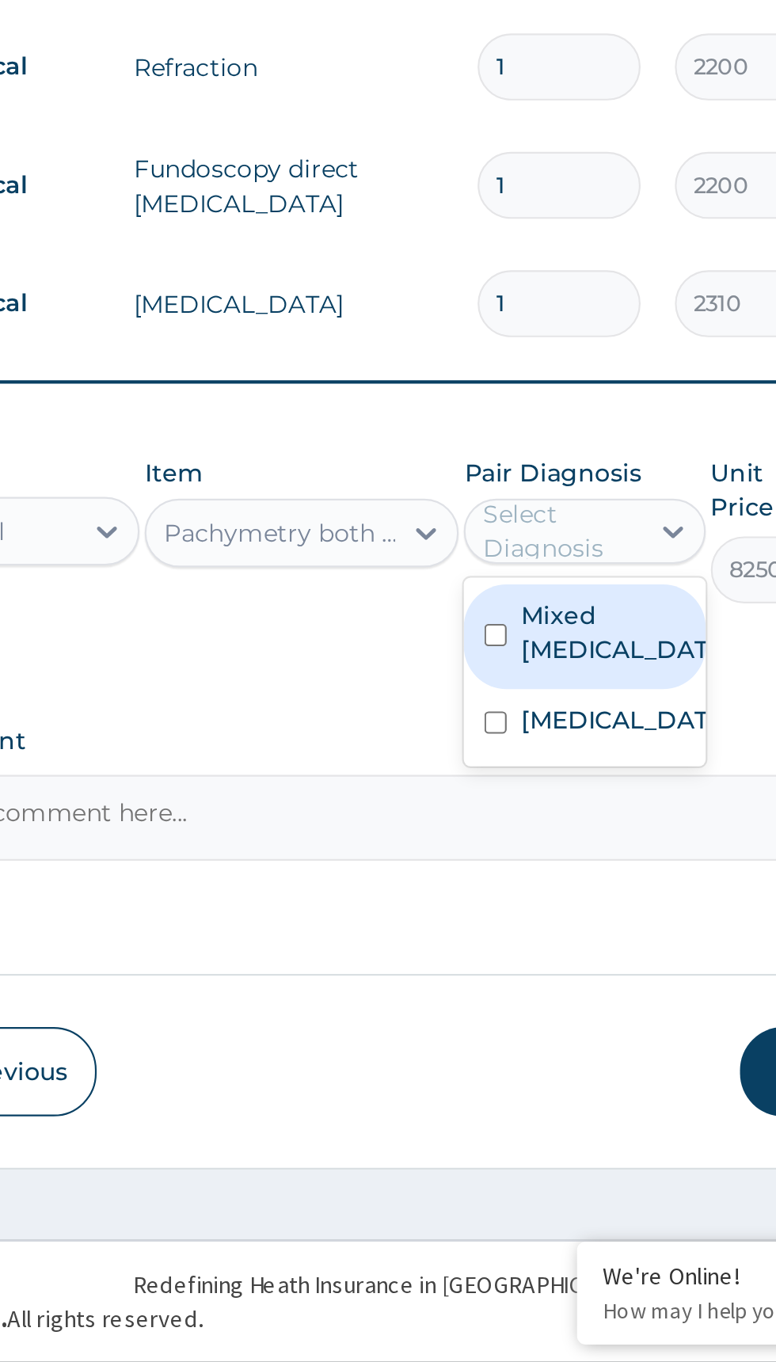
click at [563, 1023] on label "Mixed [MEDICAL_DATA]" at bounding box center [570, 1025] width 92 height 32
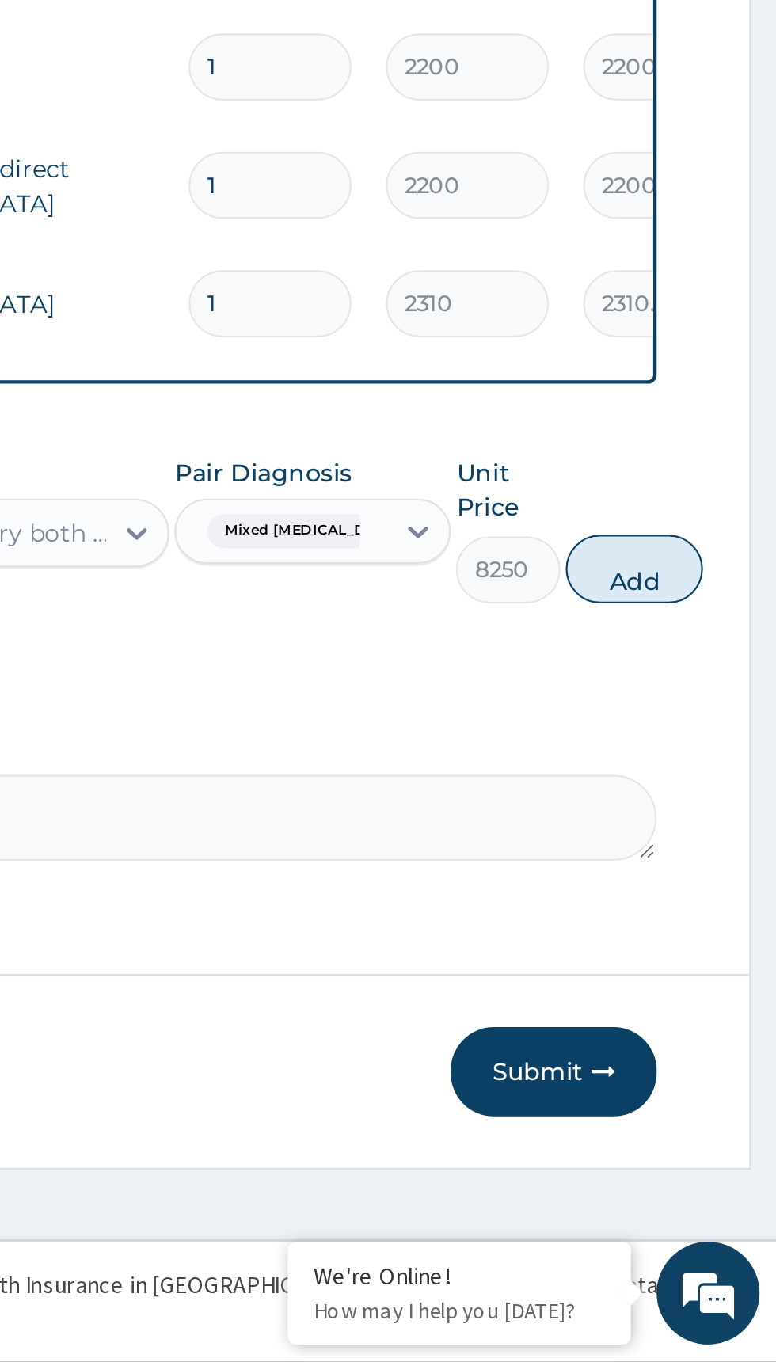
click at [693, 998] on button "Add" at bounding box center [709, 996] width 63 height 32
type input "0"
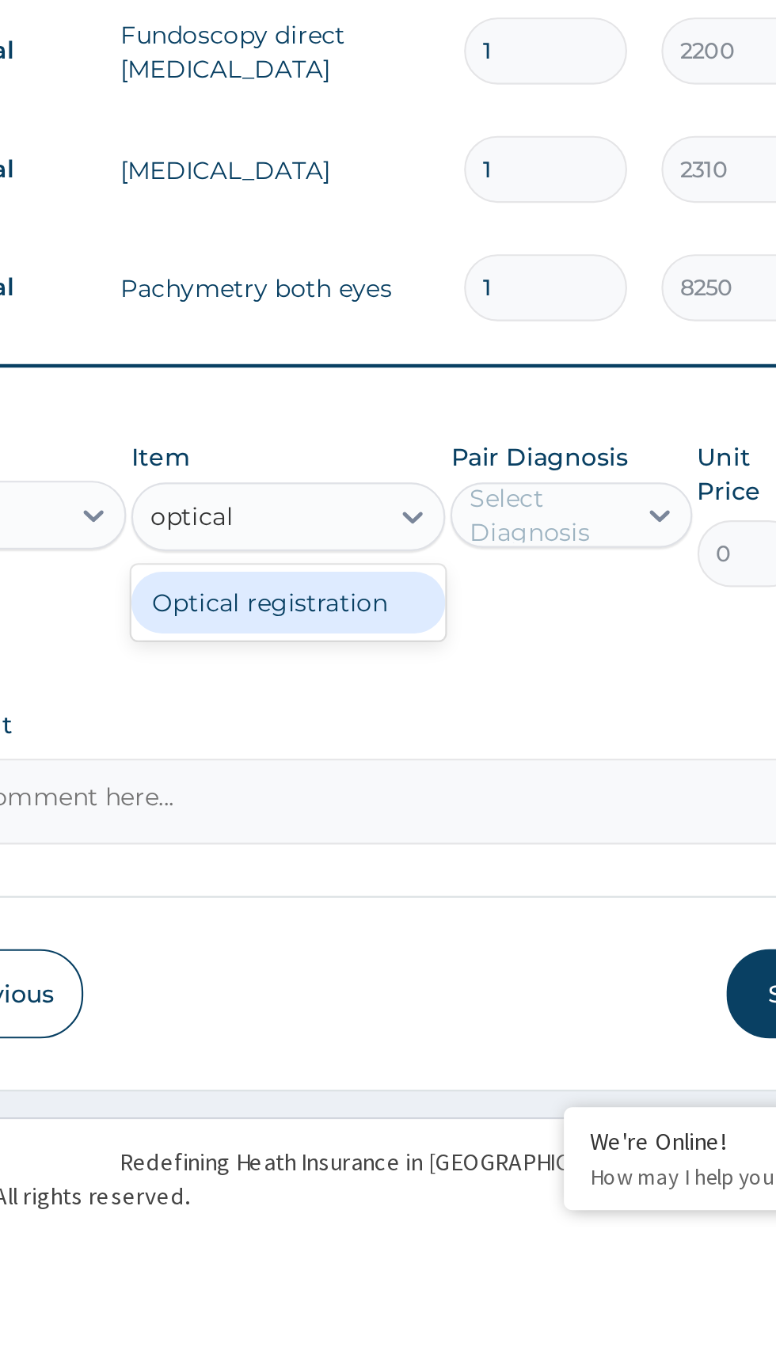
click at [453, 1082] on div "Optical registration" at bounding box center [423, 1073] width 145 height 28
type input "optical"
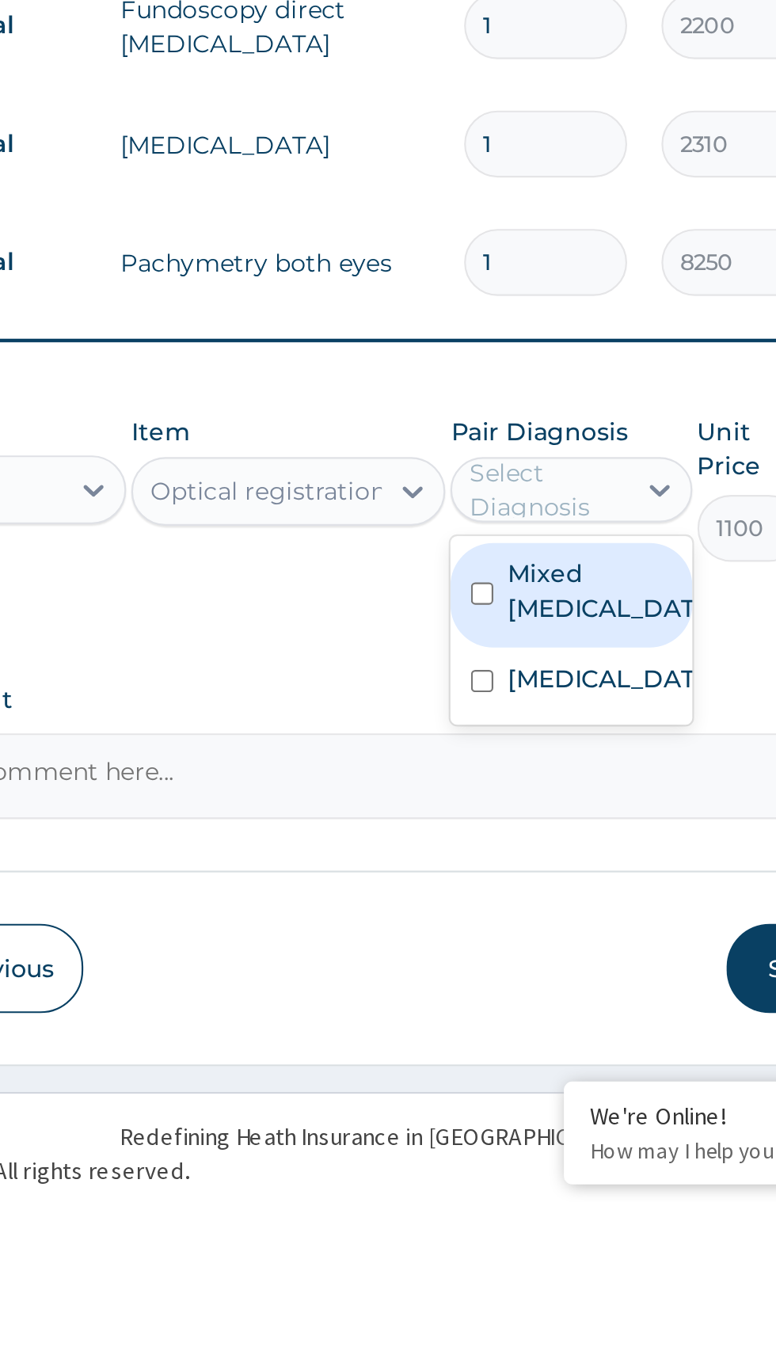
click at [546, 1083] on label "Mixed [MEDICAL_DATA]" at bounding box center [570, 1080] width 92 height 32
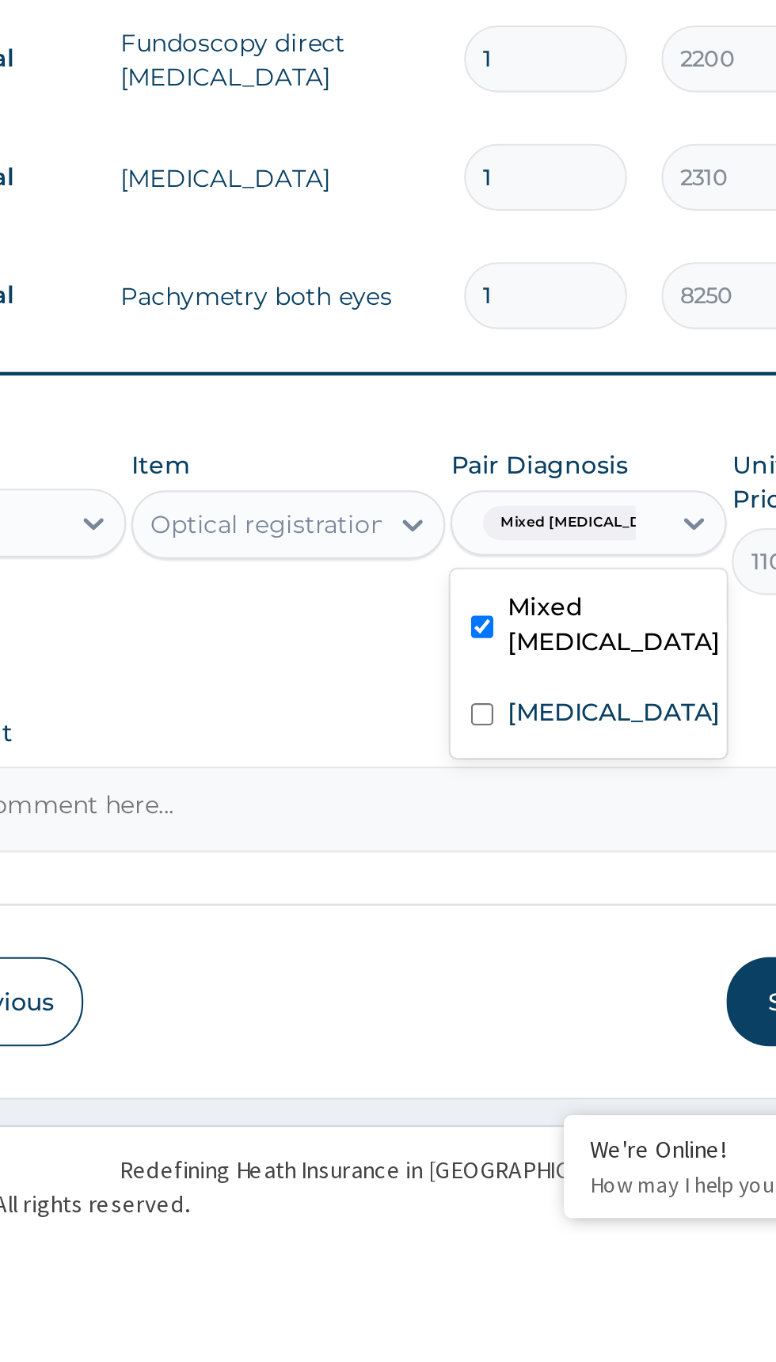
click at [551, 1112] on label "[MEDICAL_DATA]" at bounding box center [573, 1120] width 98 height 16
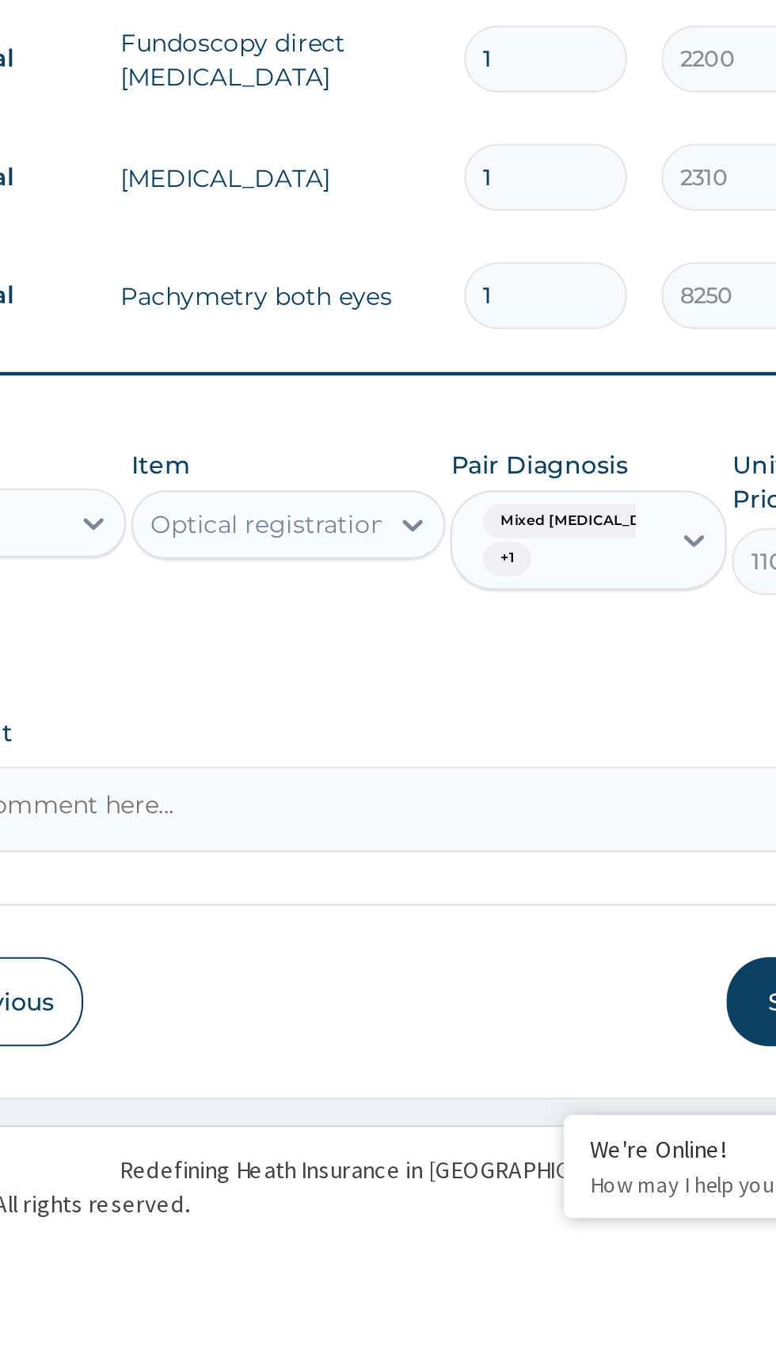
scroll to position [1, 0]
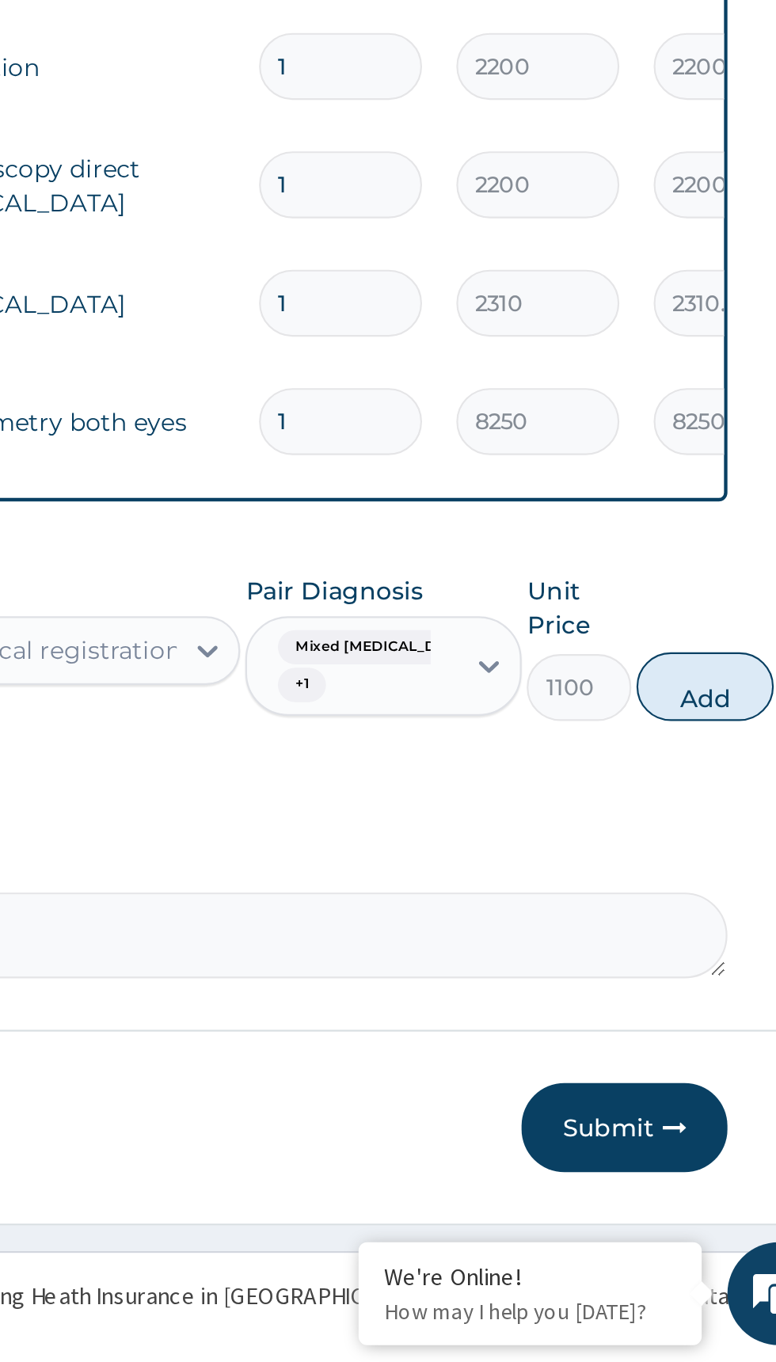
click at [696, 1052] on button "Add" at bounding box center [709, 1050] width 63 height 32
type input "0"
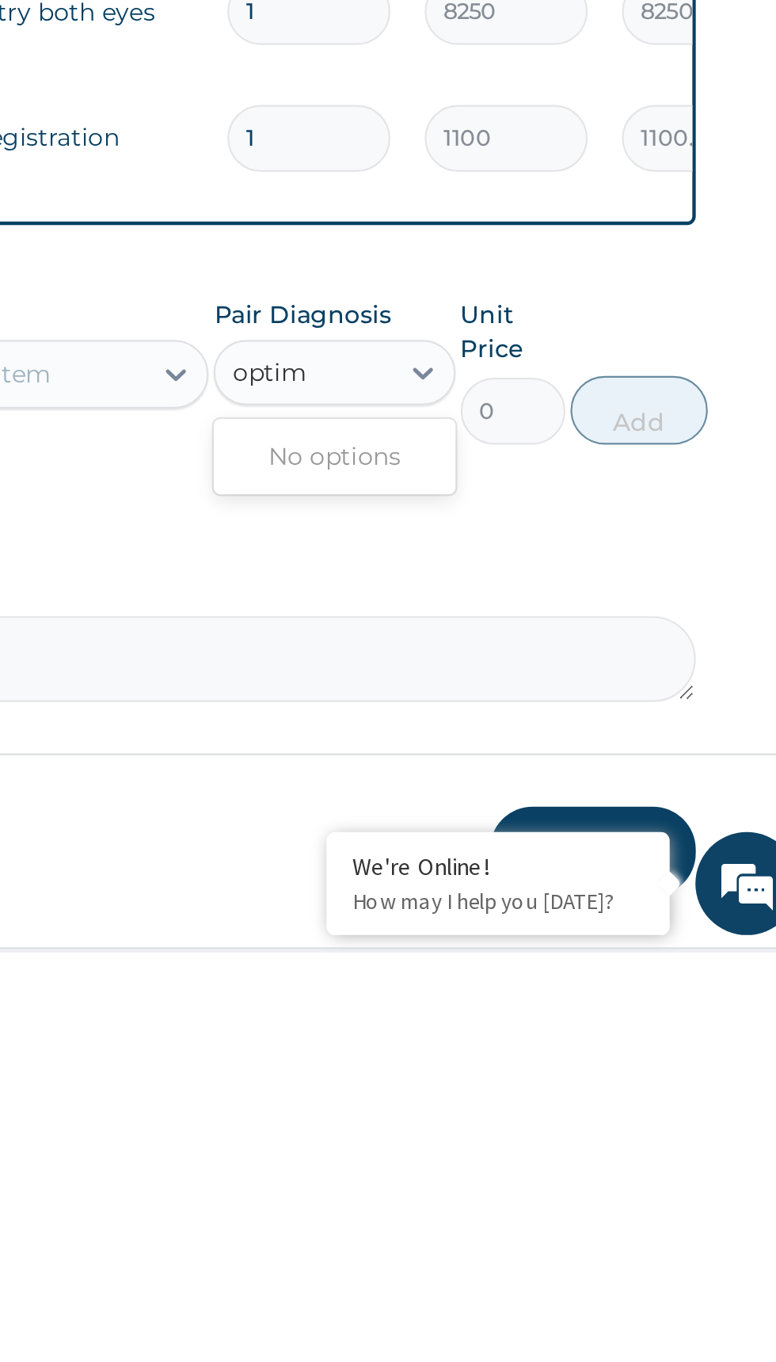
scroll to position [0, 0]
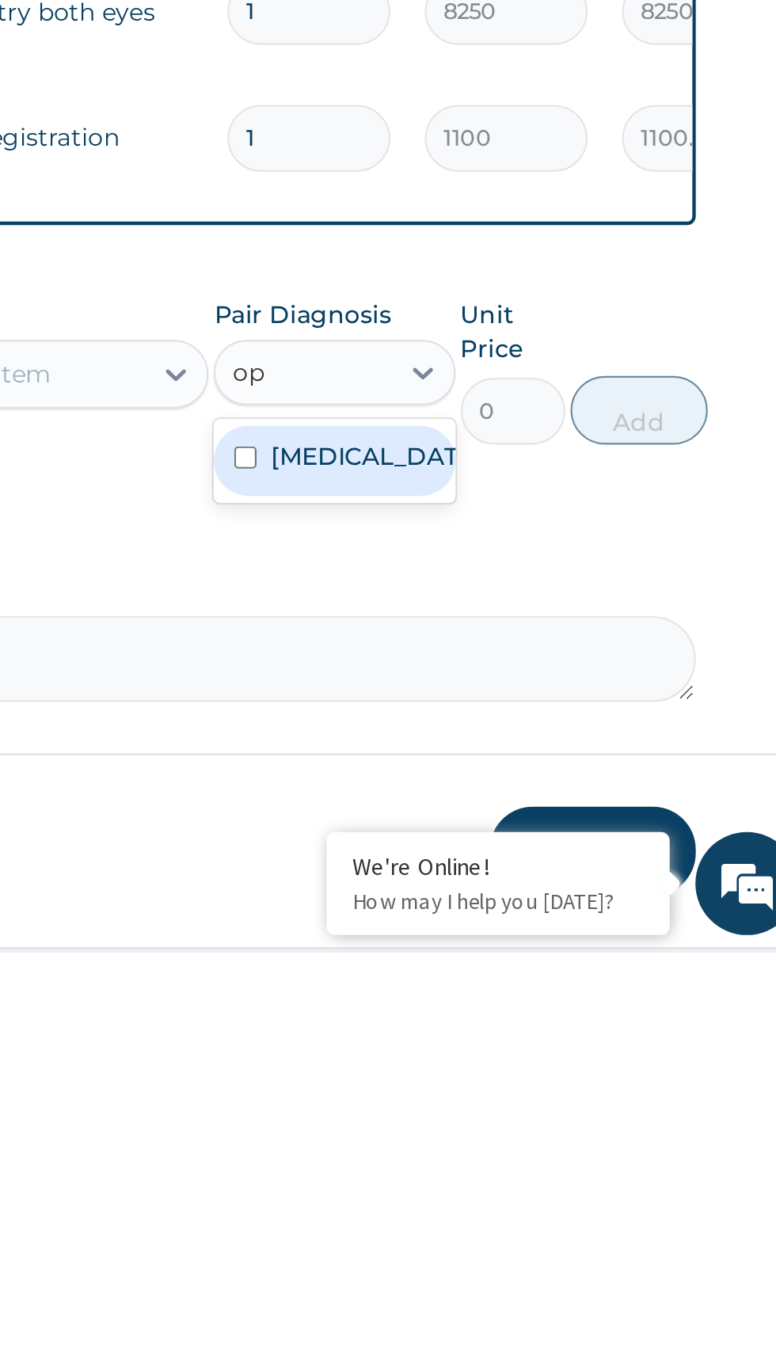
type input "o"
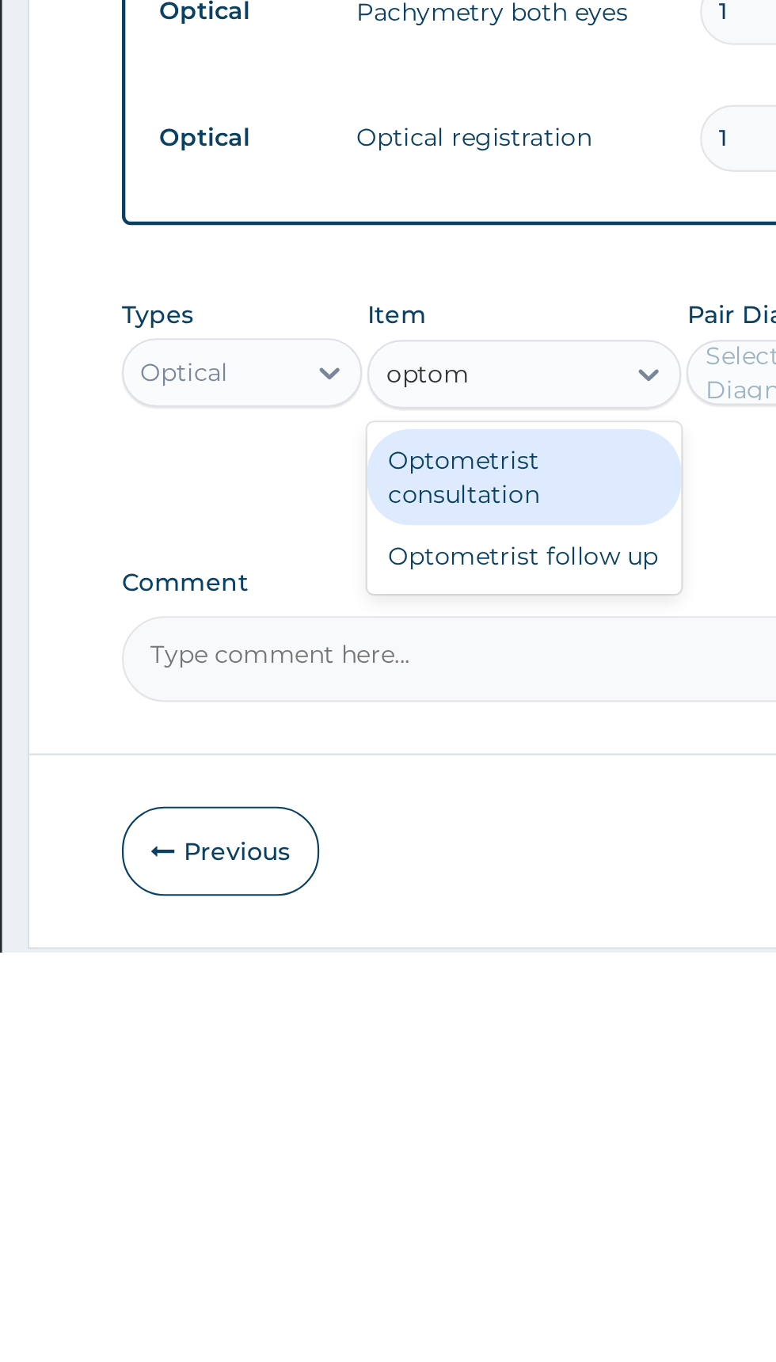
click at [454, 1141] on div "Optometrist consultation" at bounding box center [423, 1142] width 145 height 44
type input "optom"
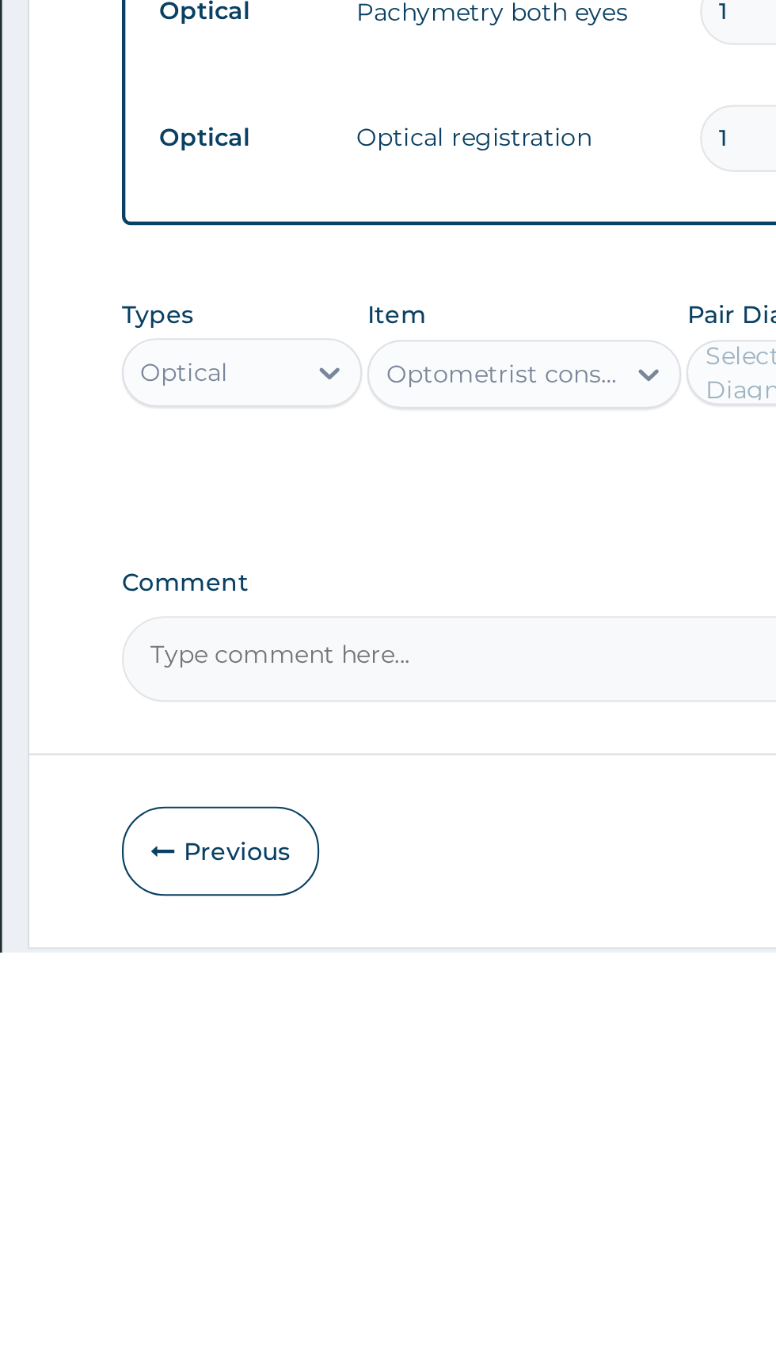
scroll to position [1, 0]
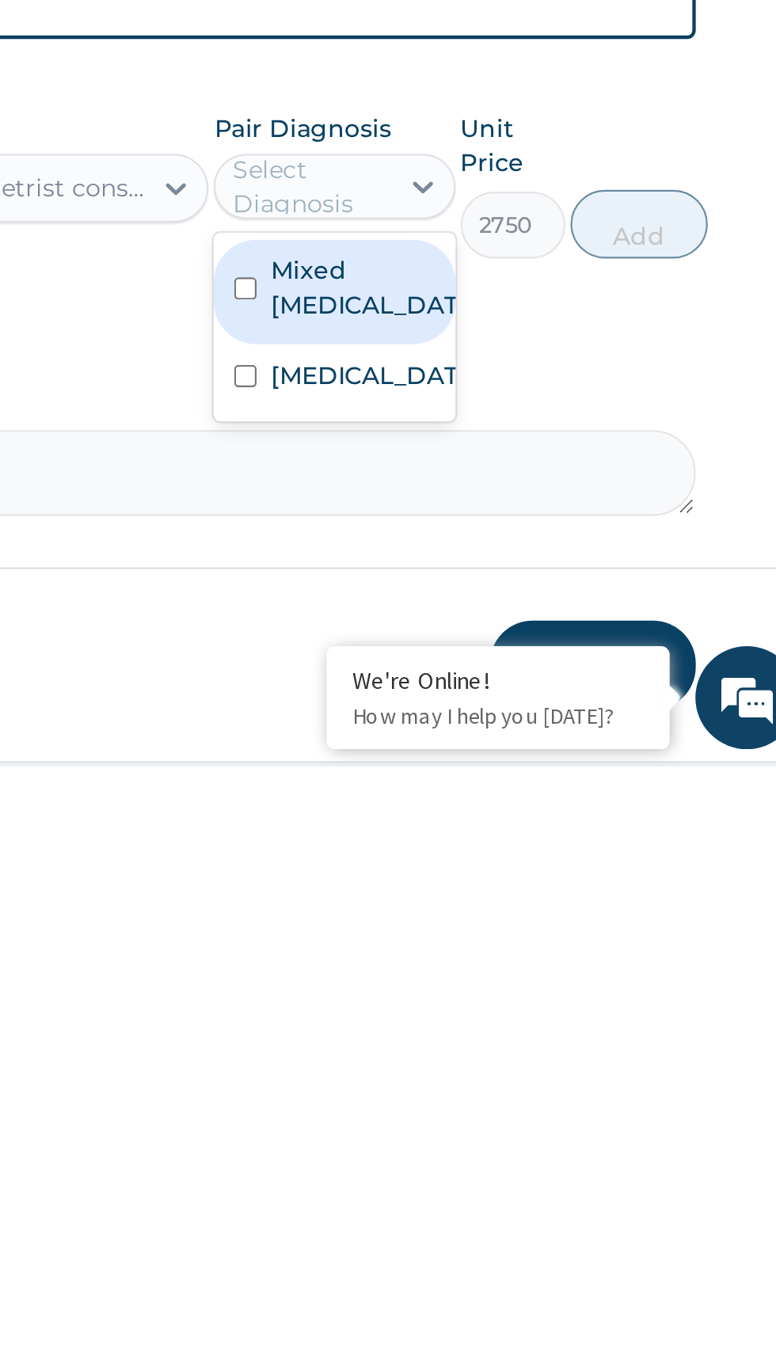
click at [568, 1146] on label "Mixed [MEDICAL_DATA]" at bounding box center [570, 1141] width 92 height 32
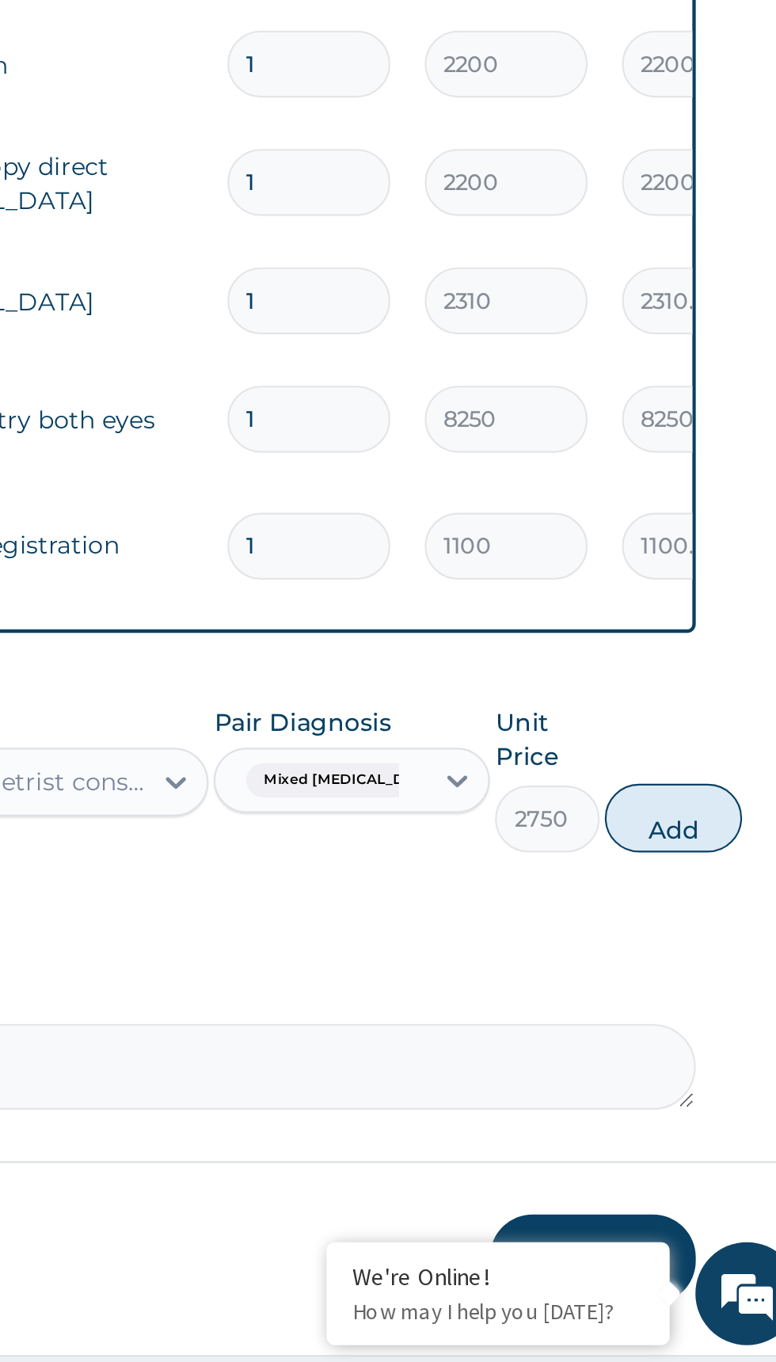
click at [587, 1091] on input "text" at bounding box center [588, 1093] width 2 height 16
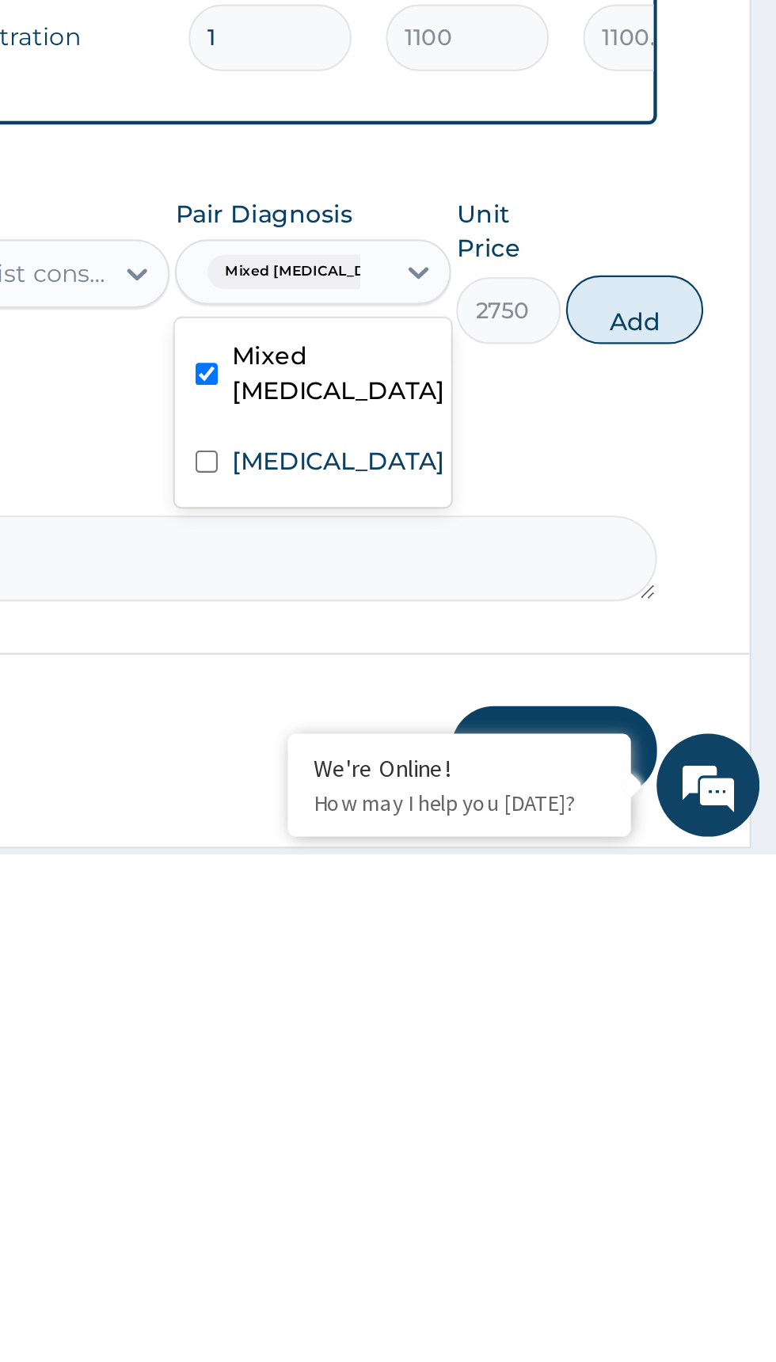
click at [567, 1184] on label "[MEDICAL_DATA]" at bounding box center [573, 1180] width 98 height 16
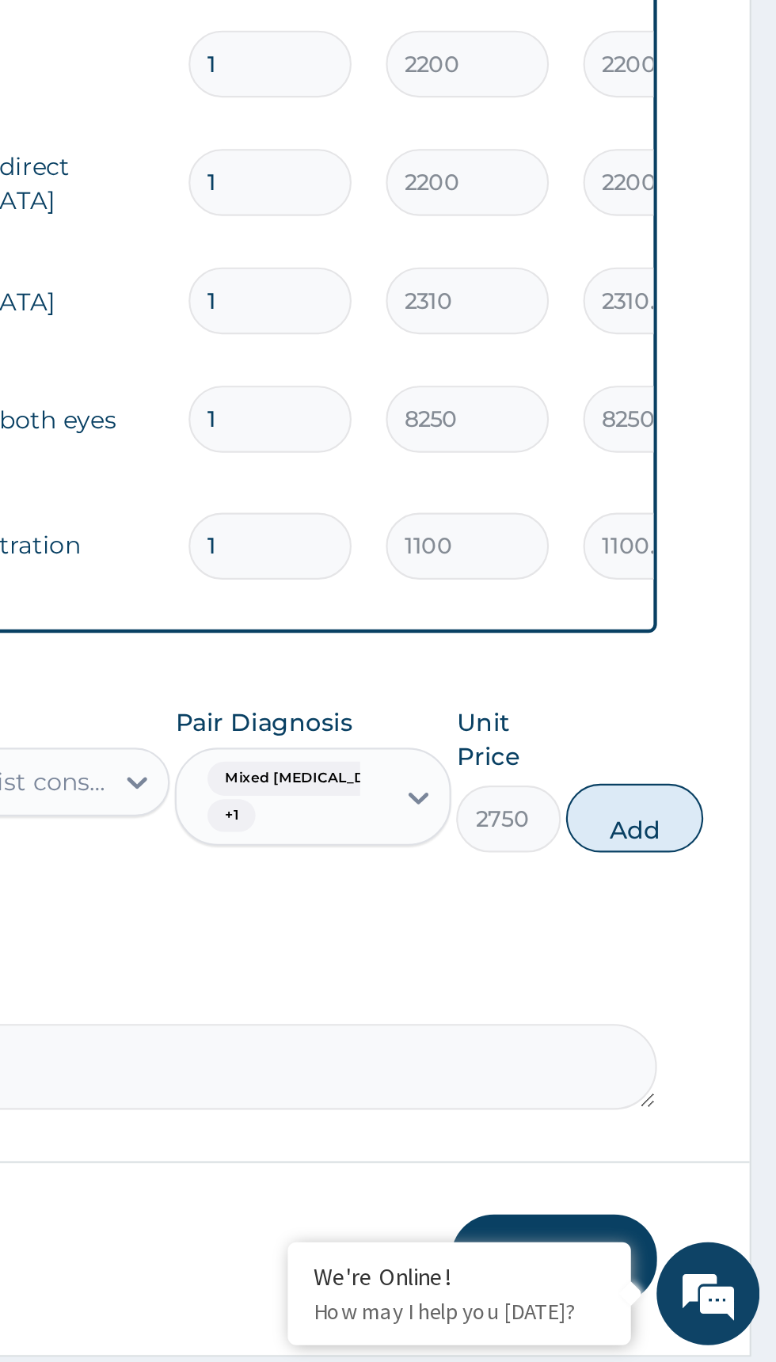
click at [687, 1109] on button "Add" at bounding box center [709, 1111] width 63 height 32
type input "0"
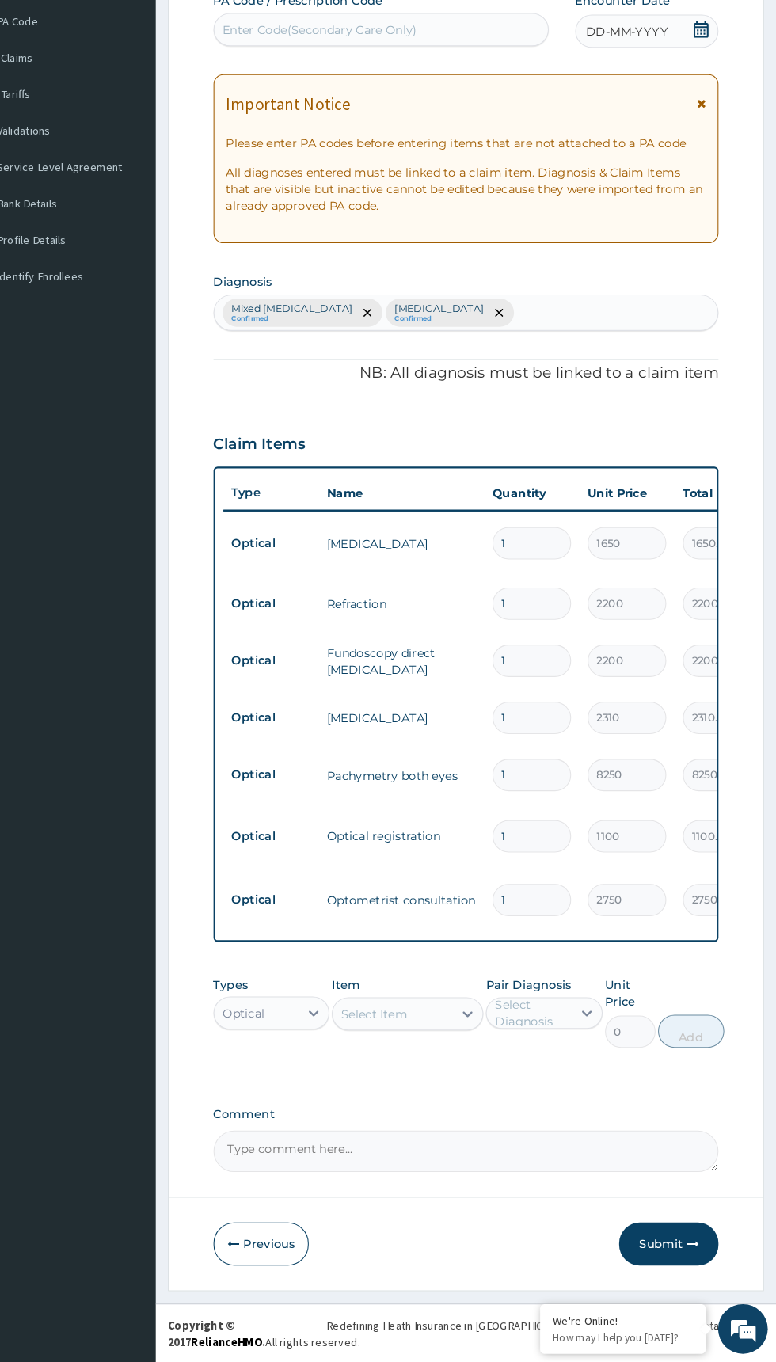
click at [671, 1243] on button "Submit" at bounding box center [672, 1248] width 95 height 41
click at [671, 1253] on button "Submit" at bounding box center [672, 1248] width 95 height 41
click at [671, 1248] on button "Submit" at bounding box center [672, 1248] width 95 height 41
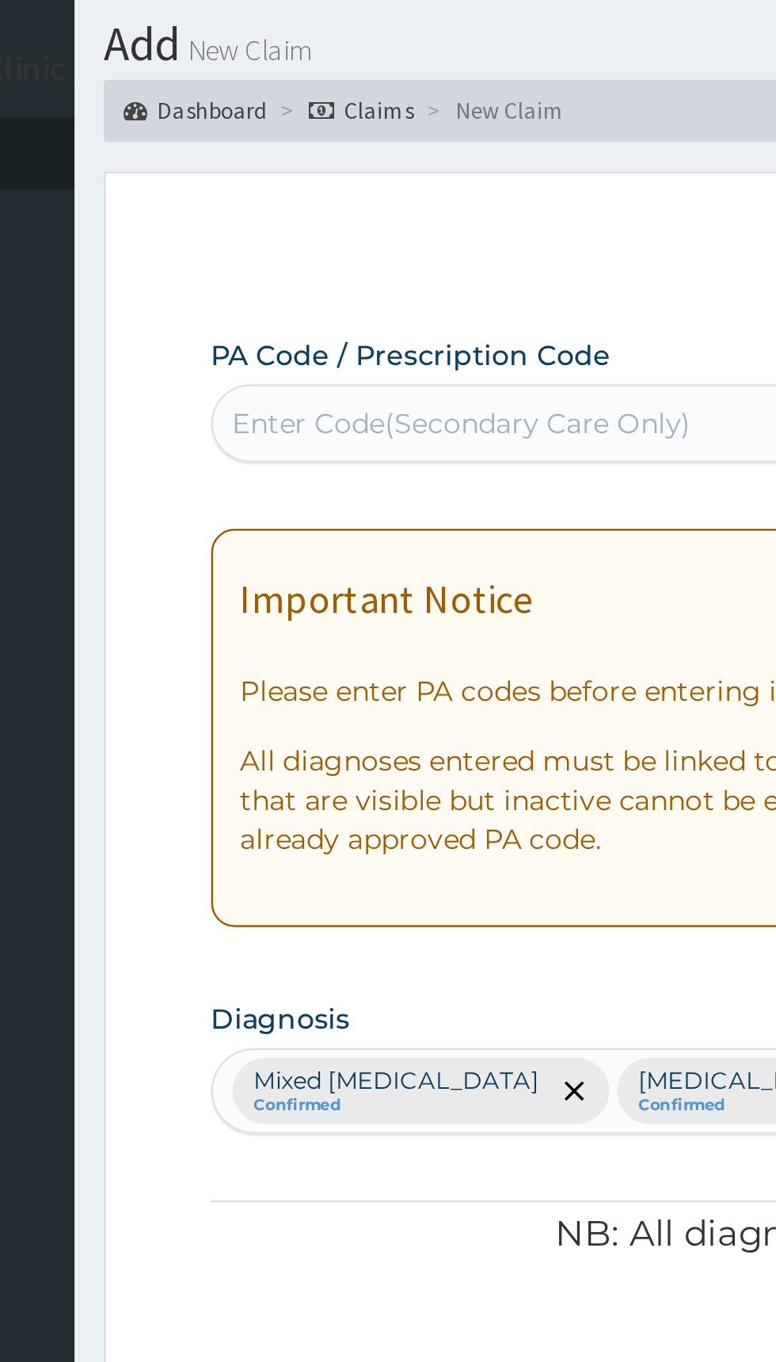
scroll to position [0, 0]
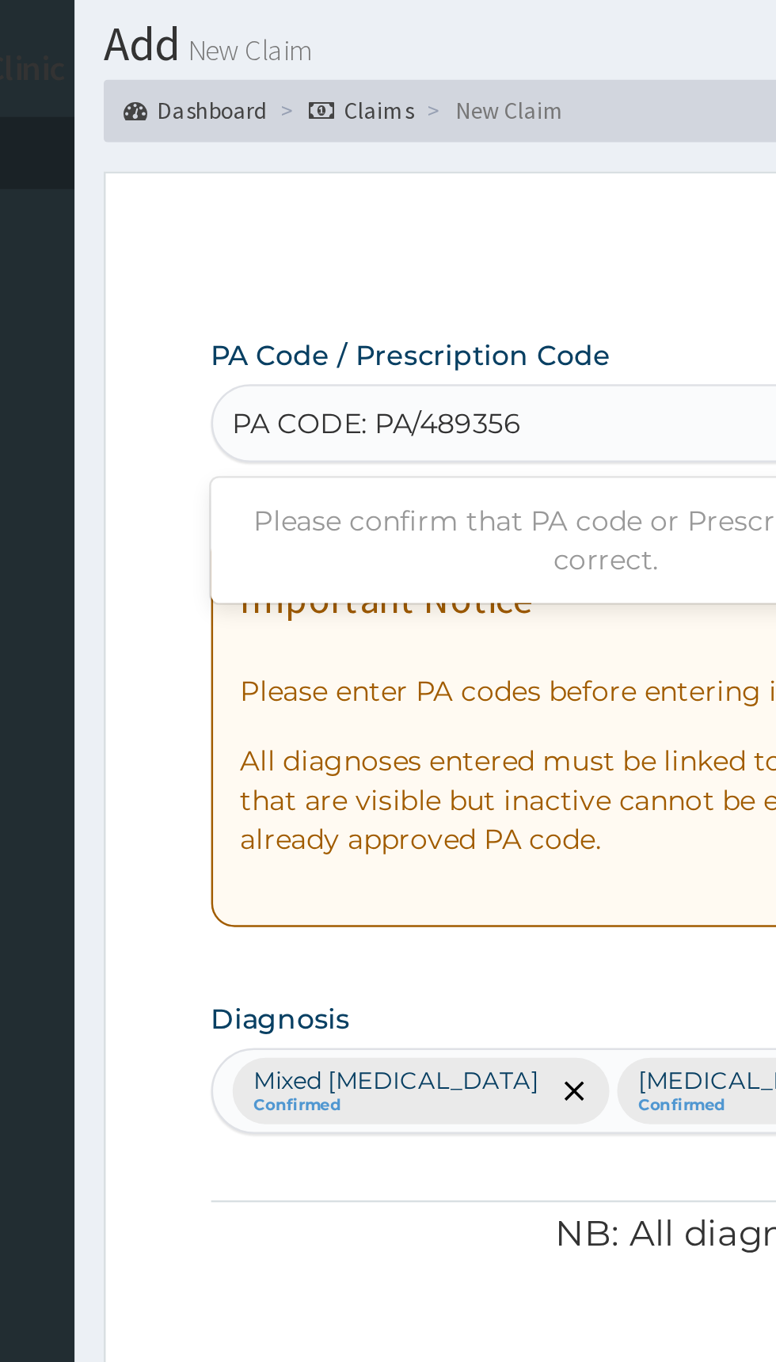
click at [303, 213] on input "PA CODE: PA/489356" at bounding box center [304, 215] width 117 height 16
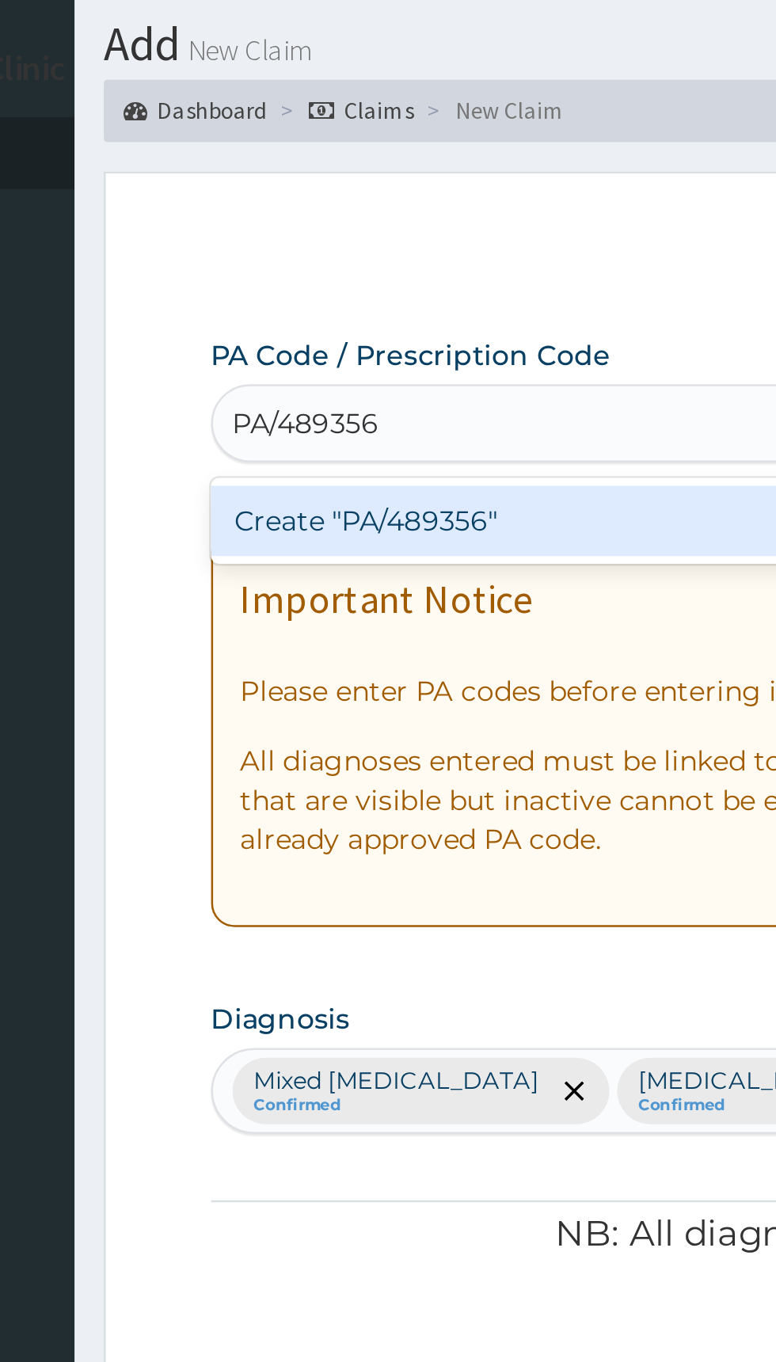
click at [404, 256] on div "Create "PA/489356"" at bounding box center [397, 255] width 321 height 28
type input "PA/489356"
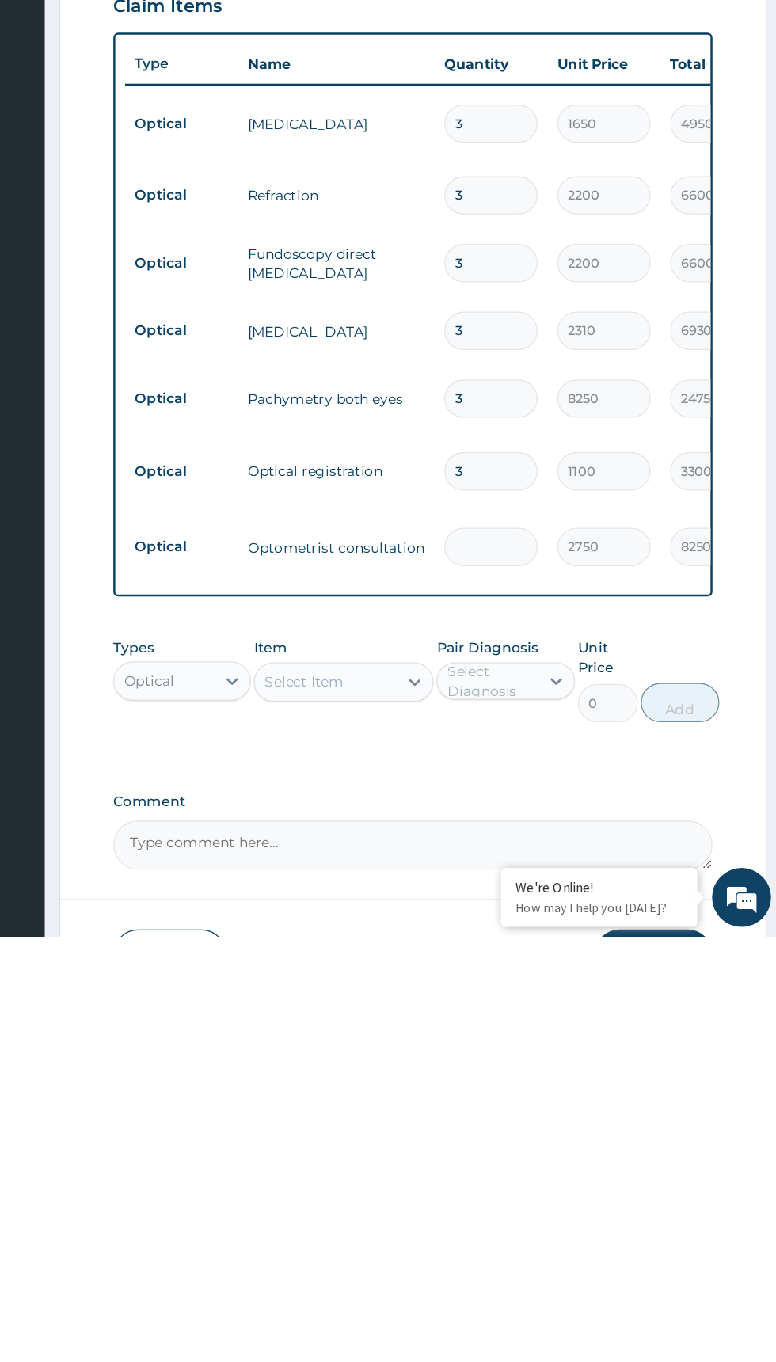
type input "0.00"
type input "1"
type input "2750.00"
type input "1"
click at [542, 990] on input "3" at bounding box center [541, 986] width 75 height 31
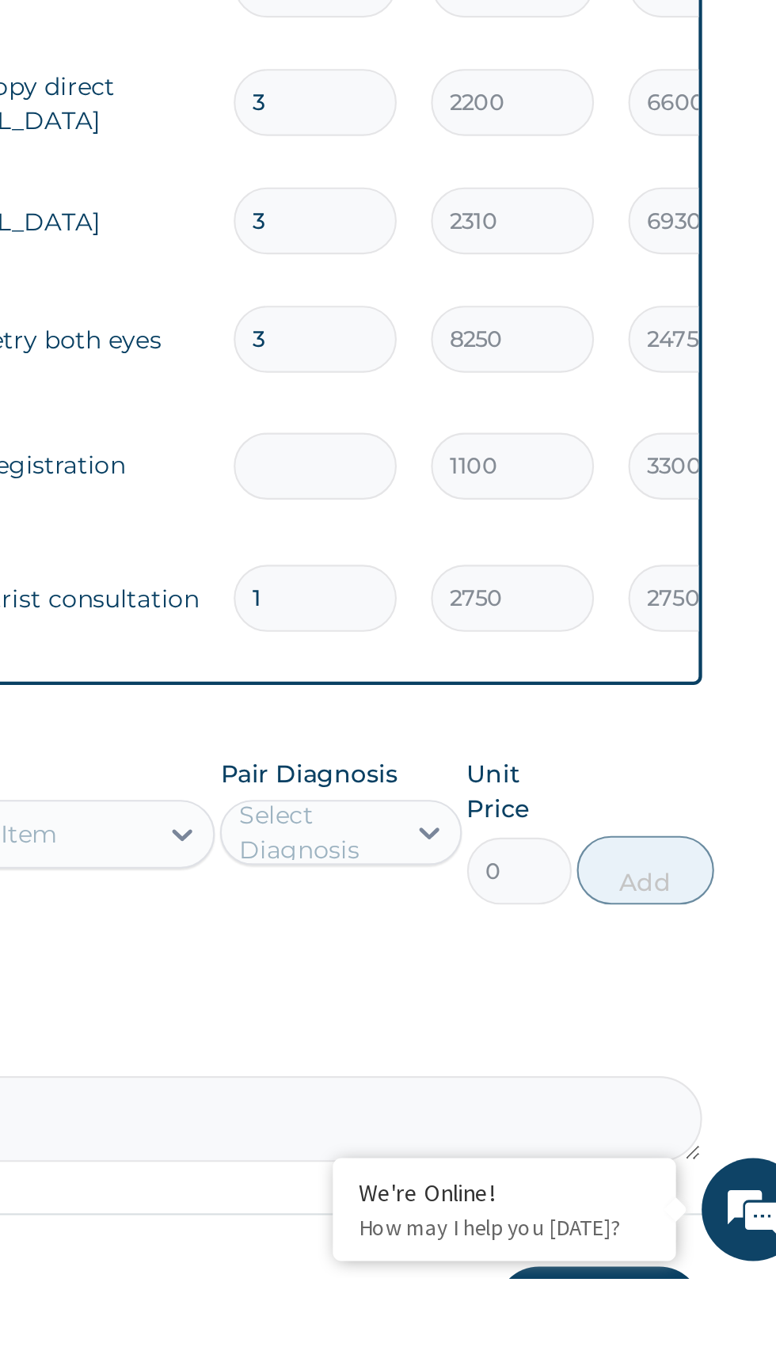
type input "0.00"
type input "1"
type input "1100.00"
type input "1"
click at [534, 925] on input "3" at bounding box center [541, 928] width 75 height 31
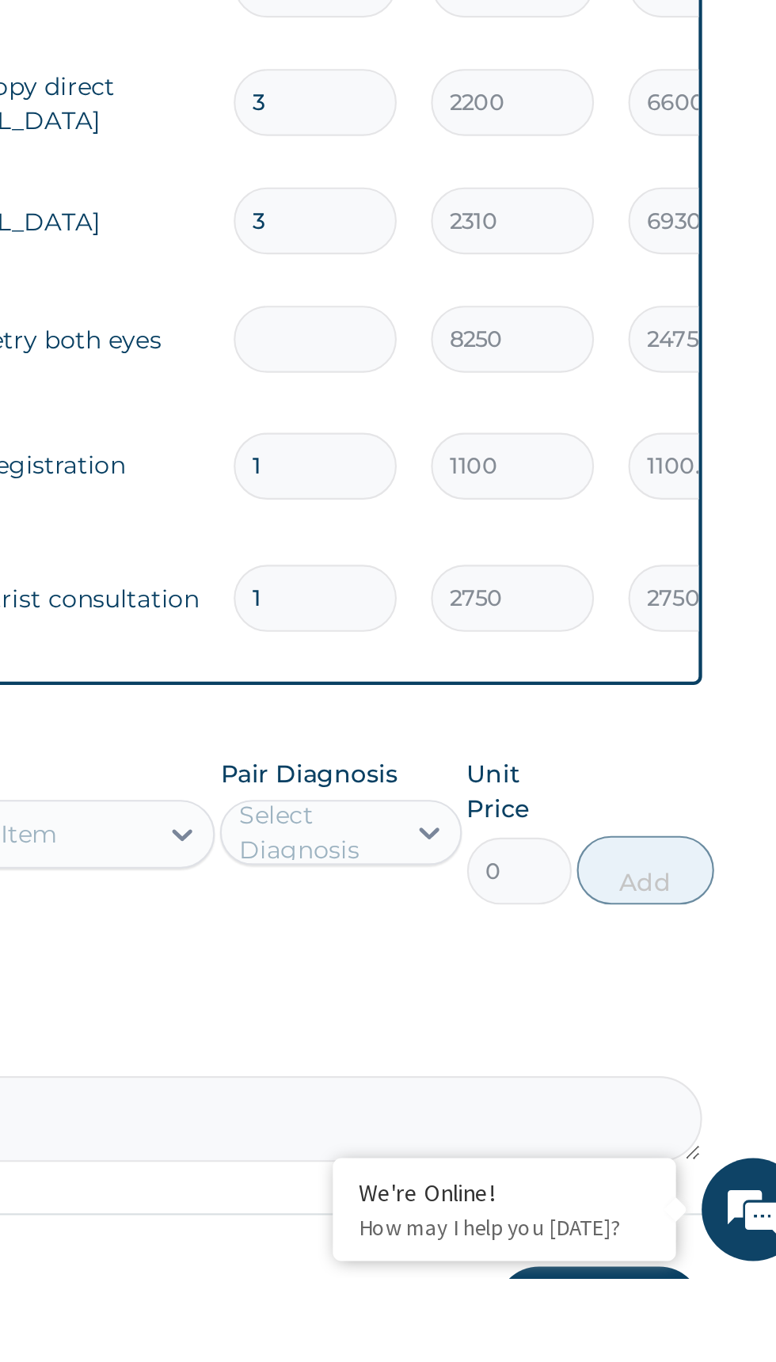
type input "0.00"
type input "1"
type input "8250.00"
type input "1"
click at [535, 875] on input "3" at bounding box center [541, 873] width 75 height 31
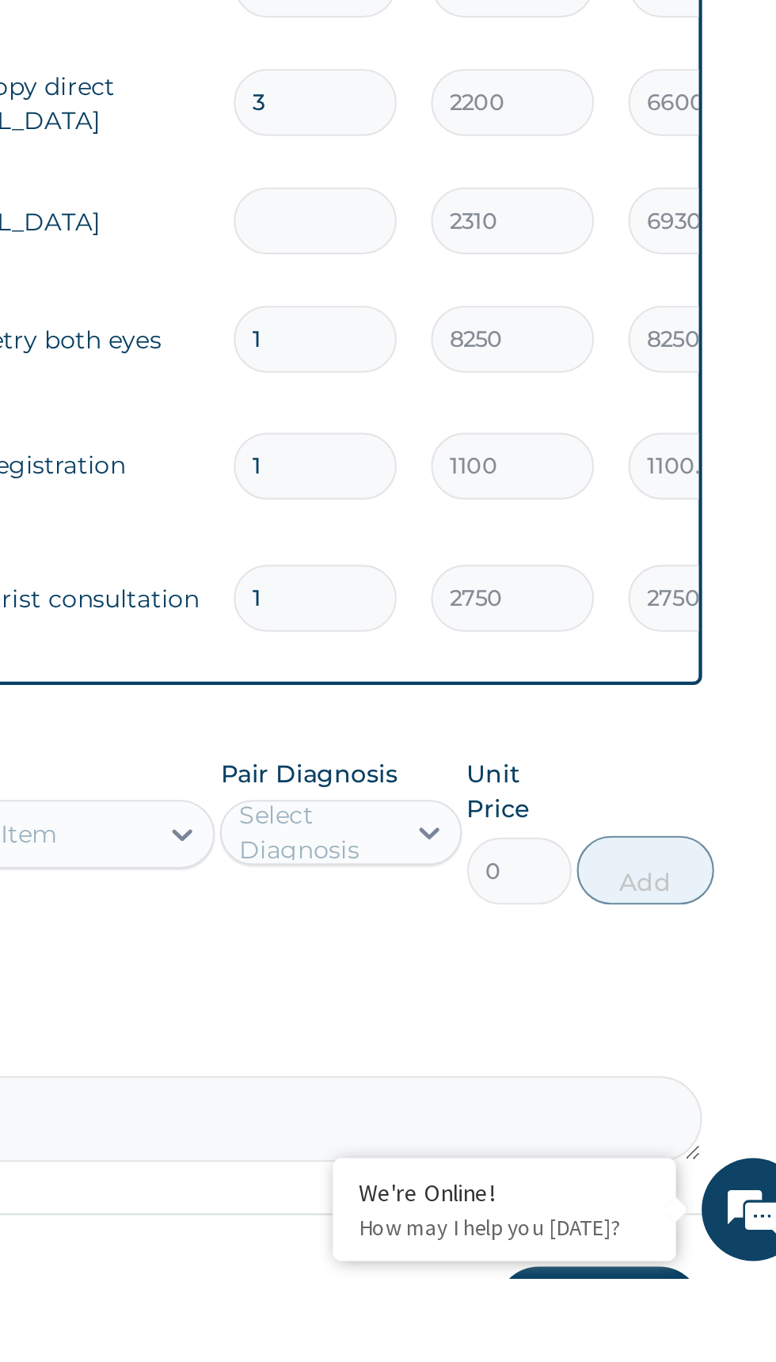
type input "0.00"
type input "1"
type input "2310.00"
type input "1"
click at [538, 816] on input "3" at bounding box center [541, 819] width 75 height 31
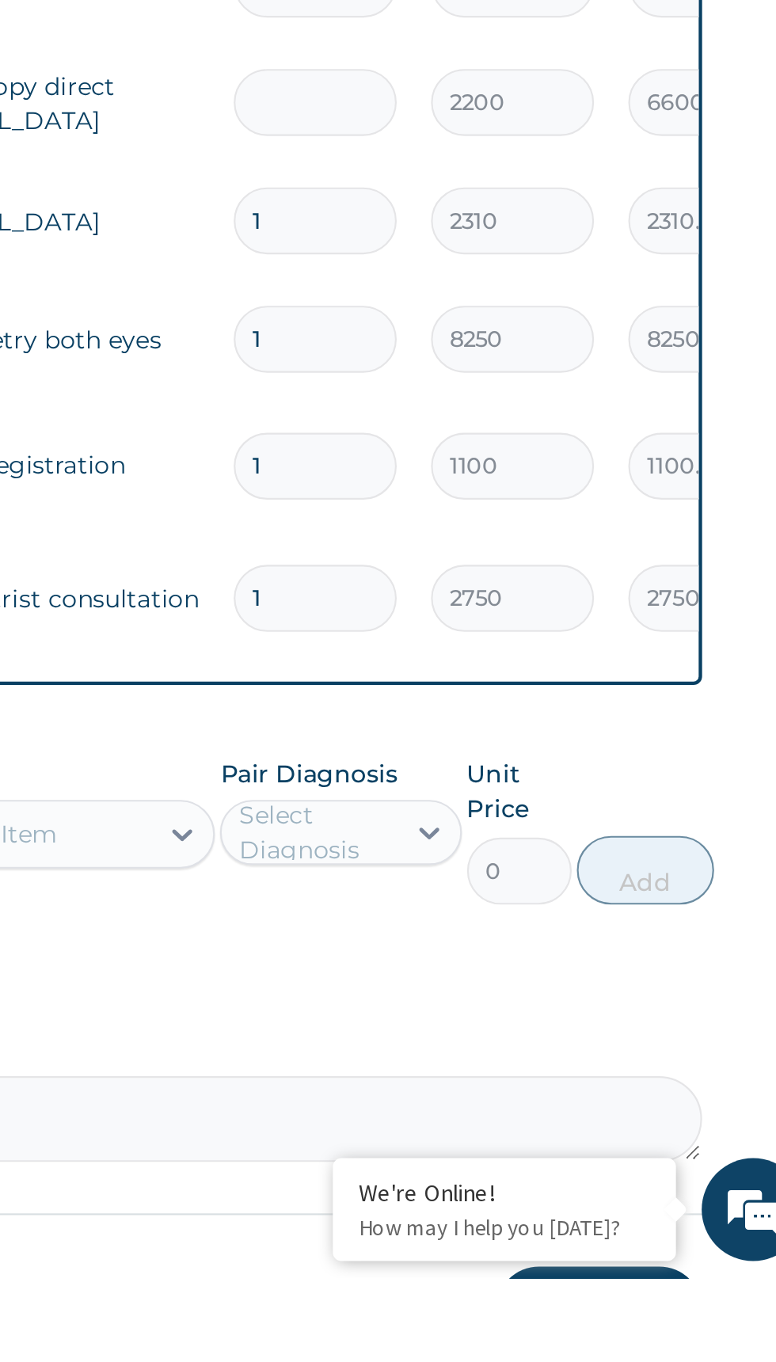
type input "0.00"
type input "1"
type input "2200.00"
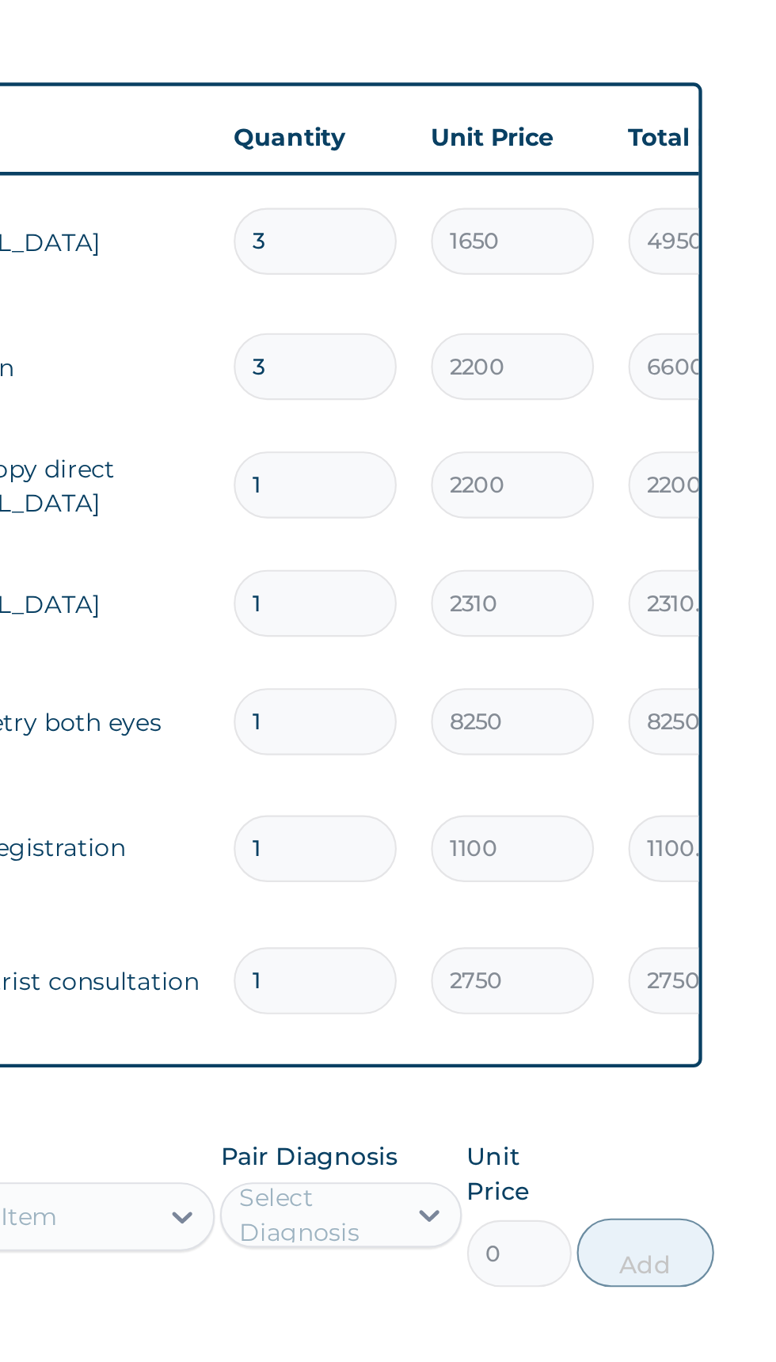
type input "1"
click at [534, 762] on input "3" at bounding box center [541, 764] width 75 height 31
type input "0.00"
type input "1"
type input "2200.00"
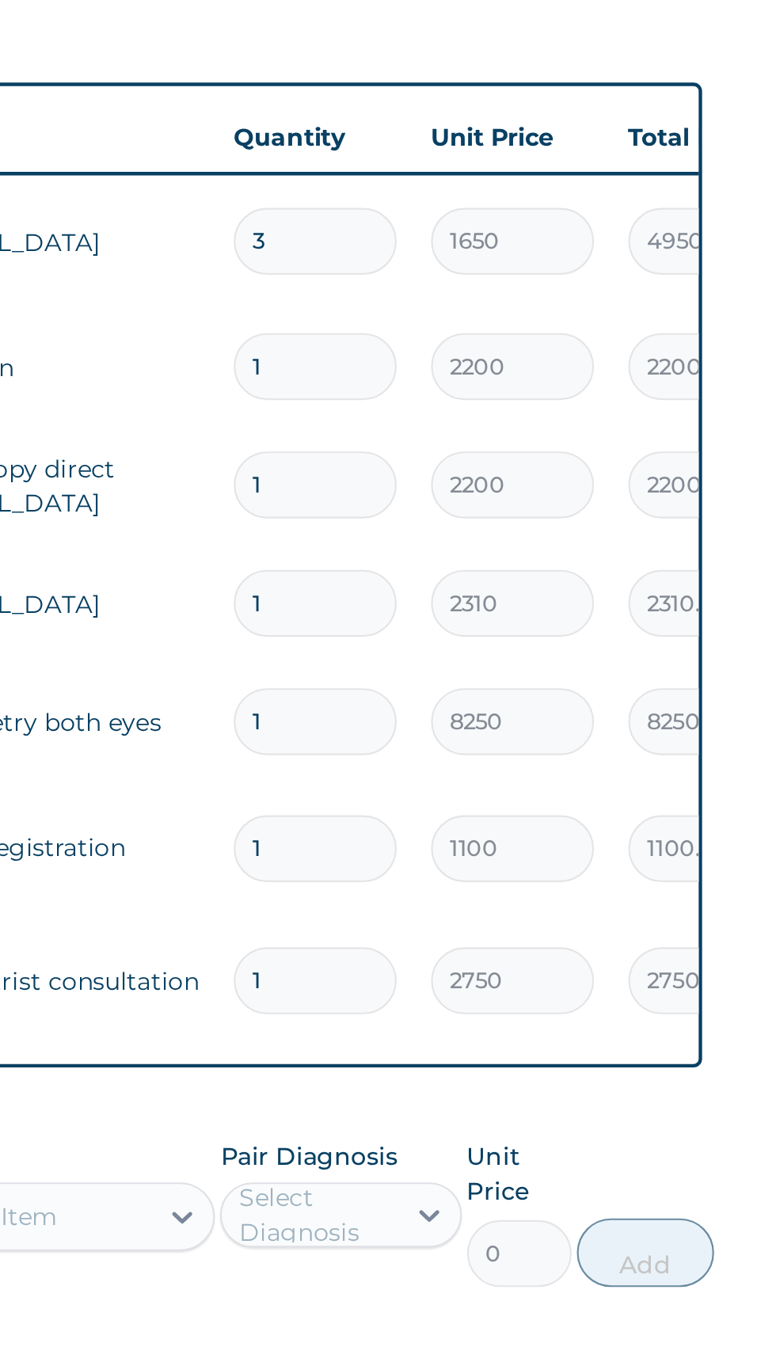
type input "1"
click at [548, 700] on input "3" at bounding box center [541, 706] width 75 height 31
type input "0.00"
type input "1"
type input "1650.00"
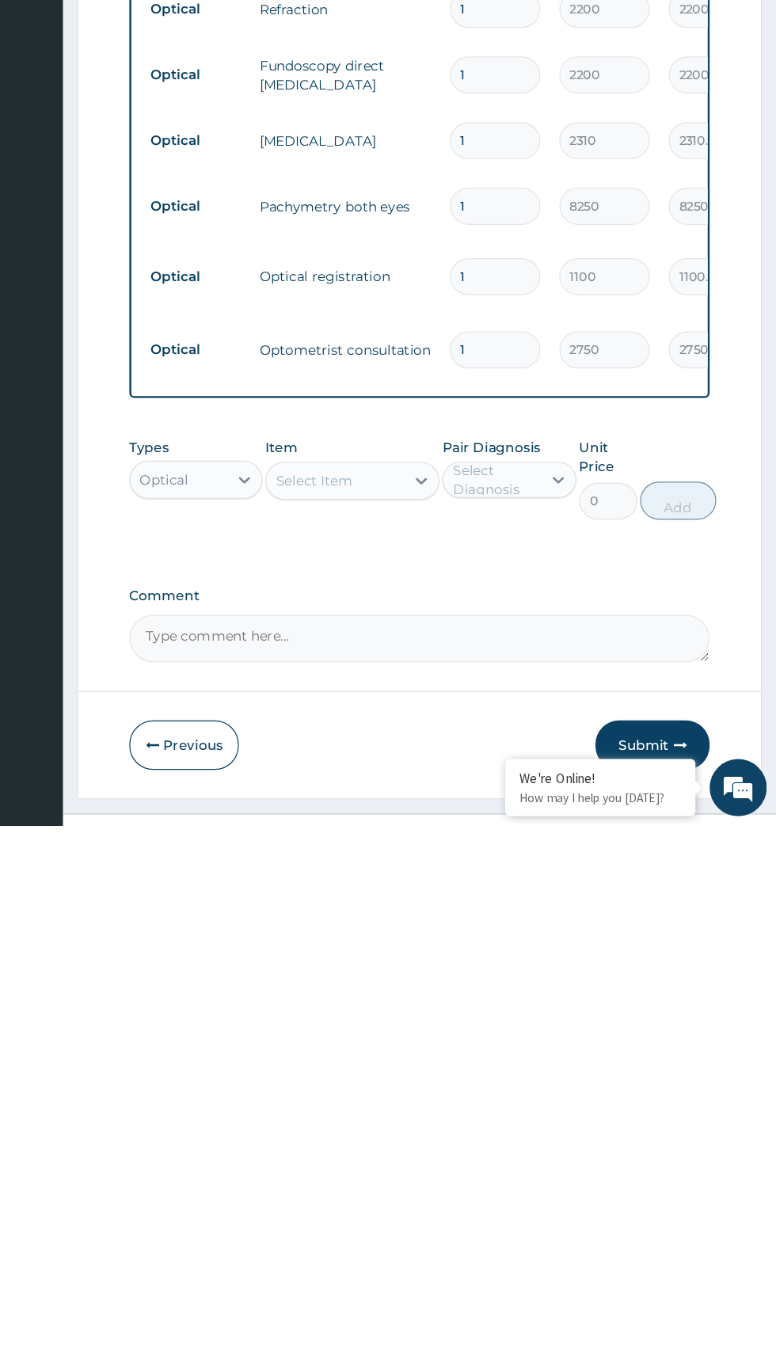
scroll to position [128, 0]
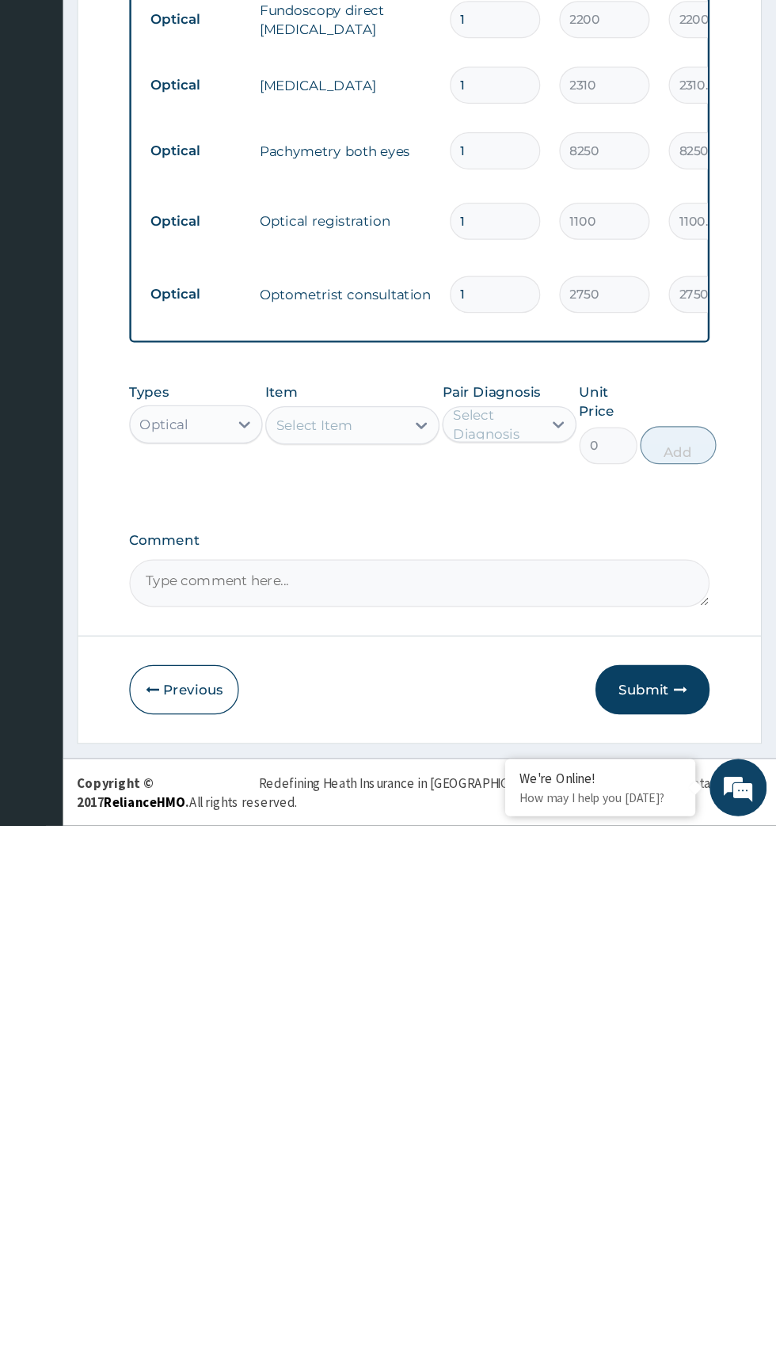
click at [652, 1237] on button "Submit" at bounding box center [672, 1248] width 95 height 41
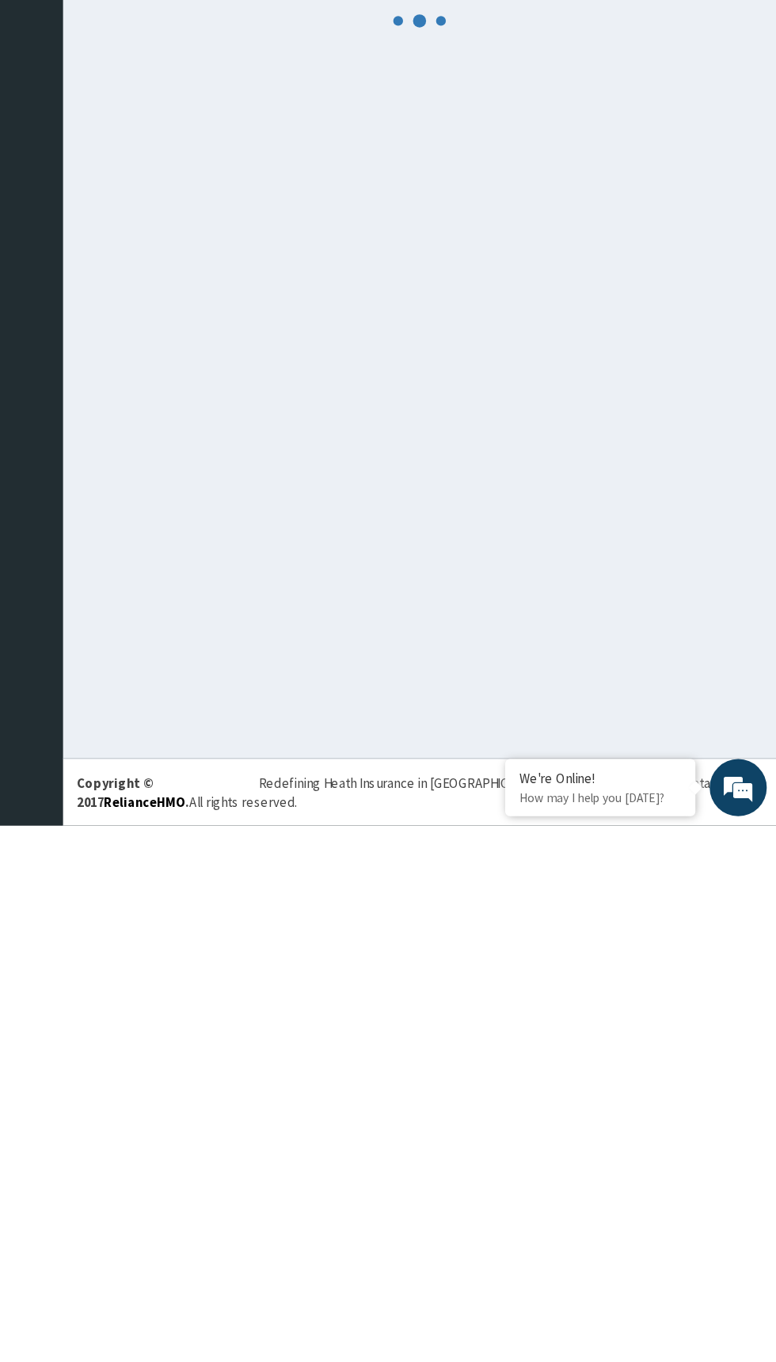
scroll to position [0, 0]
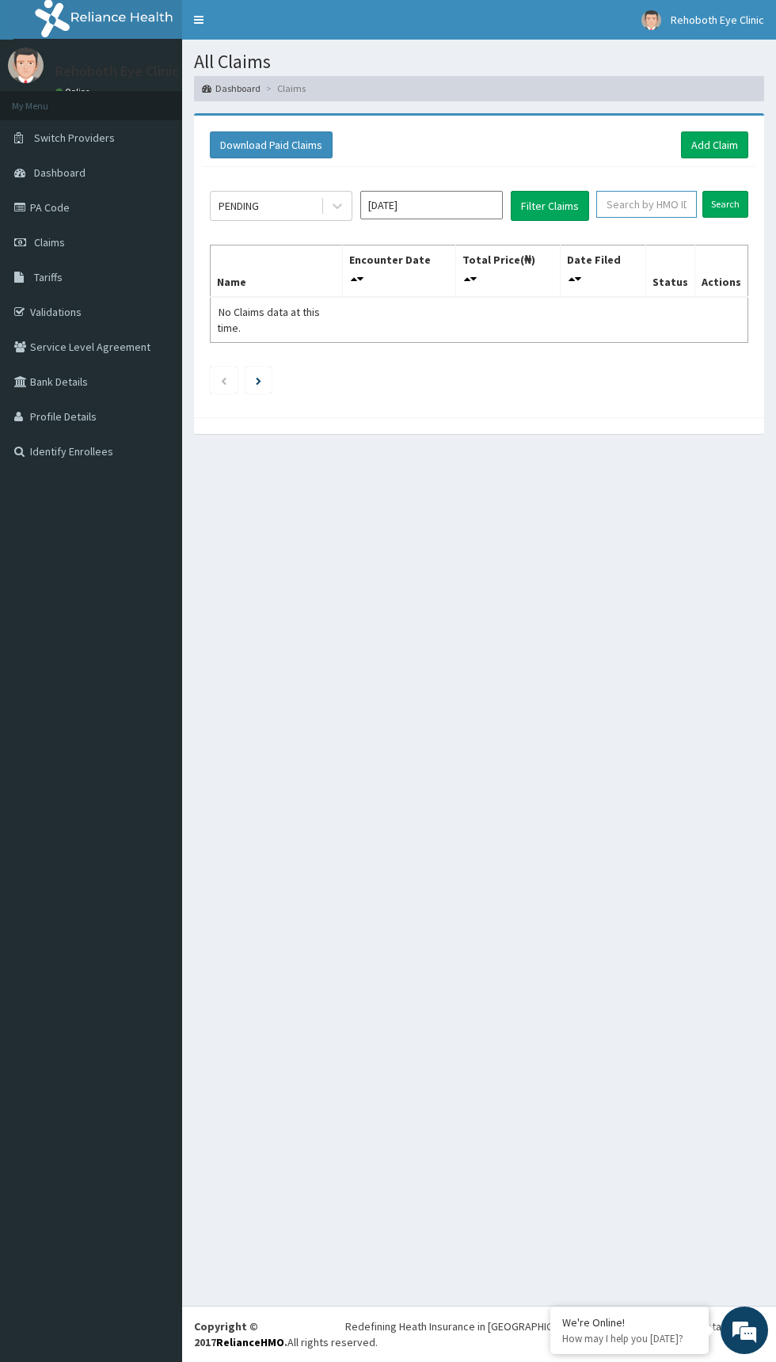
click at [640, 210] on input "text" at bounding box center [646, 204] width 101 height 27
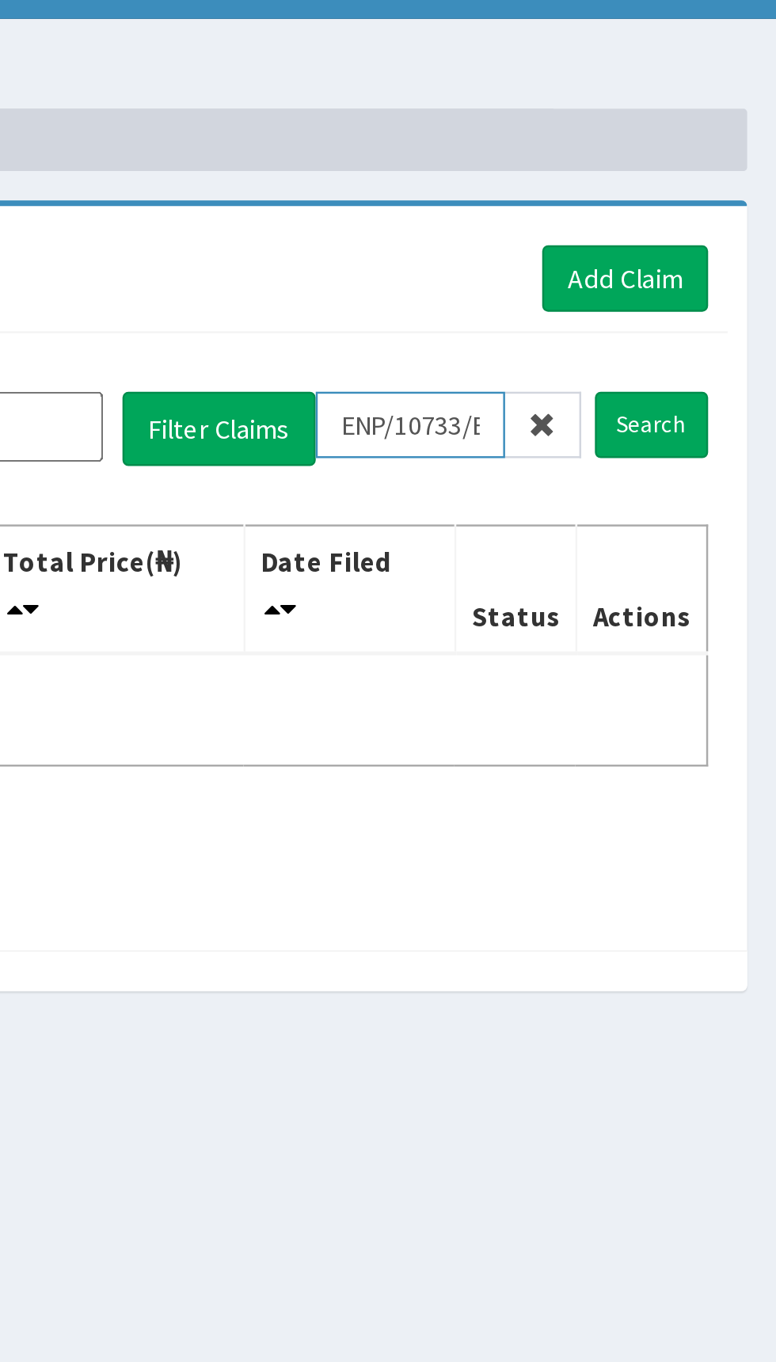
type input "ENP/10733/E"
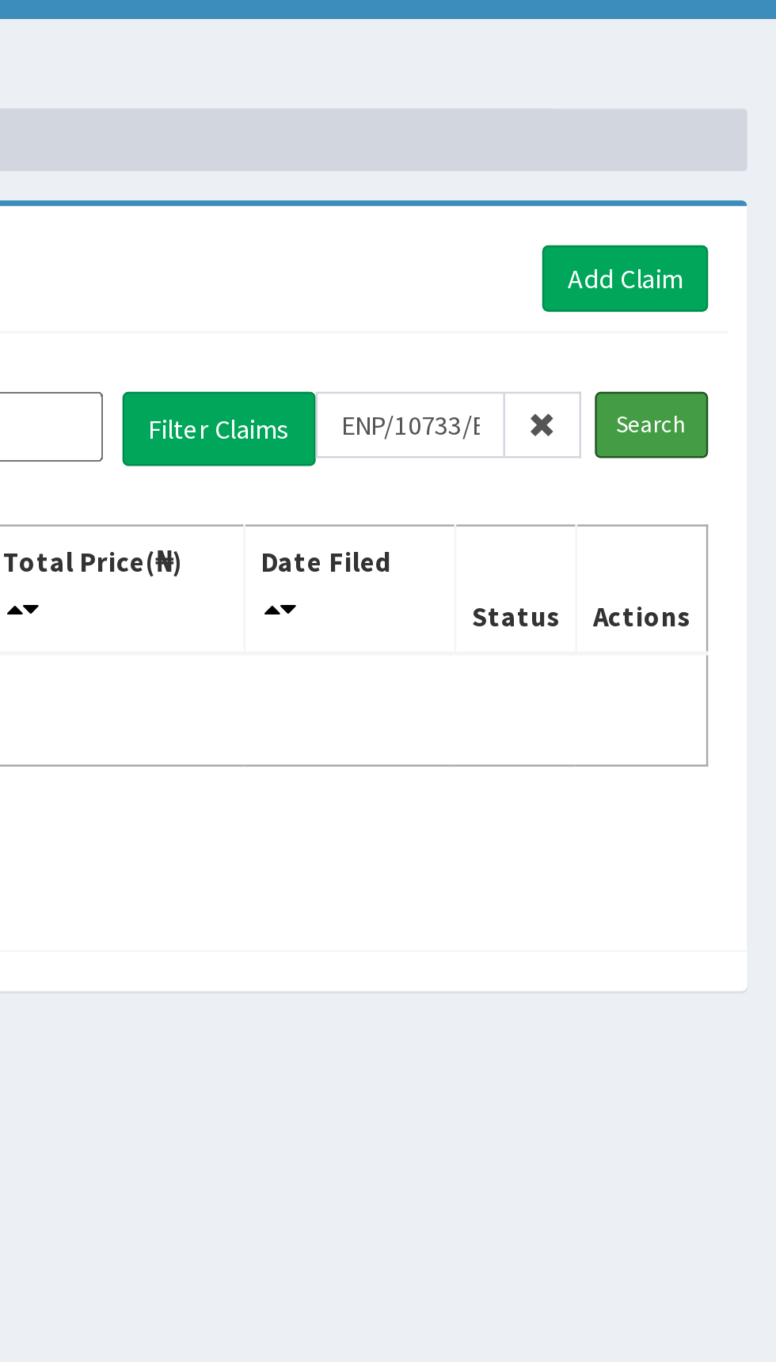
click at [731, 201] on input "Search" at bounding box center [725, 204] width 46 height 27
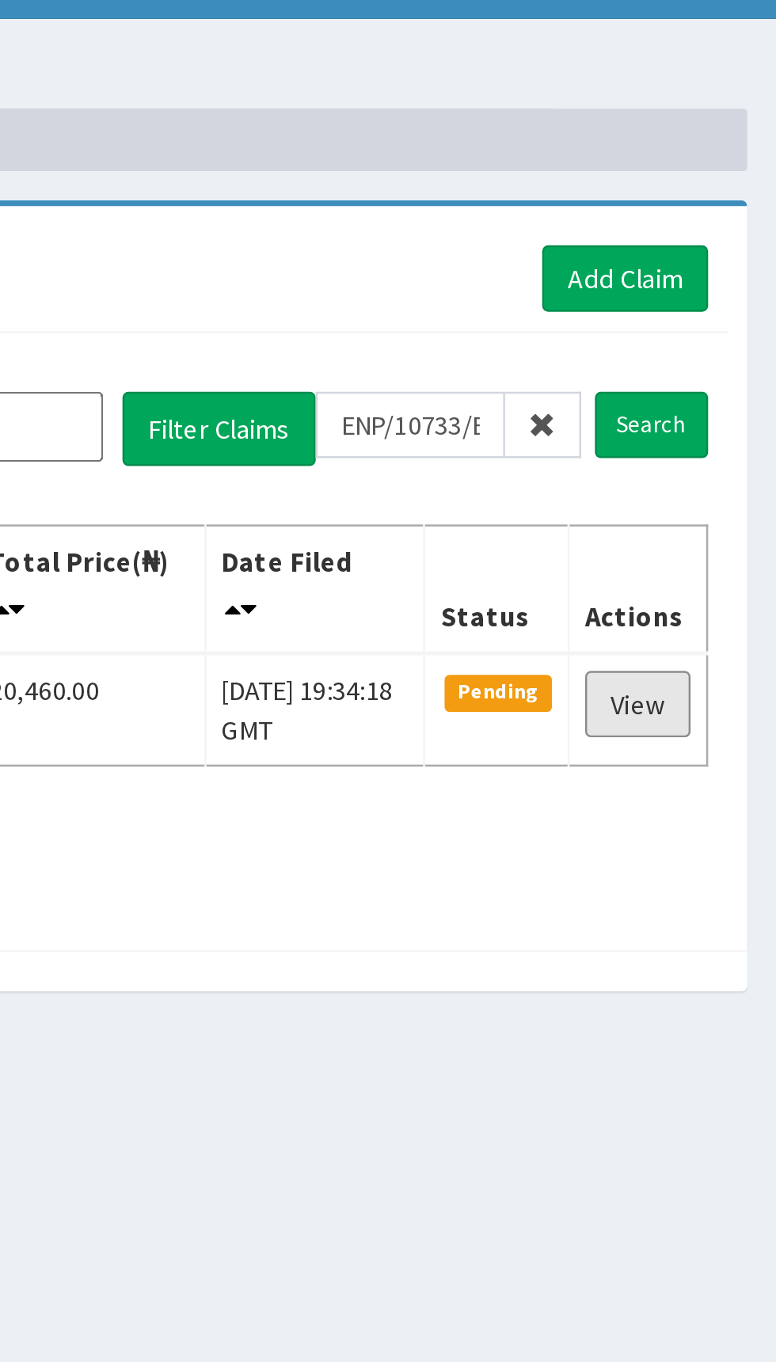
click at [716, 317] on link "View" at bounding box center [719, 317] width 43 height 27
